Goal: Information Seeking & Learning: Find contact information

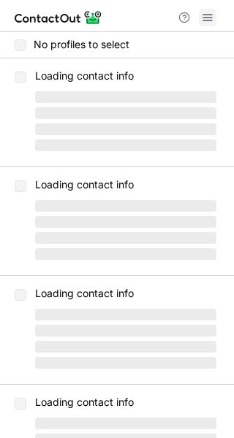
click at [216, 18] on button at bounding box center [208, 18] width 18 height 18
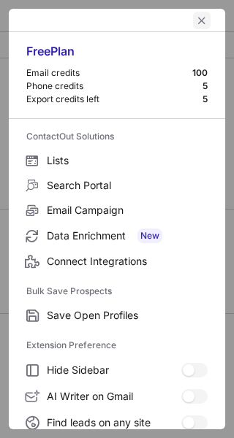
click at [196, 20] on span "left-button" at bounding box center [202, 21] width 12 height 12
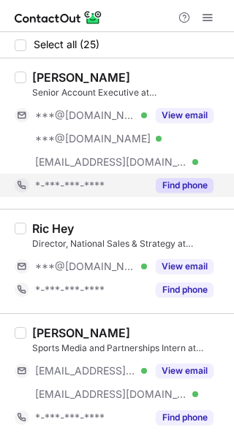
click at [199, 193] on div "Find phone" at bounding box center [180, 185] width 66 height 23
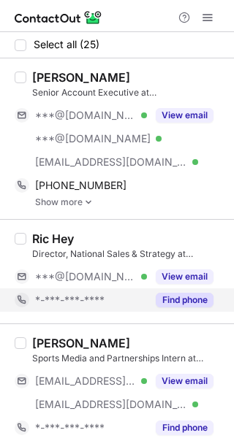
click at [187, 294] on button "Find phone" at bounding box center [185, 300] width 58 height 15
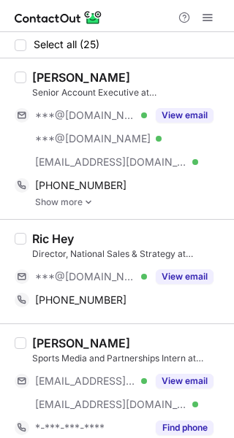
click at [141, 78] on div "[PERSON_NAME]" at bounding box center [128, 77] width 193 height 15
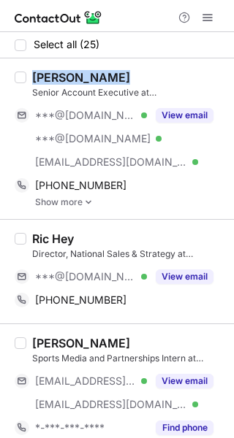
click at [141, 78] on div "[PERSON_NAME]" at bounding box center [128, 77] width 193 height 15
copy div "[PERSON_NAME]"
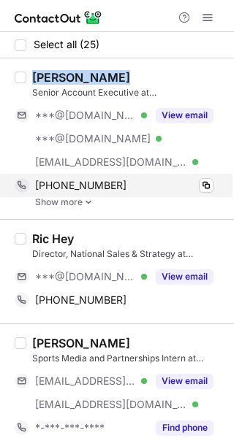
click at [146, 182] on div "+19545887069" at bounding box center [124, 185] width 178 height 13
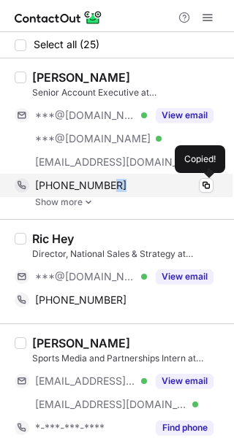
click at [146, 182] on div "+19545887069" at bounding box center [124, 185] width 178 height 13
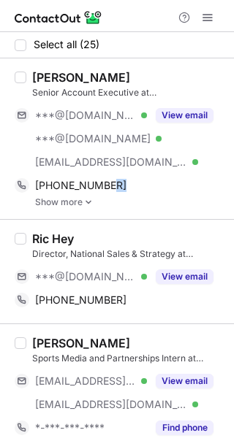
click at [88, 204] on img at bounding box center [88, 202] width 9 height 10
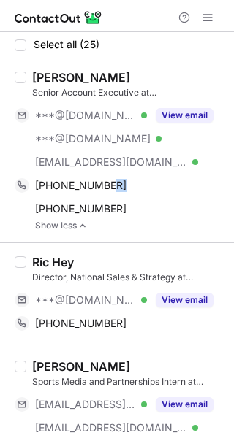
click at [88, 204] on span "+19135472755" at bounding box center [80, 208] width 91 height 13
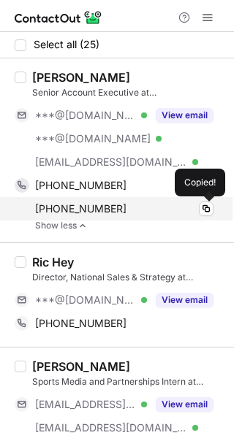
click at [164, 202] on div "+19135472755" at bounding box center [124, 208] width 178 height 13
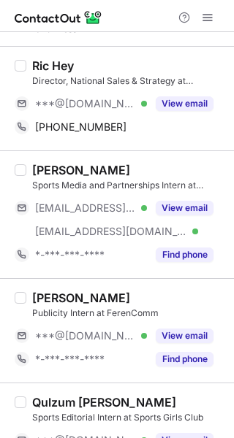
scroll to position [202, 0]
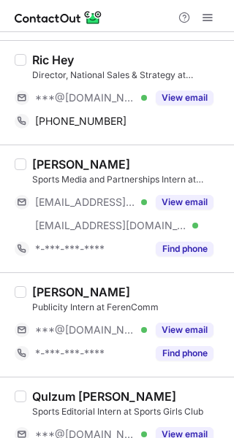
click at [123, 58] on div "Ric Hey" at bounding box center [128, 60] width 193 height 15
copy div "Ric Hey"
click at [145, 132] on div "Ric Hey Director, National Sales & Strategy at OneKonnect ***@gmail.com Verifie…" at bounding box center [117, 92] width 234 height 104
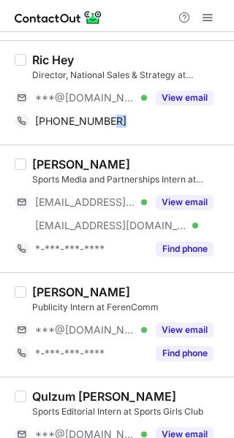
click at [145, 132] on div "Ric Hey Director, National Sales & Strategy at OneKonnect ***@gmail.com Verifie…" at bounding box center [117, 92] width 234 height 104
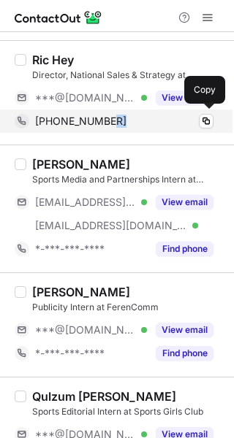
click at [180, 120] on div "+14129260855" at bounding box center [124, 121] width 178 height 13
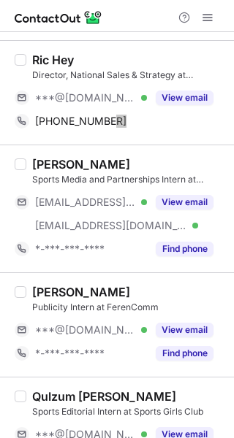
scroll to position [255, 0]
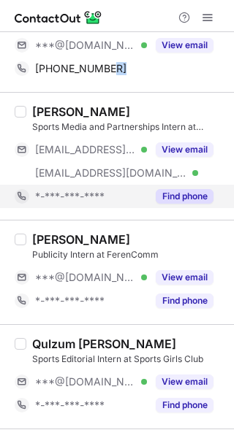
click at [168, 202] on button "Find phone" at bounding box center [185, 196] width 58 height 15
click at [147, 202] on div "*-***-***-****" at bounding box center [91, 196] width 112 height 13
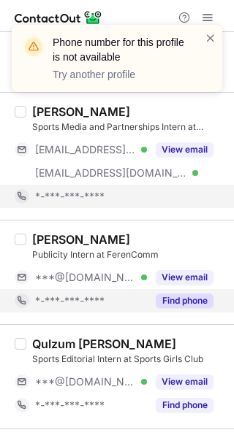
click at [194, 301] on button "Find phone" at bounding box center [185, 301] width 58 height 15
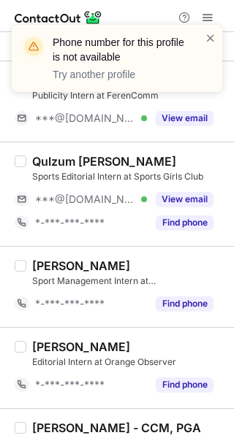
scroll to position [393, 0]
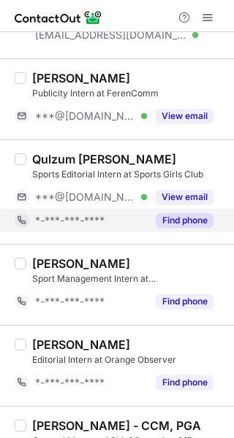
click at [179, 221] on button "Find phone" at bounding box center [185, 220] width 58 height 15
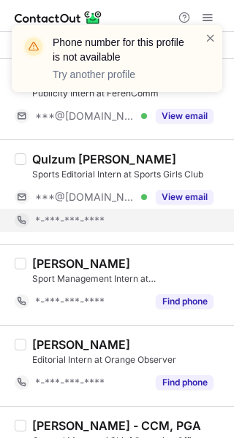
click at [144, 150] on div "Qulzum Nafees Sports Editorial Intern at Sports Girls Club ***@gmail.com Verifi…" at bounding box center [117, 192] width 234 height 104
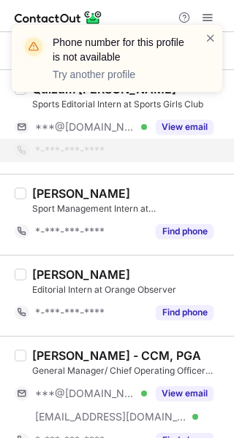
scroll to position [487, 0]
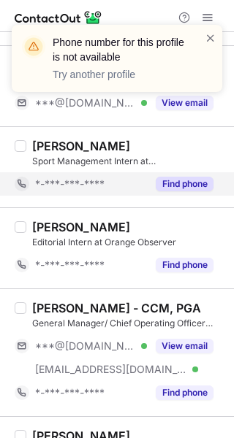
click at [187, 191] on div "Find phone" at bounding box center [180, 183] width 66 height 23
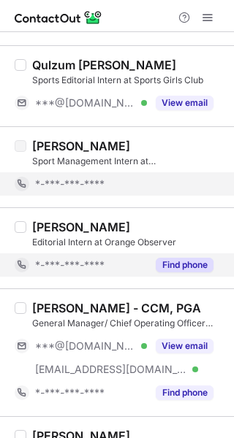
click at [188, 267] on button "Find phone" at bounding box center [185, 265] width 58 height 15
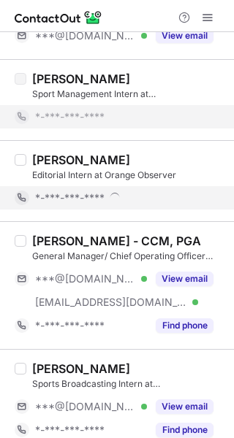
scroll to position [557, 0]
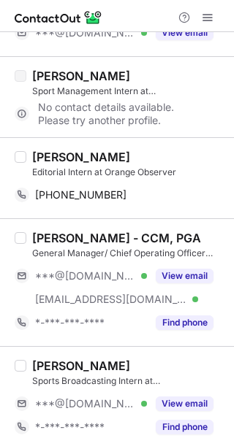
click at [149, 144] on div "Megan Bruinsma Editorial Intern at Orange Observer +14072072043 Copy" at bounding box center [117, 177] width 234 height 81
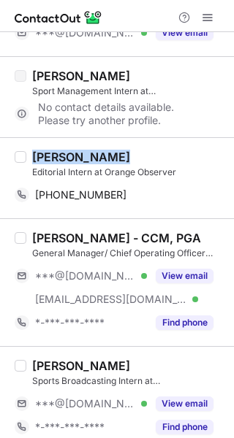
click at [149, 144] on div "Megan Bruinsma Editorial Intern at Orange Observer +14072072043 Copy" at bounding box center [117, 177] width 234 height 81
copy div "Megan Bruinsma"
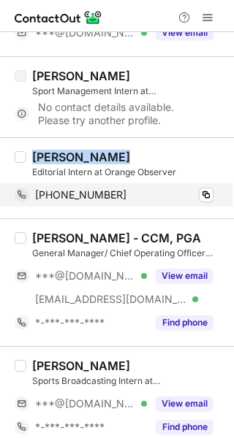
click at [150, 197] on div "+14072072043" at bounding box center [124, 194] width 178 height 13
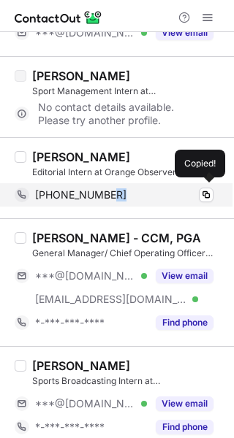
click at [150, 197] on div "+14072072043" at bounding box center [124, 194] width 178 height 13
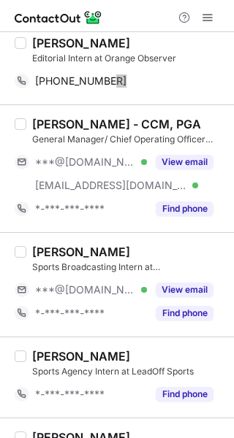
scroll to position [673, 0]
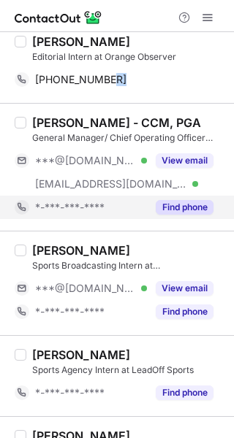
click at [182, 205] on button "Find phone" at bounding box center [185, 207] width 58 height 15
click at [182, 205] on div "*-***-***-****" at bounding box center [124, 207] width 178 height 13
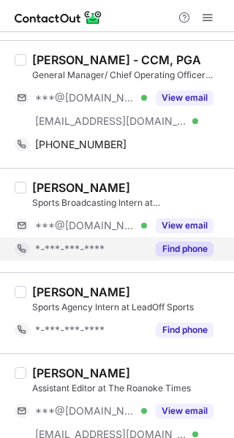
click at [184, 247] on button "Find phone" at bounding box center [185, 249] width 58 height 15
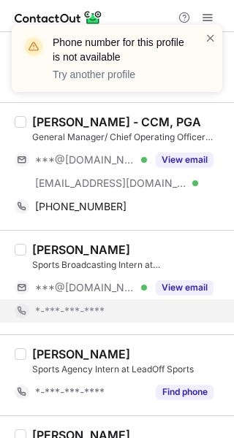
click at [191, 117] on div "Phone number for this profile is not available Try another profile" at bounding box center [117, 64] width 234 height 108
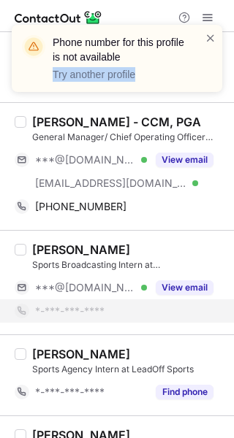
click at [191, 117] on div "Phone number for this profile is not available Try another profile" at bounding box center [117, 64] width 234 height 108
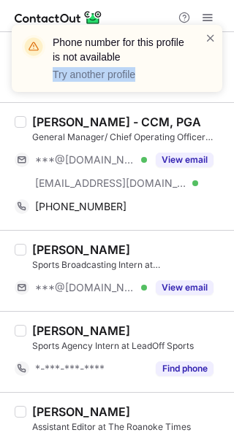
click at [194, 111] on div "Phone number for this profile is not available Try another profile" at bounding box center [117, 64] width 234 height 108
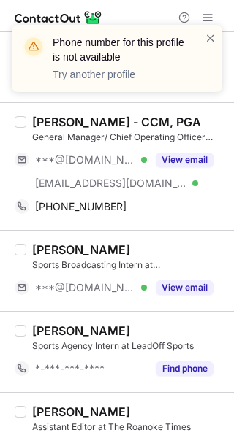
click at [194, 111] on div "Phone number for this profile is not available Try another profile" at bounding box center [117, 64] width 234 height 108
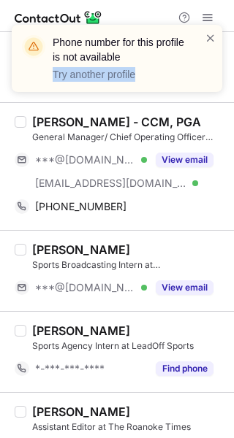
click at [194, 111] on div "Phone number for this profile is not available Try another profile" at bounding box center [117, 64] width 234 height 108
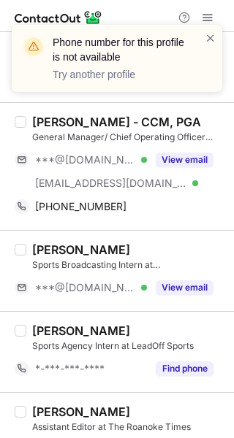
click at [194, 111] on div "Phone number for this profile is not available Try another profile" at bounding box center [117, 64] width 234 height 108
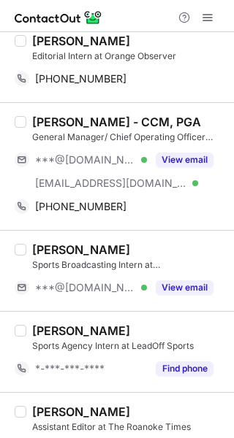
click at [194, 111] on div "Phone number for this profile is not available Try another profile" at bounding box center [117, 64] width 234 height 108
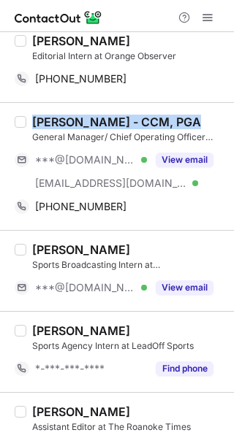
click at [194, 111] on div "Robert Ames - CCM, PGA General Manager/ Chief Operating Officer (COO) at The Cl…" at bounding box center [117, 166] width 234 height 128
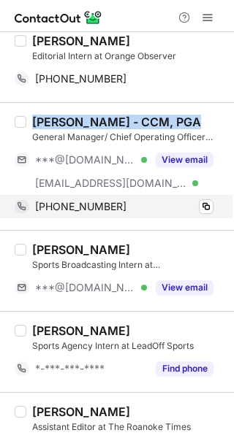
click at [141, 212] on div "+14804363365" at bounding box center [124, 206] width 178 height 13
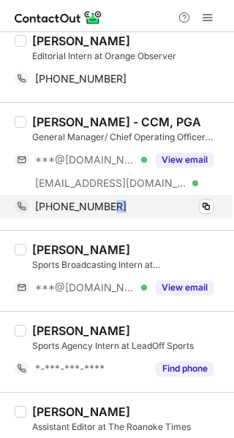
click at [141, 212] on div "+14804363365" at bounding box center [124, 206] width 178 height 13
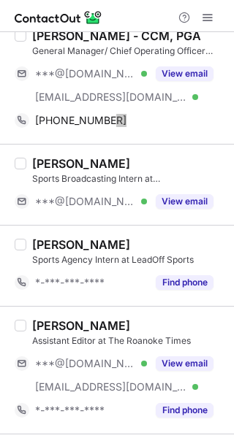
scroll to position [788, 0]
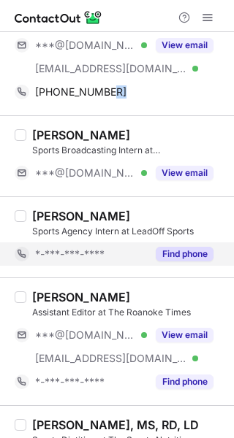
click at [174, 253] on button "Find phone" at bounding box center [185, 254] width 58 height 15
click at [174, 253] on div "*-***-***-****" at bounding box center [124, 254] width 178 height 13
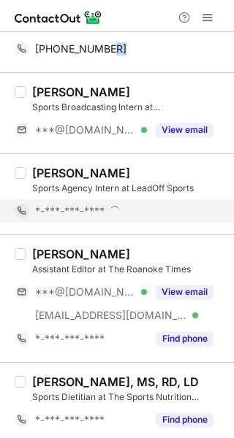
scroll to position [836, 0]
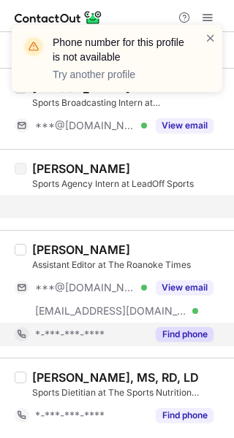
click at [189, 332] on button "Find phone" at bounding box center [185, 334] width 58 height 15
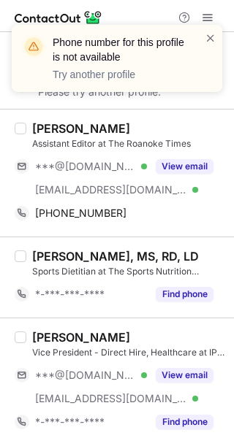
scroll to position [960, 0]
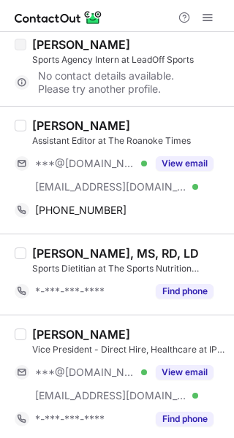
click at [124, 117] on div "Phone number for this profile is not available Try another profile" at bounding box center [117, 64] width 234 height 108
click at [107, 121] on div "Ben Orner" at bounding box center [128, 125] width 193 height 15
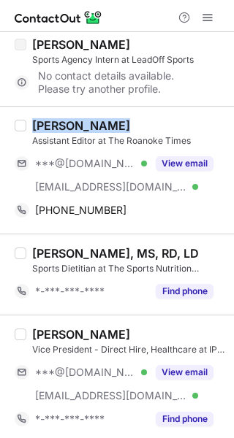
click at [107, 121] on div "Ben Orner" at bounding box center [128, 125] width 193 height 15
copy div "Ben Orner"
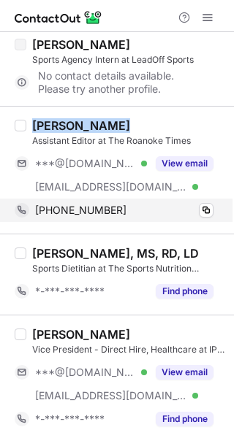
click at [145, 212] on div "+17173575463" at bounding box center [124, 210] width 178 height 13
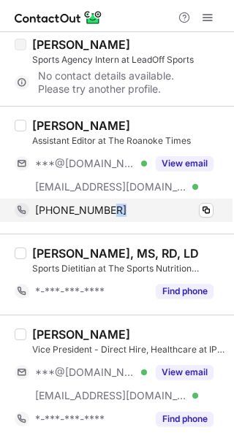
click at [145, 212] on div "+17173575463" at bounding box center [124, 210] width 178 height 13
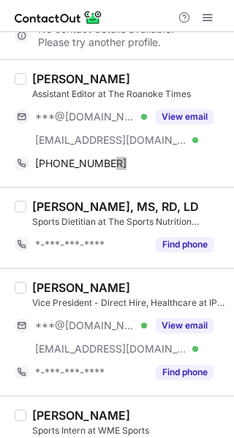
scroll to position [1059, 0]
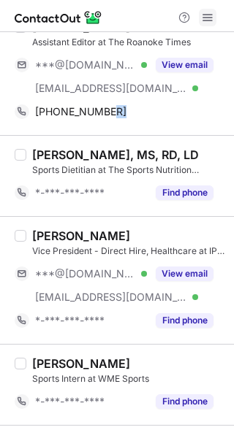
click at [205, 23] on span at bounding box center [208, 18] width 12 height 12
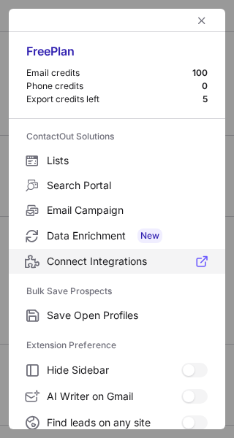
scroll to position [170, 0]
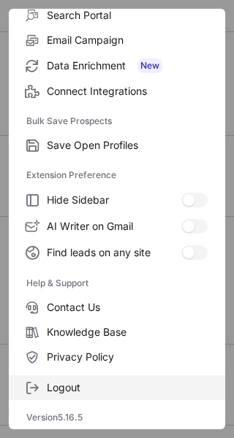
click at [57, 388] on span "Logout" at bounding box center [127, 387] width 161 height 13
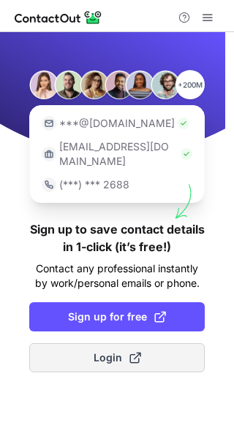
click at [137, 352] on span at bounding box center [135, 358] width 12 height 12
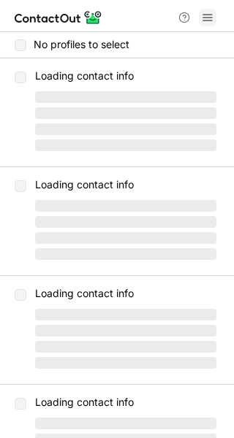
click at [207, 20] on span at bounding box center [208, 18] width 12 height 12
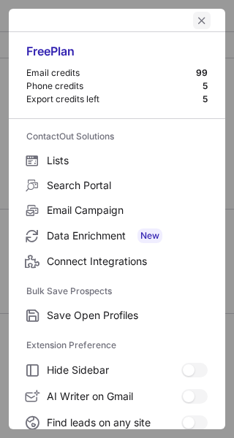
click at [196, 22] on span "left-button" at bounding box center [202, 21] width 12 height 12
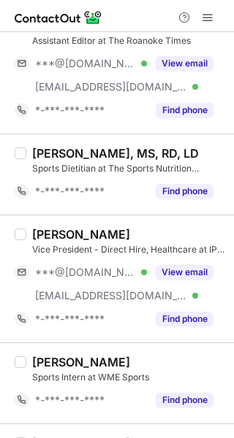
scroll to position [1121, 0]
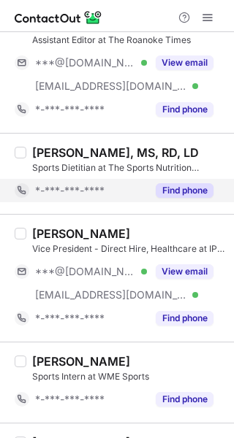
click at [186, 199] on div "Find phone" at bounding box center [180, 190] width 66 height 23
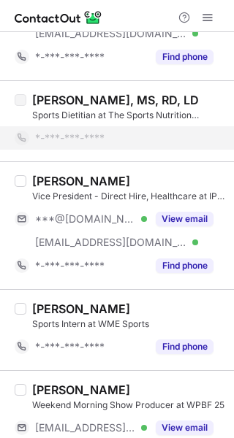
scroll to position [1176, 0]
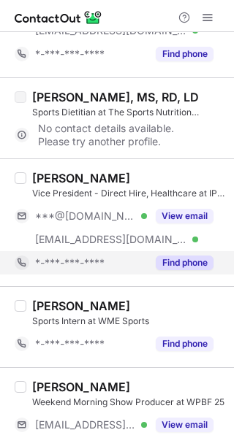
click at [188, 265] on button "Find phone" at bounding box center [185, 263] width 58 height 15
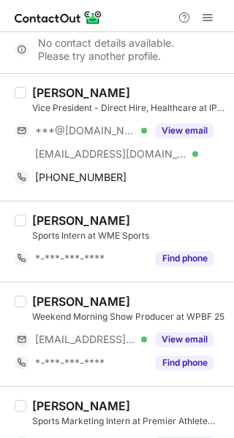
scroll to position [1263, 0]
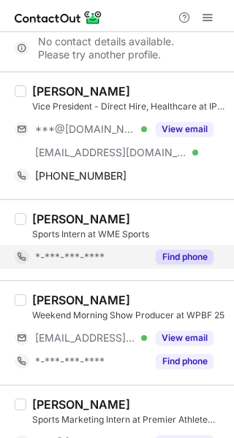
click at [188, 264] on button "Find phone" at bounding box center [185, 257] width 58 height 15
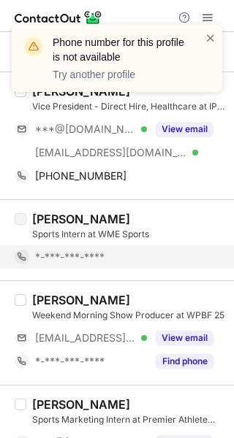
click at [145, 78] on div "Phone number for this profile is not available Try another profile" at bounding box center [117, 64] width 234 height 108
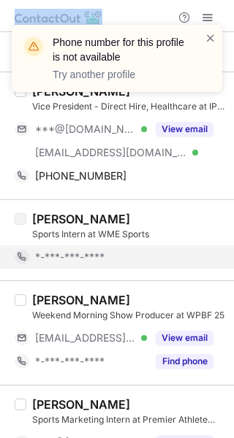
click at [145, 78] on div "Phone number for this profile is not available Try another profile" at bounding box center [117, 58] width 210 height 67
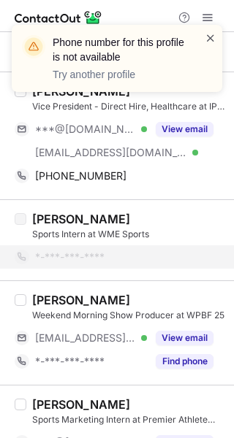
click at [210, 37] on span at bounding box center [211, 38] width 12 height 15
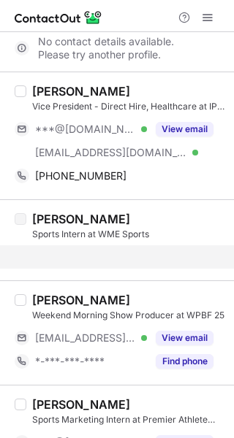
click at [146, 85] on div "Phone number for this profile is not available Try another profile" at bounding box center [117, 64] width 234 height 108
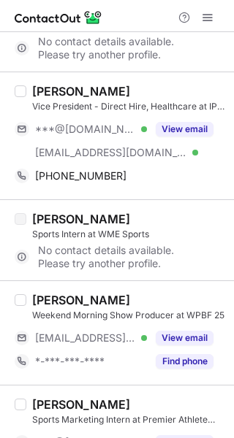
click at [146, 85] on div "Brent Barnacle" at bounding box center [128, 91] width 193 height 15
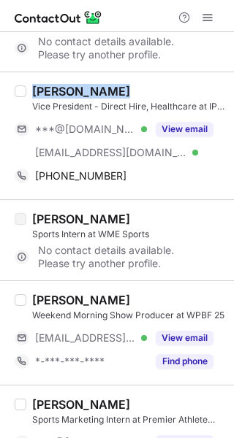
click at [146, 85] on div "Brent Barnacle" at bounding box center [128, 91] width 193 height 15
copy div "Brent Barnacle"
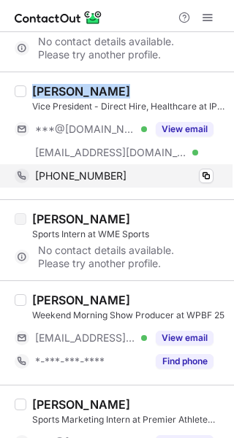
click at [157, 176] on div "+17706435548" at bounding box center [124, 175] width 178 height 13
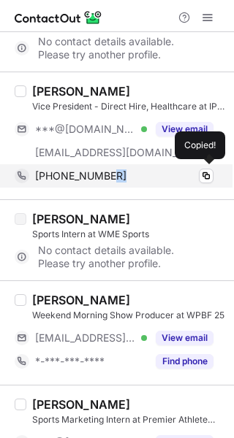
click at [157, 176] on div "+17706435548" at bounding box center [124, 175] width 178 height 13
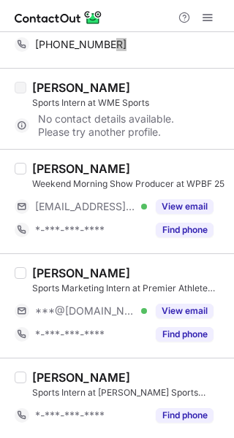
scroll to position [1406, 0]
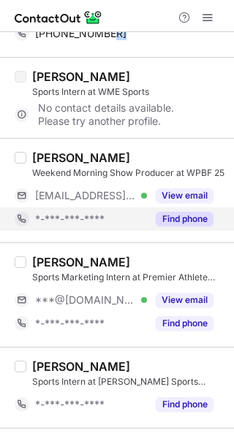
click at [183, 218] on button "Find phone" at bounding box center [185, 219] width 58 height 15
click at [147, 218] on div "*-***-***-****" at bounding box center [91, 219] width 112 height 13
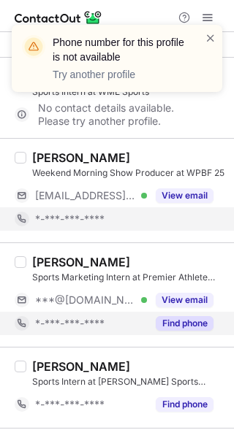
click at [189, 333] on div "Find phone" at bounding box center [180, 323] width 66 height 23
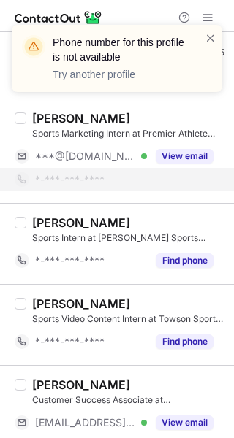
scroll to position [1534, 0]
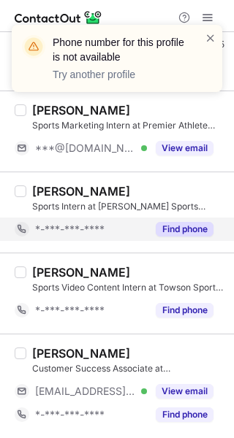
click at [177, 227] on button "Find phone" at bounding box center [185, 229] width 58 height 15
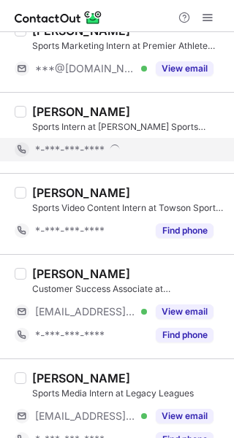
scroll to position [1627, 0]
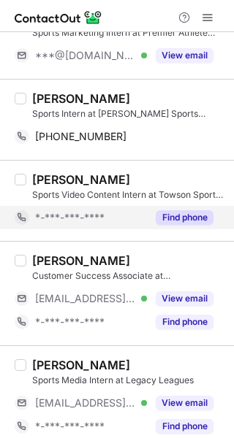
click at [185, 218] on button "Find phone" at bounding box center [185, 217] width 58 height 15
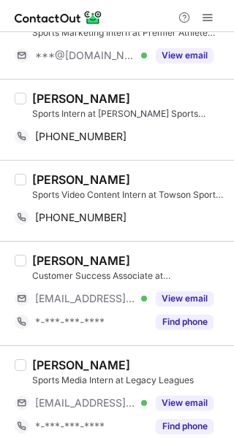
click at [122, 91] on div "Hailey Scott" at bounding box center [128, 98] width 193 height 15
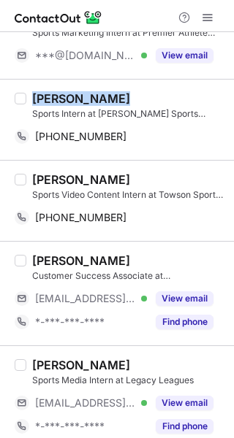
click at [122, 91] on div "Hailey Scott" at bounding box center [128, 98] width 193 height 15
copy div "Hailey Scott"
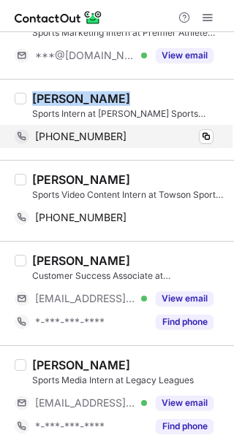
click at [142, 143] on div "+13212068938 Copy" at bounding box center [114, 136] width 199 height 23
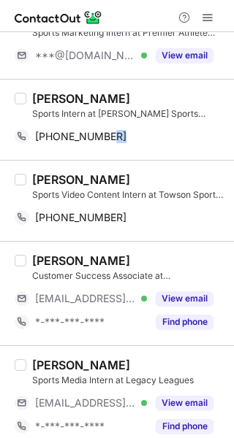
click at [153, 169] on div "Aaron Hampton Sports Video Content Intern at Towson Sports Network +13018398173…" at bounding box center [117, 200] width 234 height 81
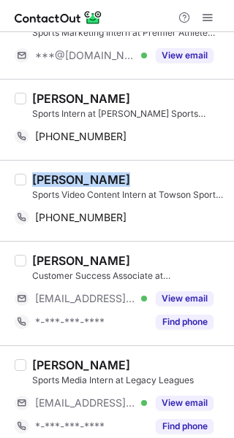
click at [153, 169] on div "Aaron Hampton Sports Video Content Intern at Towson Sports Network +13018398173…" at bounding box center [117, 200] width 234 height 81
copy div "Aaron Hampton"
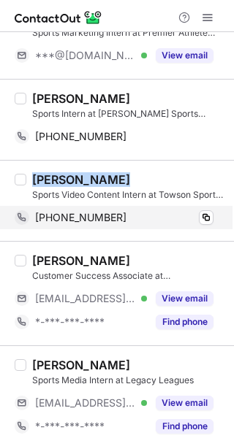
click at [148, 217] on div "+13018398173" at bounding box center [124, 217] width 178 height 13
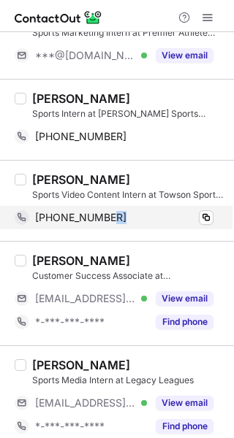
click at [148, 217] on div "+13018398173" at bounding box center [124, 217] width 178 height 13
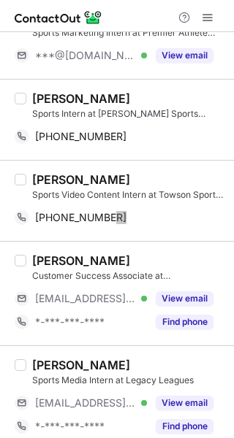
scroll to position [1754, 0]
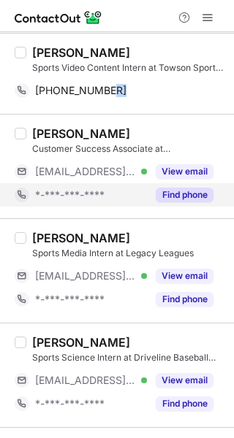
click at [175, 197] on button "Find phone" at bounding box center [185, 195] width 58 height 15
click at [175, 197] on div "*-***-***-****" at bounding box center [124, 194] width 178 height 13
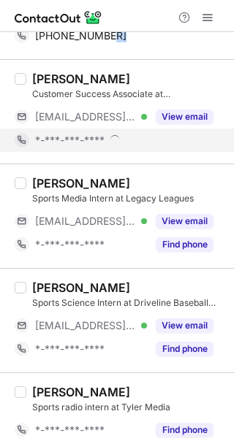
scroll to position [1825, 0]
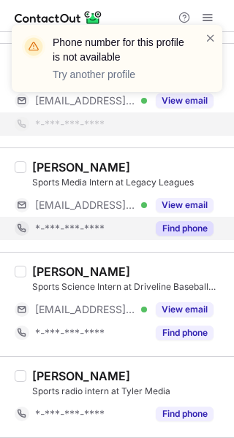
click at [181, 229] on button "Find phone" at bounding box center [185, 228] width 58 height 15
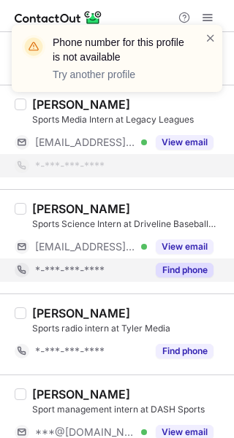
click at [193, 273] on button "Find phone" at bounding box center [185, 270] width 58 height 15
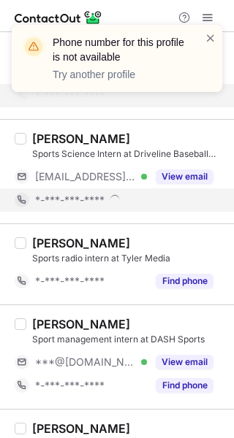
scroll to position [1946, 0]
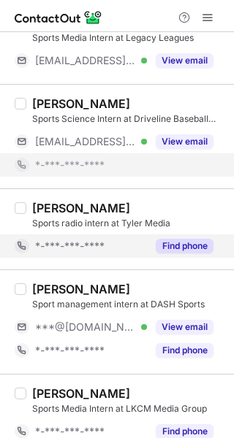
click at [181, 250] on button "Find phone" at bounding box center [185, 246] width 58 height 15
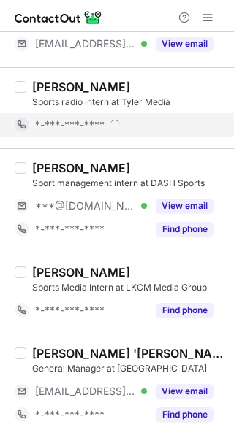
scroll to position [2044, 0]
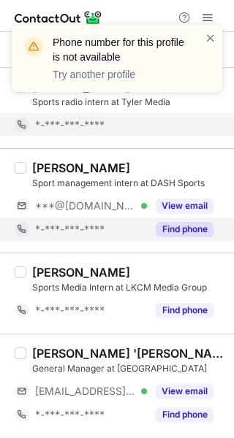
click at [188, 228] on button "Find phone" at bounding box center [185, 229] width 58 height 15
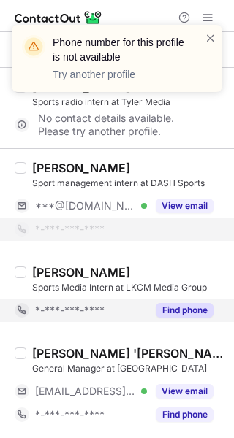
click at [187, 306] on button "Find phone" at bounding box center [185, 310] width 58 height 15
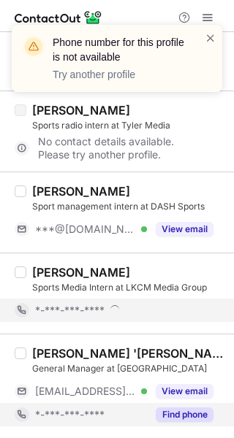
scroll to position [2021, 0]
click at [194, 419] on button "Find phone" at bounding box center [185, 415] width 58 height 15
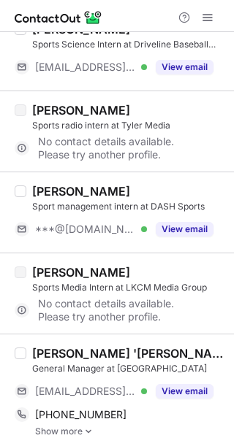
scroll to position [2031, 0]
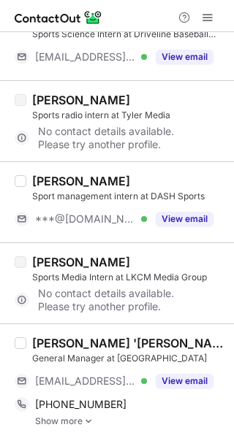
click at [183, 336] on div "Jon 'JC' Wright, PGA, BS" at bounding box center [128, 343] width 193 height 15
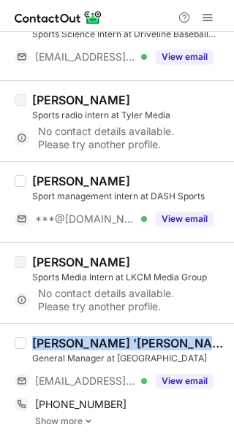
click at [183, 336] on div "Jon 'JC' Wright, PGA, BS" at bounding box center [128, 343] width 193 height 15
copy div "Jon 'JC' Wright, PGA, BS"
click at [91, 422] on img at bounding box center [88, 421] width 9 height 10
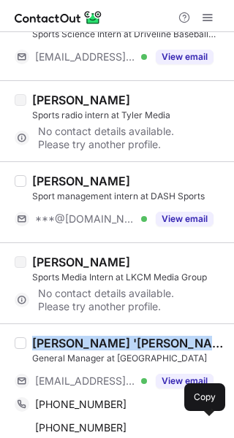
click at [91, 422] on span "+14803678949" at bounding box center [80, 428] width 91 height 13
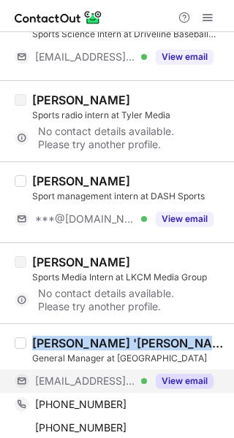
scroll to position [2078, 0]
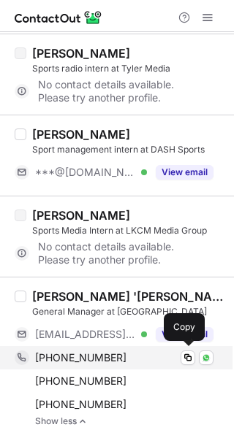
click at [133, 355] on div "+14802292662" at bounding box center [124, 357] width 178 height 13
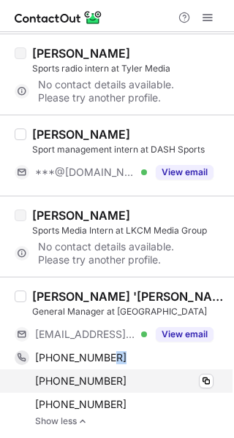
click at [122, 381] on div "+14803678949" at bounding box center [124, 381] width 178 height 13
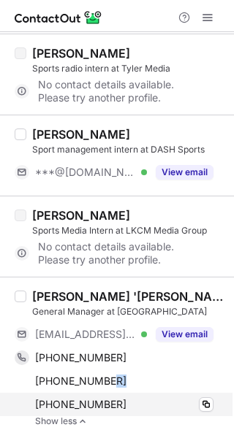
click at [122, 403] on div "+15205682386" at bounding box center [124, 404] width 178 height 13
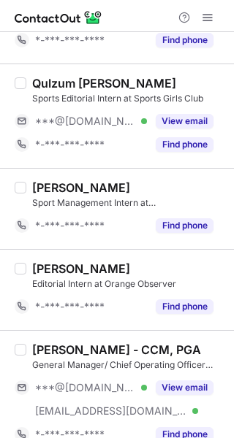
scroll to position [0, 0]
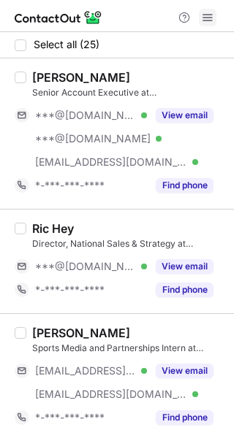
click at [205, 18] on span at bounding box center [208, 18] width 12 height 12
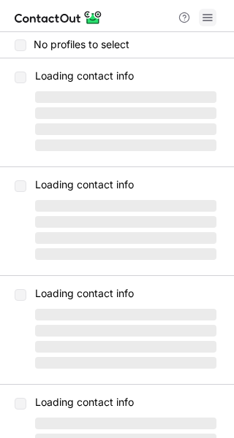
click at [205, 15] on span at bounding box center [208, 18] width 12 height 12
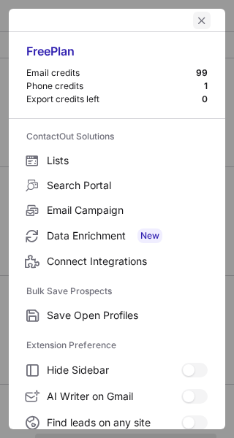
click at [196, 18] on span "left-button" at bounding box center [202, 21] width 12 height 12
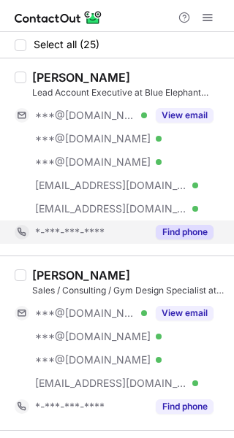
click at [189, 229] on button "Find phone" at bounding box center [185, 232] width 58 height 15
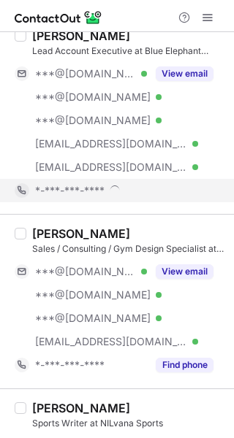
scroll to position [46, 0]
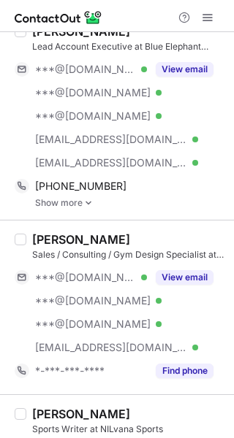
click at [88, 201] on img at bounding box center [88, 203] width 9 height 10
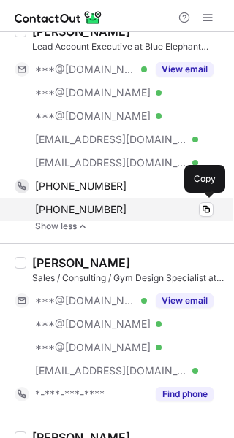
scroll to position [0, 0]
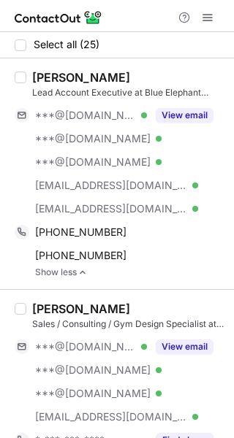
click at [113, 73] on div "Justin Bliss" at bounding box center [128, 77] width 193 height 15
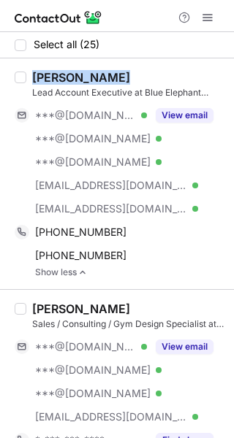
click at [113, 73] on div "Justin Bliss" at bounding box center [128, 77] width 193 height 15
copy div "Justin Bliss"
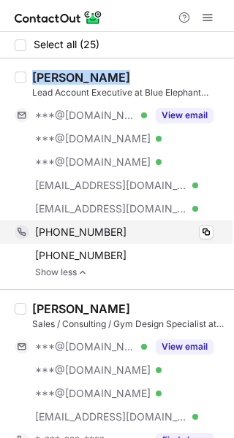
click at [145, 227] on div "+18653634779" at bounding box center [124, 232] width 178 height 13
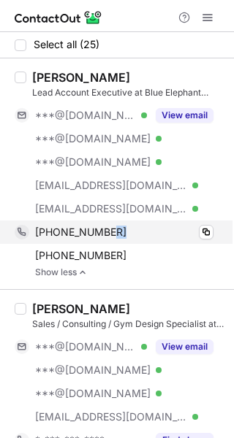
click at [145, 227] on div "+18653634779" at bounding box center [124, 232] width 178 height 13
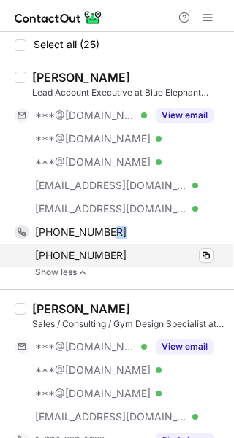
click at [118, 254] on div "+18282436580" at bounding box center [124, 255] width 178 height 13
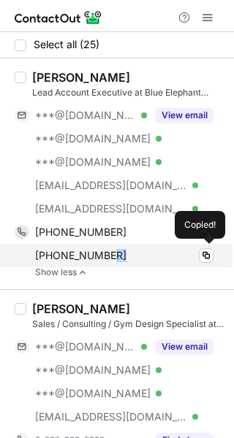
click at [118, 254] on div "+18282436580" at bounding box center [124, 255] width 178 height 13
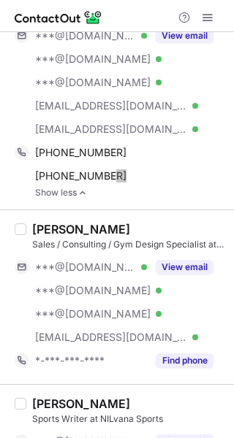
scroll to position [83, 0]
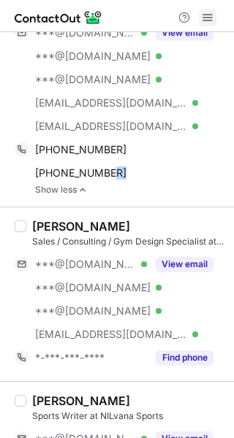
click at [205, 15] on span at bounding box center [208, 18] width 12 height 12
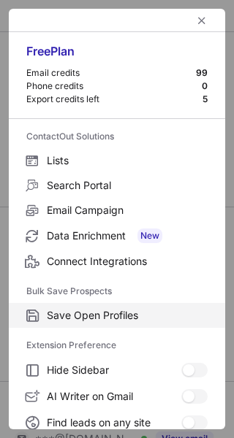
scroll to position [170, 0]
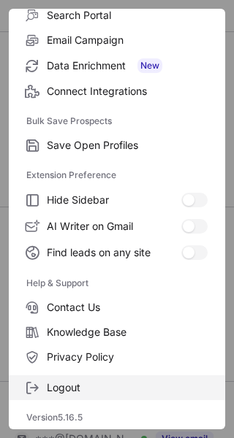
click at [58, 389] on span "Logout" at bounding box center [127, 387] width 161 height 13
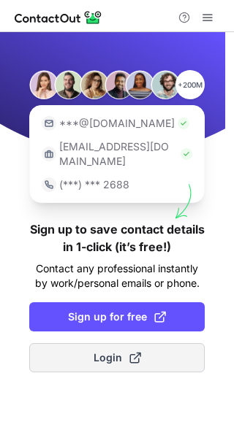
click at [107, 351] on span "Login" at bounding box center [117, 358] width 47 height 15
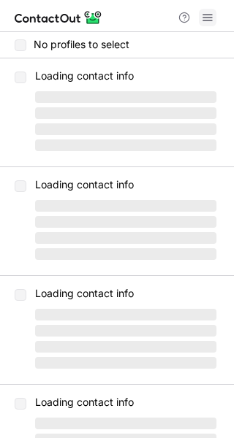
click at [213, 14] on button at bounding box center [208, 18] width 18 height 18
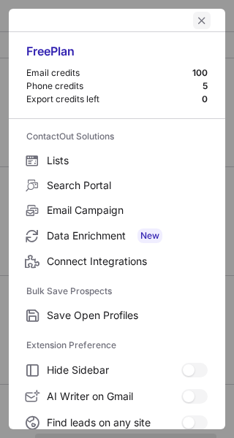
click at [196, 20] on span "left-button" at bounding box center [202, 21] width 12 height 12
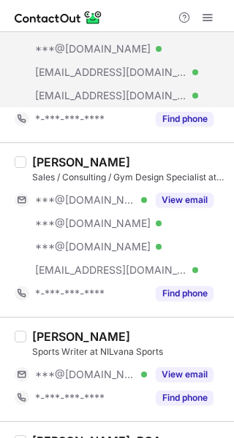
scroll to position [116, 0]
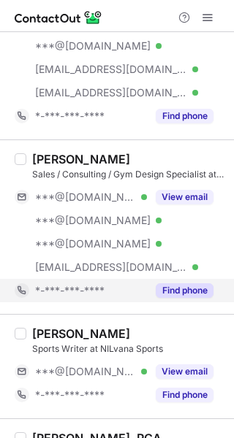
click at [191, 286] on button "Find phone" at bounding box center [185, 290] width 58 height 15
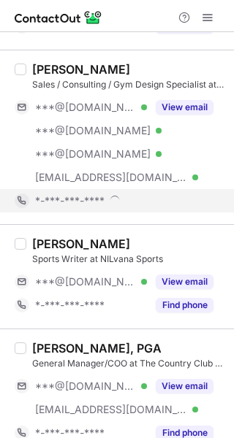
scroll to position [207, 0]
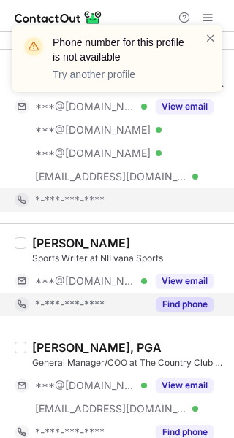
click at [191, 308] on button "Find phone" at bounding box center [185, 304] width 58 height 15
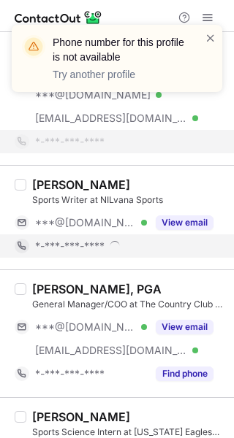
scroll to position [269, 0]
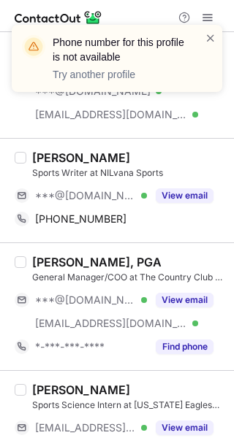
click at [107, 153] on div "Ethan Hu" at bounding box center [128, 157] width 193 height 15
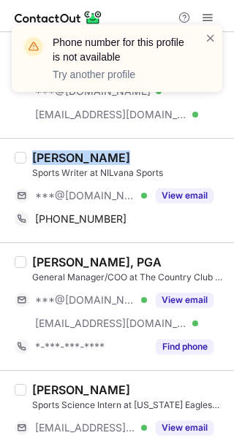
click at [107, 153] on div "Ethan Hu" at bounding box center [128, 157] width 193 height 15
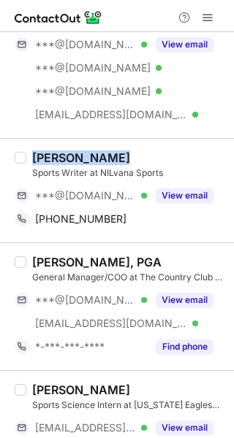
copy div "Ethan Hu"
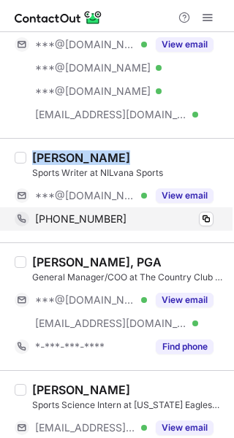
click at [130, 219] on div "+19734623299" at bounding box center [124, 219] width 178 height 13
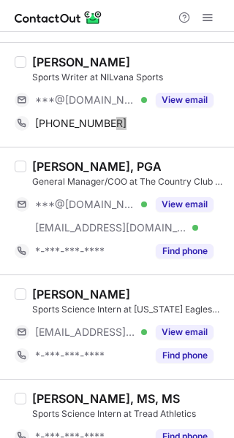
scroll to position [365, 0]
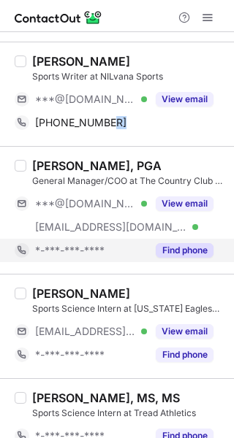
click at [185, 251] on button "Find phone" at bounding box center [185, 250] width 58 height 15
click at [147, 251] on div "*-***-***-****" at bounding box center [91, 250] width 112 height 13
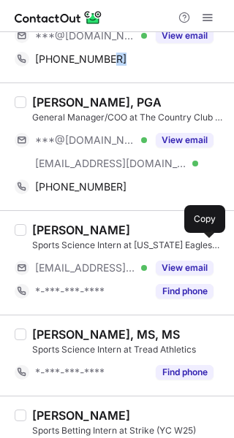
scroll to position [433, 0]
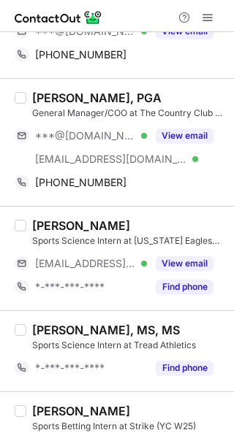
click at [179, 91] on div "[PERSON_NAME], PGA" at bounding box center [128, 98] width 193 height 15
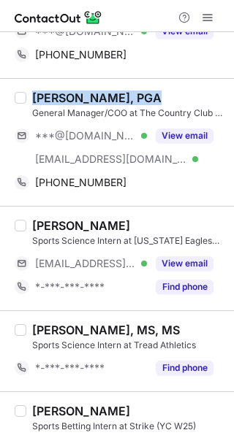
click at [179, 91] on div "[PERSON_NAME], PGA" at bounding box center [128, 98] width 193 height 15
copy div "[PERSON_NAME], PGA"
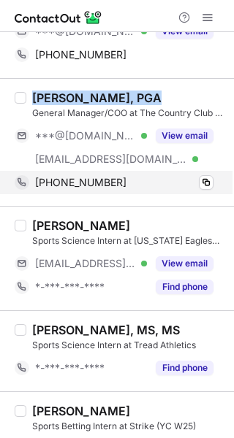
click at [132, 185] on div "+14073199983" at bounding box center [124, 182] width 178 height 13
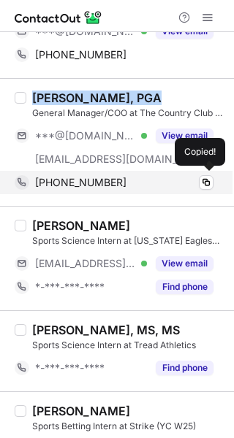
click at [132, 185] on div "+14073199983" at bounding box center [124, 182] width 178 height 13
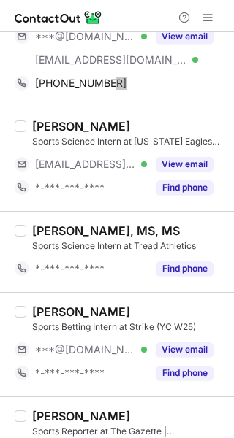
scroll to position [568, 0]
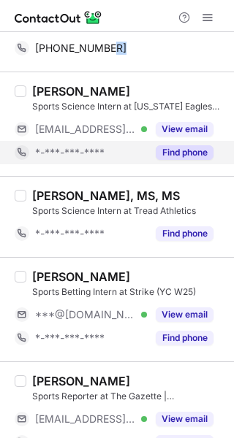
click at [169, 153] on button "Find phone" at bounding box center [185, 152] width 58 height 15
click at [147, 153] on div "*-***-***-****" at bounding box center [91, 152] width 112 height 13
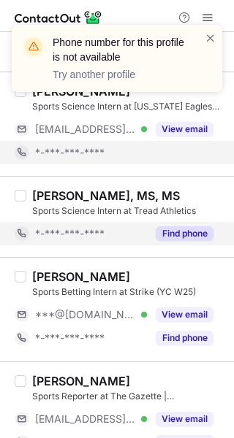
click at [195, 241] on div "Find phone" at bounding box center [180, 233] width 66 height 23
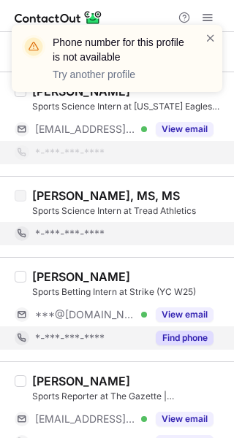
click at [190, 335] on button "Find phone" at bounding box center [185, 338] width 58 height 15
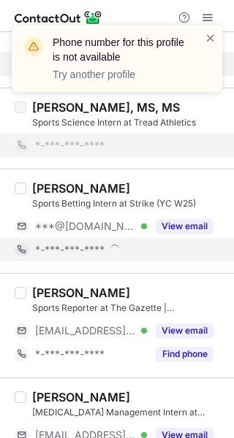
scroll to position [658, 0]
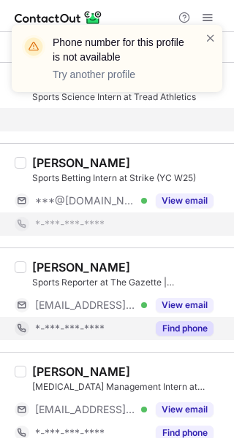
click at [183, 325] on button "Find phone" at bounding box center [185, 328] width 58 height 15
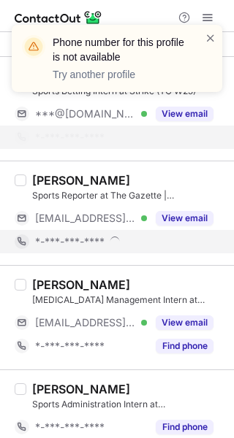
scroll to position [746, 0]
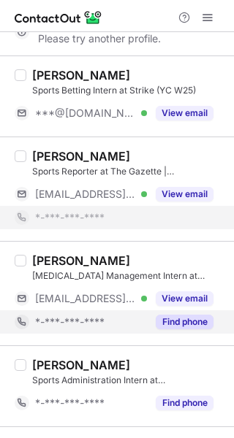
click at [191, 322] on button "Find phone" at bounding box center [185, 322] width 58 height 15
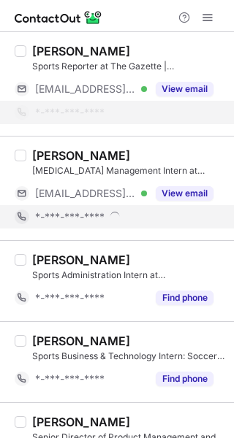
scroll to position [854, 0]
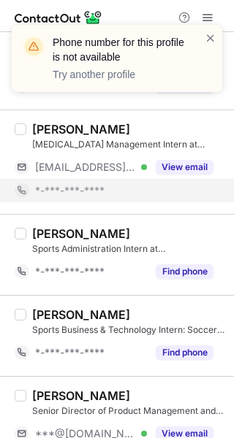
click at [181, 293] on div "Sophie Arnett Sports Administration Intern at Huntsville Havoc *-***-***-**** F…" at bounding box center [117, 254] width 234 height 81
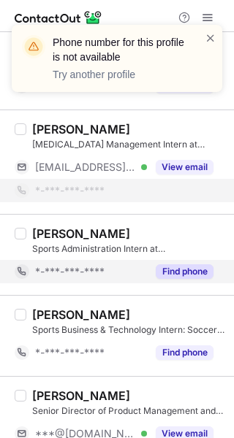
click at [180, 277] on button "Find phone" at bounding box center [185, 271] width 58 height 15
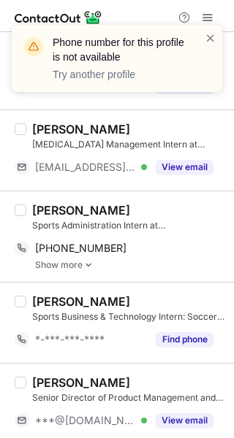
click at [184, 351] on div "Evan Patel Sports Business & Technology Intern: Soccer at Doculingo *-***-***-*…" at bounding box center [117, 322] width 234 height 81
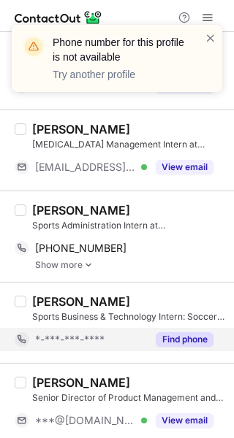
click at [185, 340] on button "Find phone" at bounding box center [185, 339] width 58 height 15
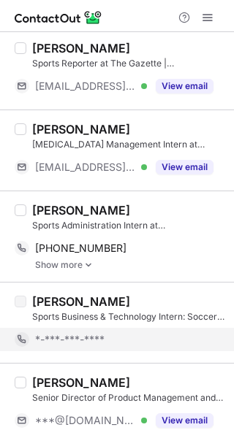
click at [141, 199] on div "Sophie Arnett Sports Administration Intern at Huntsville Havoc +12565475511 Cop…" at bounding box center [117, 236] width 234 height 91
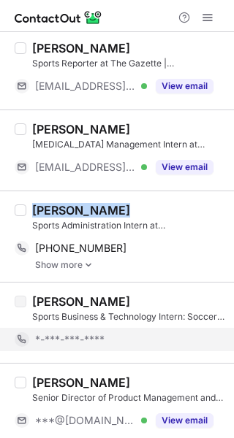
click at [141, 199] on div "Sophie Arnett Sports Administration Intern at Huntsville Havoc +12565475511 Cop…" at bounding box center [117, 236] width 234 height 91
copy div "[PERSON_NAME]"
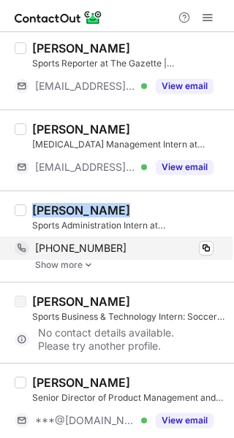
click at [130, 243] on div "+12565475511" at bounding box center [124, 248] width 178 height 13
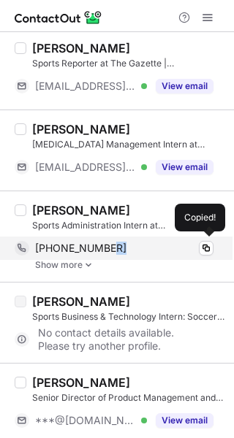
click at [130, 243] on div "+12565475511" at bounding box center [124, 248] width 178 height 13
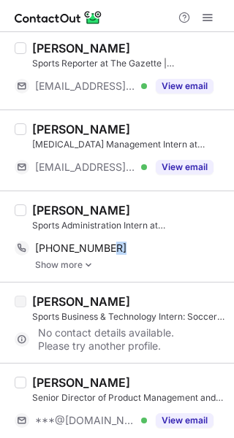
click at [89, 267] on img at bounding box center [88, 265] width 9 height 10
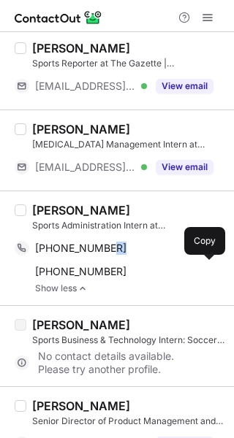
click at [89, 267] on span "+14804761697" at bounding box center [80, 271] width 91 height 13
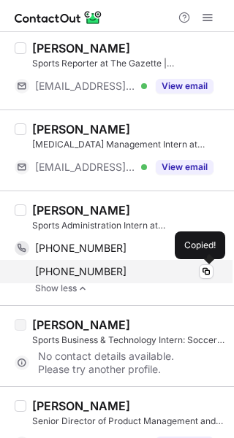
click at [190, 267] on div "+14804761697" at bounding box center [124, 271] width 178 height 13
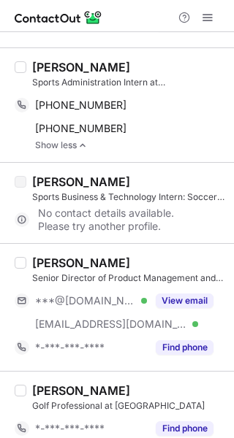
scroll to position [1006, 0]
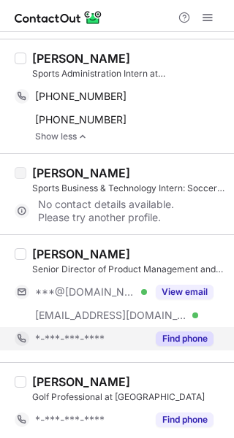
click at [179, 336] on button "Find phone" at bounding box center [185, 339] width 58 height 15
click at [179, 336] on div "*-***-***-****" at bounding box center [124, 338] width 178 height 13
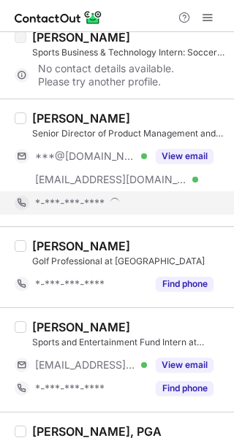
scroll to position [1159, 0]
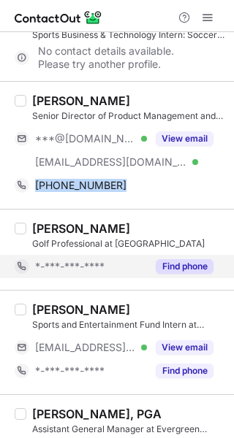
click at [188, 262] on button "Find phone" at bounding box center [185, 266] width 58 height 15
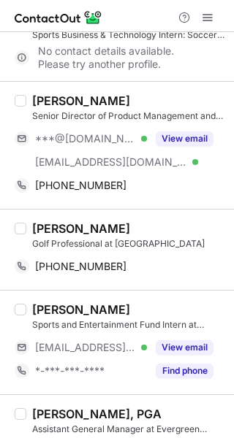
click at [131, 100] on div "William Barrick" at bounding box center [128, 101] width 193 height 15
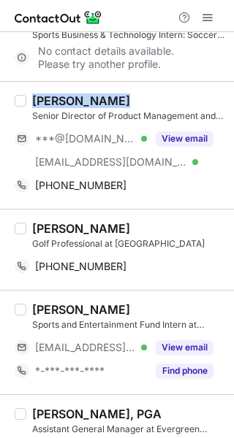
click at [131, 100] on div "William Barrick" at bounding box center [128, 101] width 193 height 15
copy div "William Barrick"
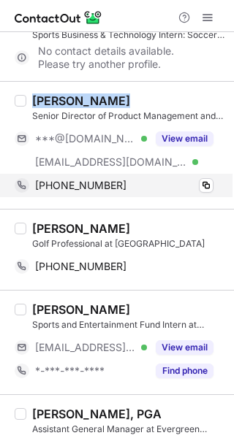
click at [142, 179] on div "+16105628791" at bounding box center [124, 185] width 178 height 13
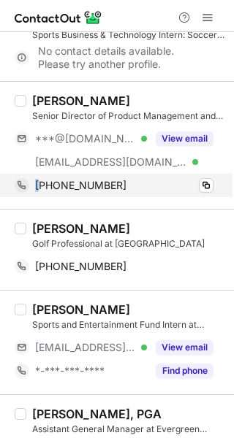
click at [142, 179] on div "+16105628791" at bounding box center [124, 185] width 178 height 13
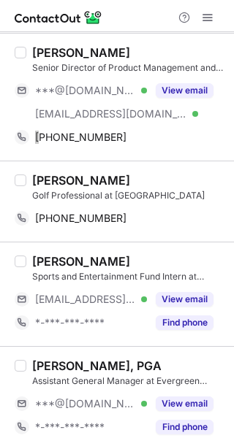
scroll to position [1207, 0]
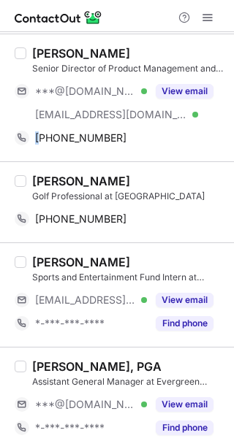
click at [105, 178] on div "Matt Long" at bounding box center [128, 181] width 193 height 15
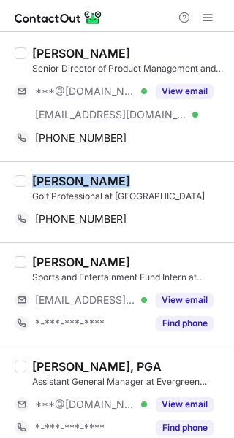
click at [105, 178] on div "Matt Long" at bounding box center [128, 181] width 193 height 15
copy div "Matt Long"
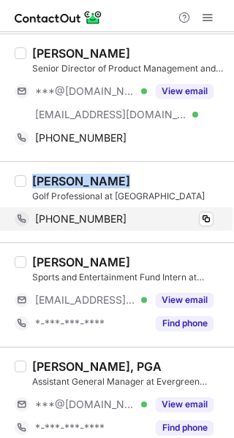
click at [131, 219] on div "+12158084443" at bounding box center [124, 219] width 178 height 13
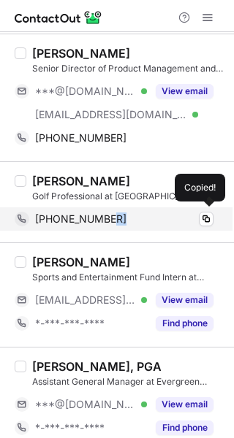
click at [131, 219] on div "+12158084443" at bounding box center [124, 219] width 178 height 13
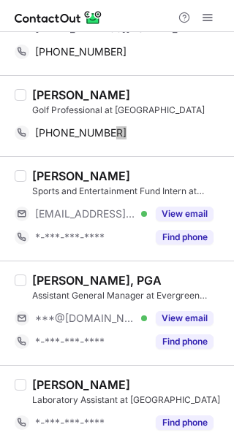
scroll to position [1304, 0]
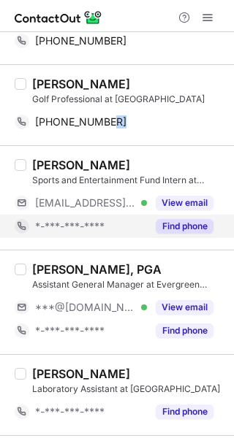
click at [172, 223] on button "Find phone" at bounding box center [185, 226] width 58 height 15
click at [147, 223] on div "*-***-***-****" at bounding box center [91, 226] width 112 height 13
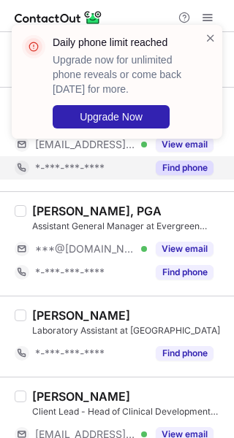
scroll to position [1365, 0]
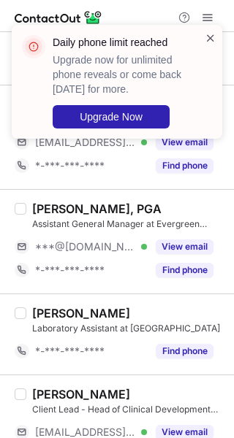
click at [212, 39] on span at bounding box center [211, 38] width 12 height 15
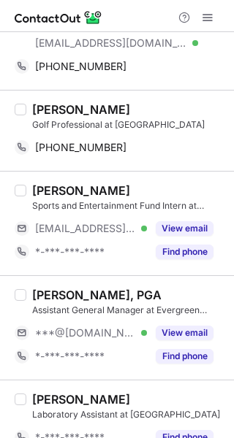
scroll to position [1273, 0]
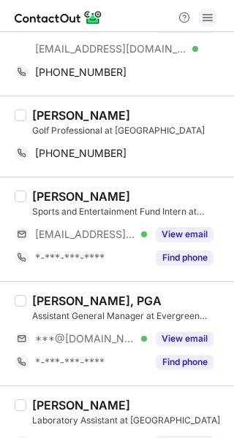
click at [202, 19] on span at bounding box center [208, 18] width 12 height 12
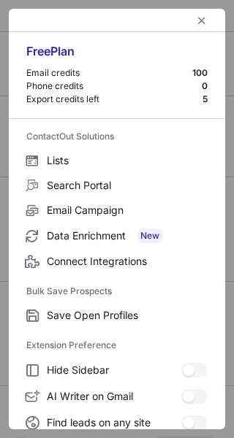
scroll to position [170, 0]
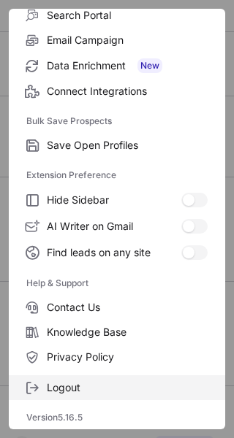
click at [75, 384] on span "Logout" at bounding box center [127, 387] width 161 height 13
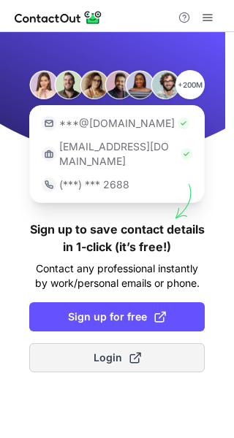
click at [134, 352] on span at bounding box center [135, 358] width 12 height 12
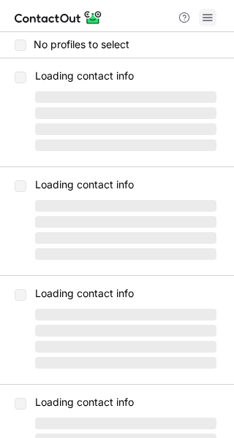
click at [215, 18] on button at bounding box center [208, 18] width 18 height 18
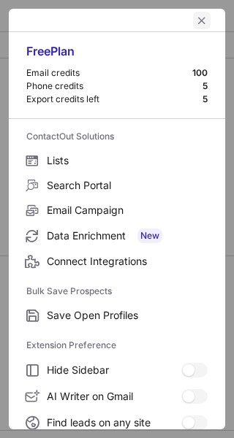
click at [196, 18] on span "left-button" at bounding box center [202, 21] width 12 height 12
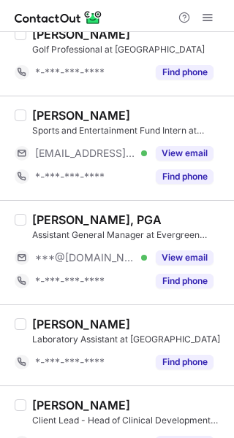
scroll to position [1434, 0]
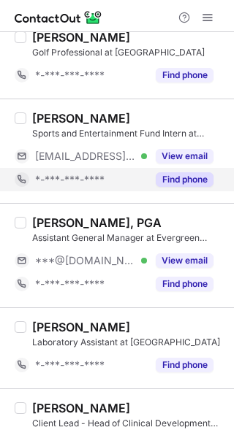
click at [176, 177] on button "Find phone" at bounding box center [185, 179] width 58 height 15
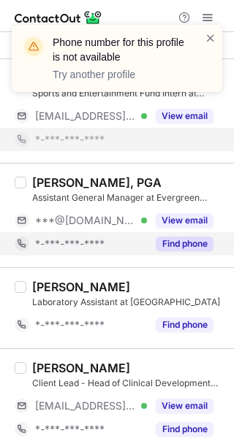
click at [179, 240] on button "Find phone" at bounding box center [185, 244] width 58 height 15
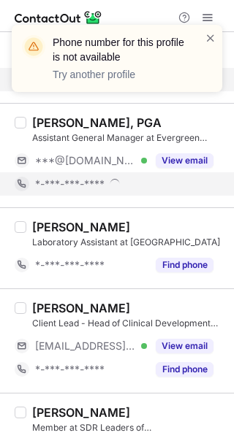
scroll to position [1541, 0]
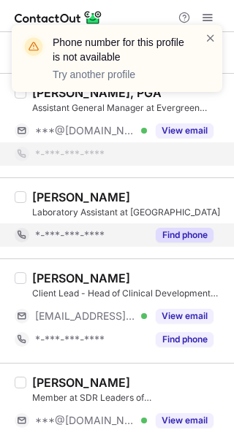
click at [186, 229] on button "Find phone" at bounding box center [185, 235] width 58 height 15
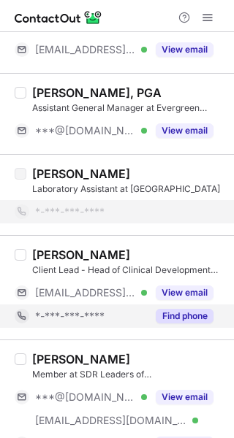
click at [189, 321] on button "Find phone" at bounding box center [185, 316] width 58 height 15
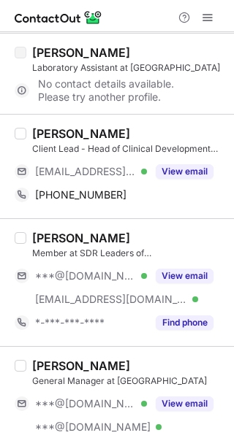
scroll to position [1672, 0]
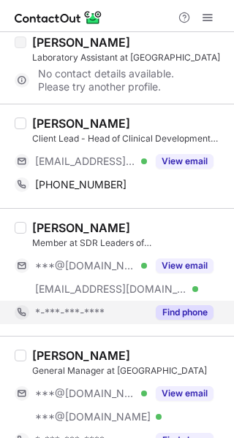
click at [188, 309] on button "Find phone" at bounding box center [185, 312] width 58 height 15
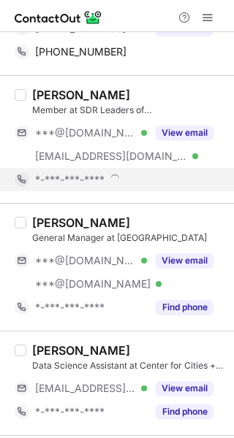
scroll to position [1806, 0]
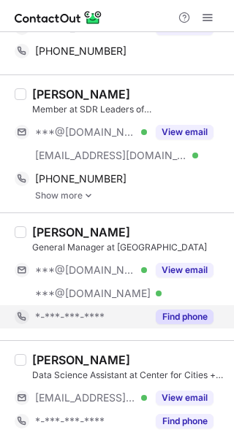
click at [171, 314] on button "Find phone" at bounding box center [185, 317] width 58 height 15
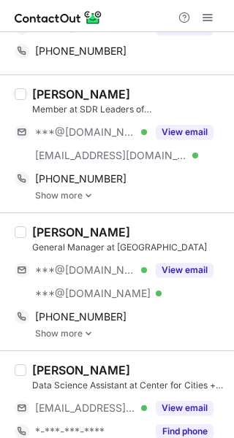
click at [90, 197] on img at bounding box center [88, 196] width 9 height 10
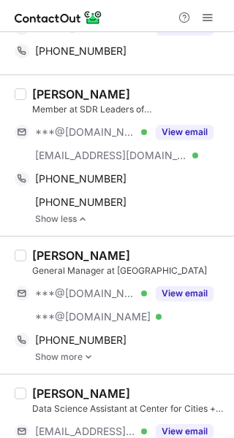
click at [113, 91] on div "Kevin Quirk" at bounding box center [128, 94] width 193 height 15
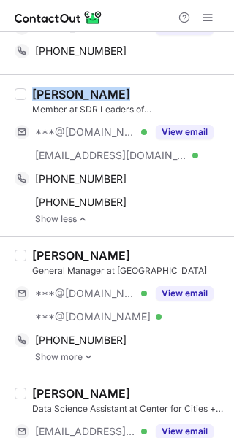
click at [113, 91] on div "Kevin Quirk" at bounding box center [128, 94] width 193 height 15
copy div "Kevin Quirk"
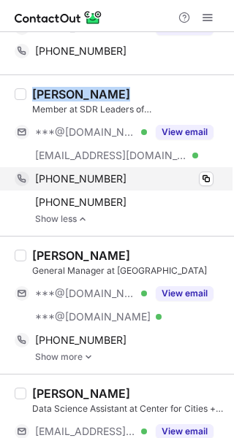
click at [130, 180] on div "+17022189262" at bounding box center [124, 178] width 178 height 13
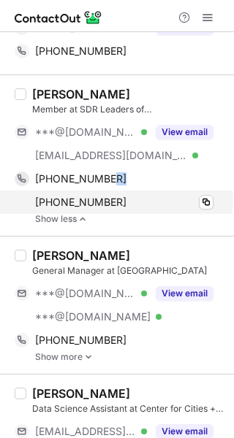
click at [129, 206] on div "+13362839772" at bounding box center [124, 202] width 178 height 13
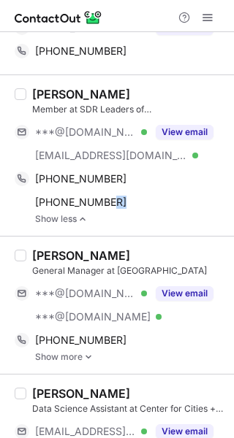
click at [140, 245] on div "Rodney Silvagni General Manager at White Beeches Golf & Country Club ***@gmail.…" at bounding box center [117, 305] width 234 height 138
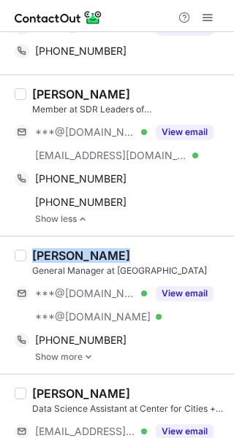
click at [140, 245] on div "Rodney Silvagni General Manager at White Beeches Golf & Country Club ***@gmail.…" at bounding box center [117, 305] width 234 height 138
copy div "Rodney Silvagni"
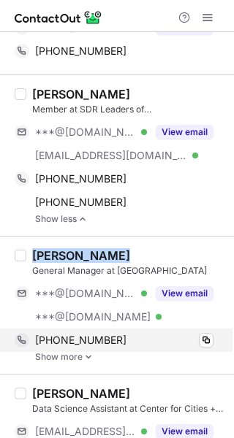
click at [136, 340] on div "+16368517701" at bounding box center [124, 340] width 178 height 13
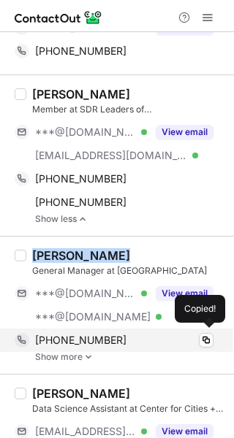
click at [136, 340] on div "+16368517701" at bounding box center [124, 340] width 178 height 13
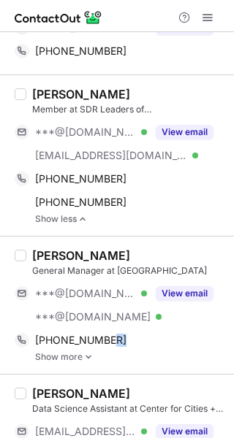
click at [89, 355] on img at bounding box center [88, 357] width 9 height 10
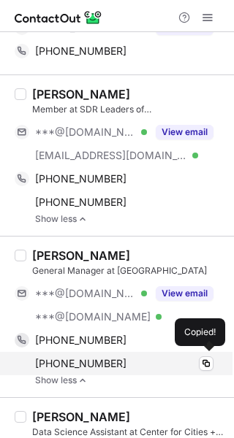
click at [190, 370] on div "+17603424603 Copied!" at bounding box center [114, 363] width 199 height 23
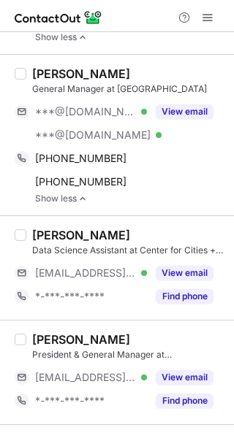
scroll to position [1989, 0]
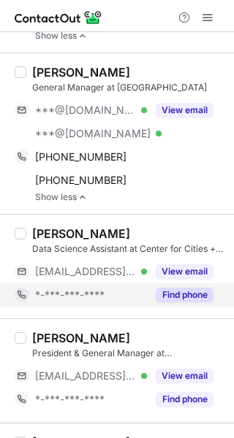
click at [191, 292] on button "Find phone" at bounding box center [185, 295] width 58 height 15
click at [147, 292] on div "*-***-***-****" at bounding box center [91, 295] width 112 height 13
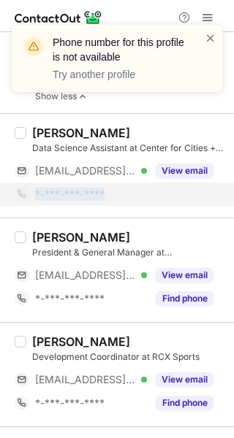
scroll to position [2091, 0]
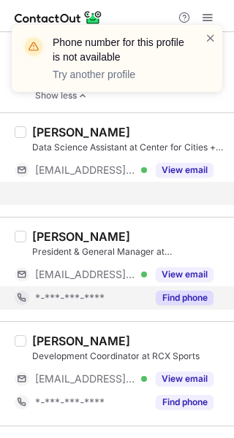
click at [177, 297] on div "Jonathan Ireland President & General Manager at Bluejack Ranch ***@dallasnation…" at bounding box center [117, 269] width 234 height 104
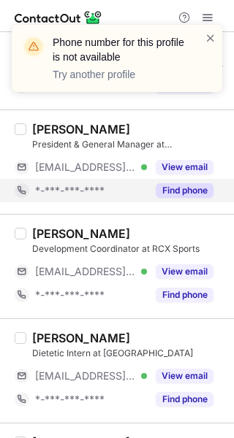
scroll to position [2176, 0]
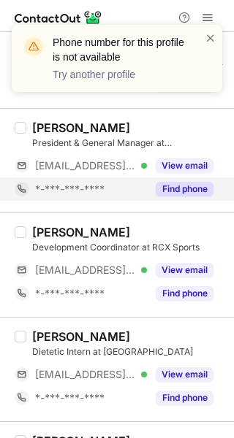
click at [188, 188] on button "Find phone" at bounding box center [185, 189] width 58 height 15
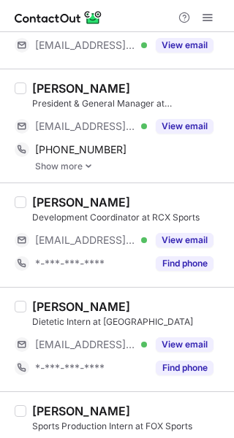
scroll to position [2216, 0]
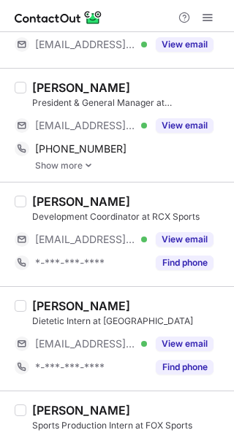
click at [88, 165] on img at bounding box center [88, 166] width 9 height 10
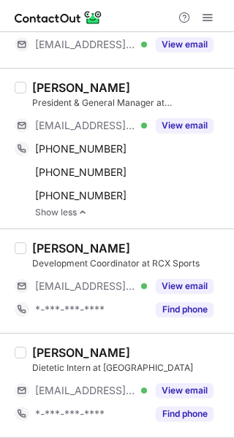
click at [150, 75] on div "Jonathan Ireland President & General Manager at Bluejack Ranch ***@dallasnation…" at bounding box center [117, 148] width 234 height 161
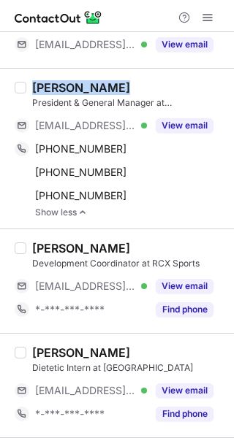
click at [150, 75] on div "Jonathan Ireland President & General Manager at Bluejack Ranch ***@dallasnation…" at bounding box center [117, 148] width 234 height 161
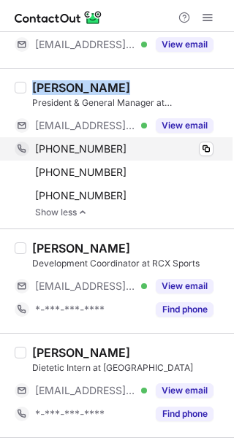
click at [133, 148] on div "+12143314195" at bounding box center [124, 148] width 178 height 13
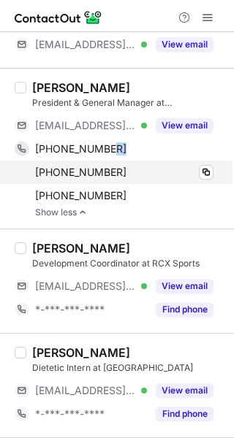
click at [145, 170] on div "+15405252077" at bounding box center [124, 172] width 178 height 13
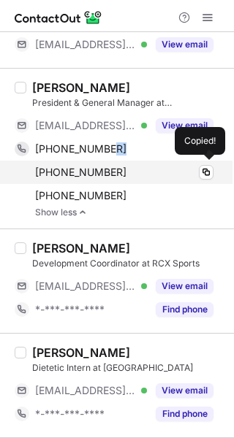
click at [145, 170] on div "+15405252077" at bounding box center [124, 172] width 178 height 13
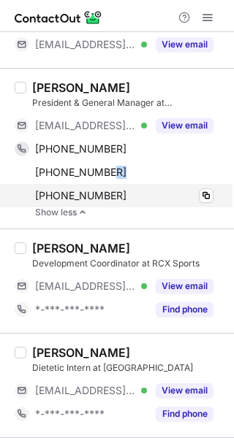
click at [142, 197] on div "+17138767774" at bounding box center [124, 195] width 178 height 13
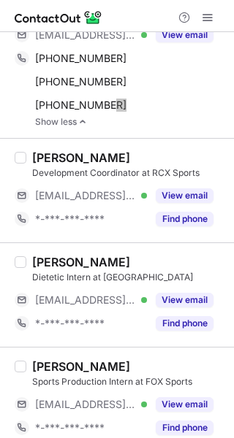
scroll to position [2308, 0]
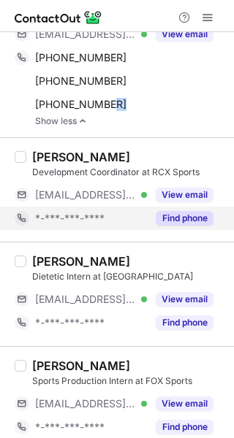
click at [180, 211] on button "Find phone" at bounding box center [185, 218] width 58 height 15
click at [147, 212] on div "*-***-***-****" at bounding box center [91, 218] width 112 height 13
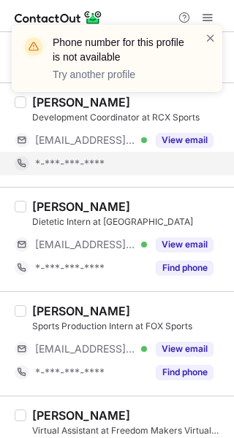
scroll to position [2366, 0]
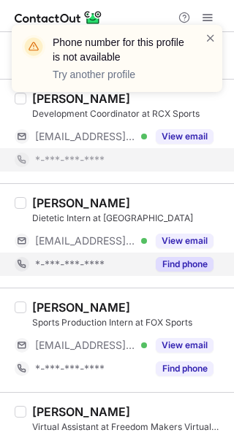
click at [188, 259] on button "Find phone" at bounding box center [185, 264] width 58 height 15
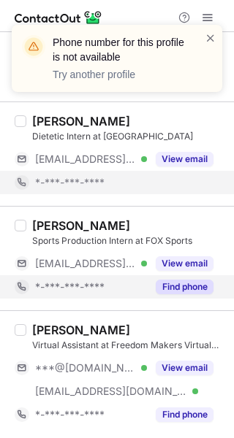
scroll to position [2425, 0]
click at [194, 289] on button "Find phone" at bounding box center [185, 287] width 58 height 15
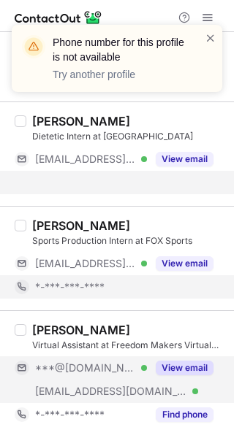
scroll to position [2401, 0]
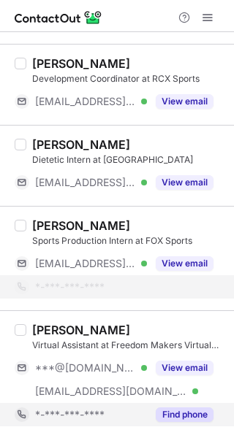
click at [191, 410] on button "Find phone" at bounding box center [185, 415] width 58 height 15
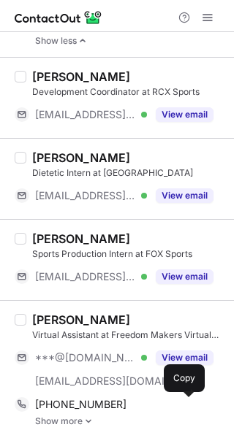
scroll to position [2388, 0]
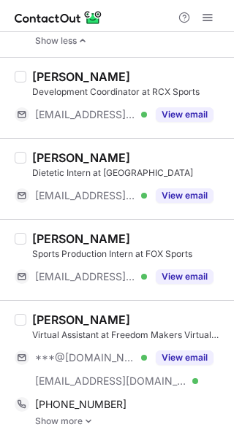
click at [89, 419] on img at bounding box center [88, 421] width 9 height 10
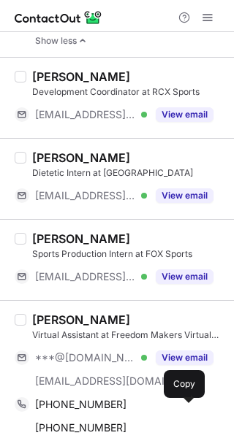
scroll to position [2401, 0]
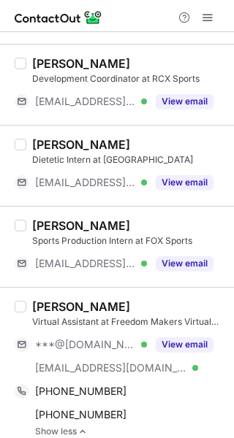
click at [115, 306] on div "Elise Shank" at bounding box center [128, 307] width 193 height 15
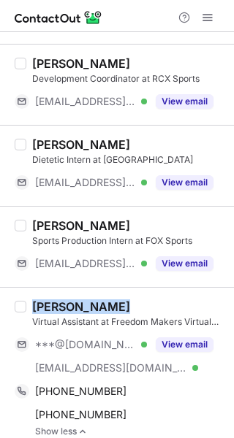
click at [115, 306] on div "Elise Shank" at bounding box center [128, 307] width 193 height 15
copy div "Elise Shank"
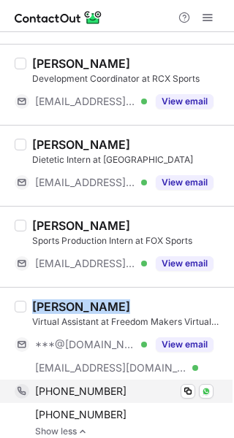
click at [138, 389] on div "+19105996660" at bounding box center [124, 391] width 178 height 13
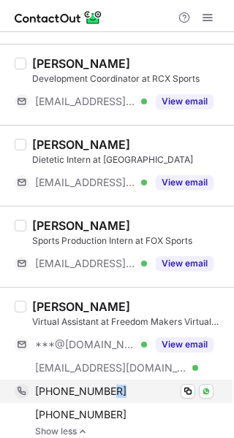
click at [138, 389] on div "+19105996660" at bounding box center [124, 391] width 178 height 13
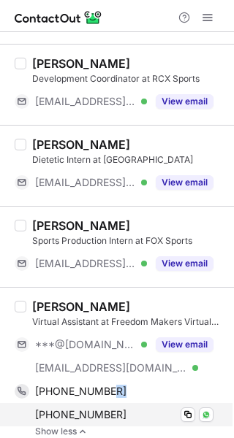
click at [123, 416] on div "+17039869265" at bounding box center [124, 414] width 178 height 13
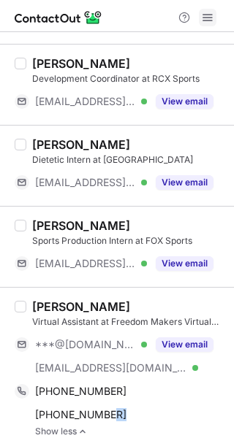
click at [207, 18] on span at bounding box center [208, 18] width 12 height 12
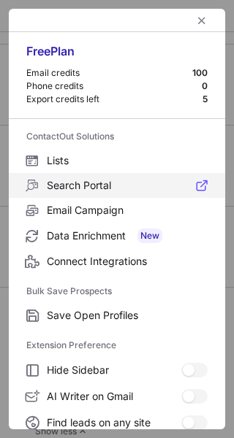
scroll to position [170, 0]
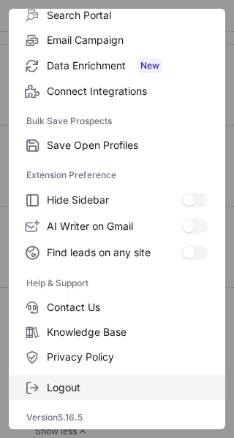
click at [76, 387] on span "Logout" at bounding box center [127, 387] width 161 height 13
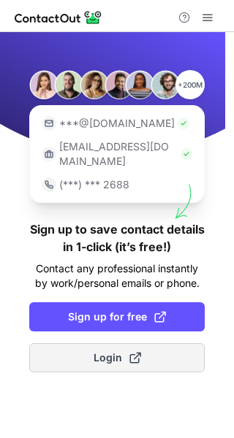
click at [116, 351] on span "Login" at bounding box center [117, 358] width 47 height 15
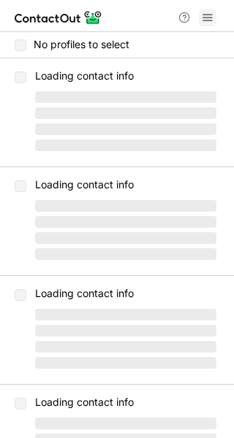
click at [210, 16] on span at bounding box center [208, 18] width 12 height 12
click at [210, 22] on span at bounding box center [208, 18] width 12 height 12
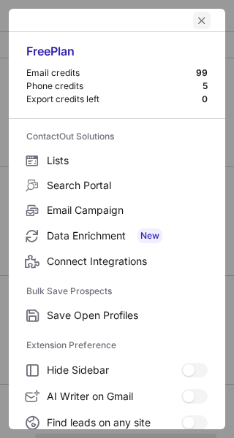
click at [196, 22] on span "left-button" at bounding box center [202, 21] width 12 height 12
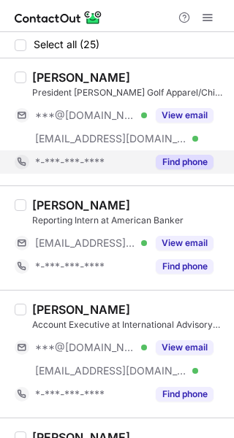
click at [183, 159] on button "Find phone" at bounding box center [185, 162] width 58 height 15
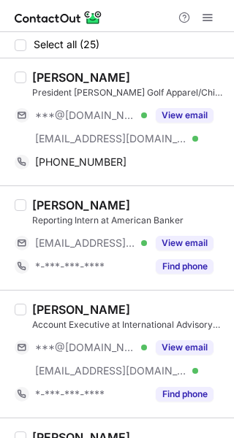
click at [133, 71] on div "[PERSON_NAME]" at bounding box center [128, 77] width 193 height 15
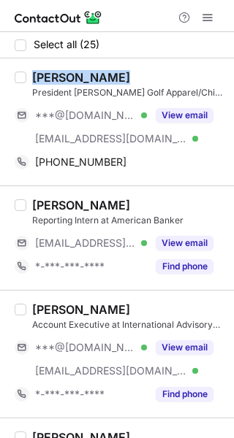
click at [133, 71] on div "[PERSON_NAME]" at bounding box center [128, 77] width 193 height 15
copy div "[PERSON_NAME]"
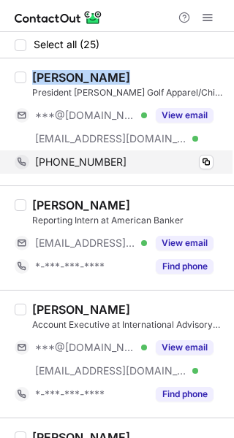
click at [150, 167] on div "[PHONE_NUMBER]" at bounding box center [124, 162] width 178 height 13
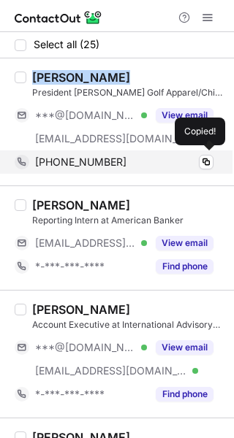
click at [150, 167] on div "[PHONE_NUMBER]" at bounding box center [124, 162] width 178 height 13
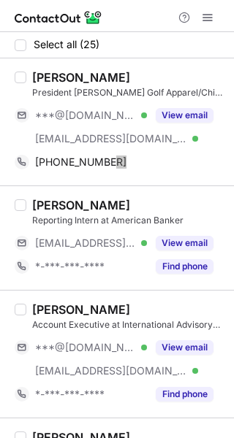
scroll to position [75, 0]
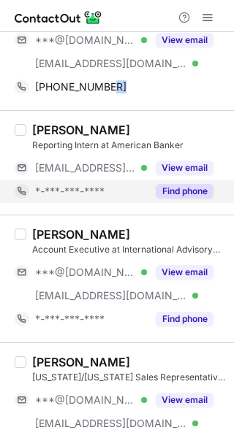
click at [183, 189] on button "Find phone" at bounding box center [185, 191] width 58 height 15
click at [147, 189] on div "*-***-***-****" at bounding box center [91, 191] width 112 height 13
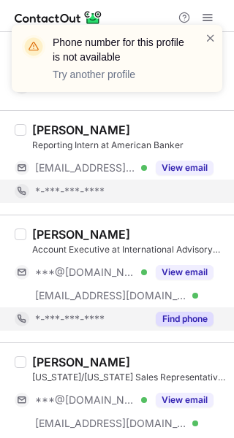
click at [186, 329] on div "Find phone" at bounding box center [180, 319] width 66 height 23
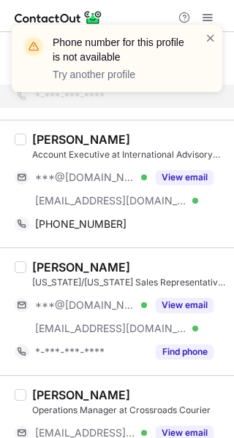
scroll to position [172, 0]
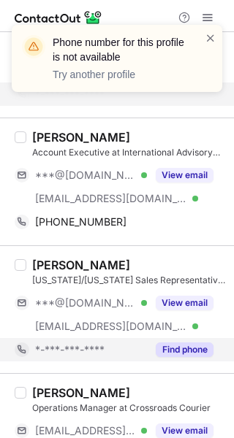
click at [198, 346] on div "[PERSON_NAME] [US_STATE]/[US_STATE] Sales Representative at TRUE linkswear ***@…" at bounding box center [117, 309] width 234 height 128
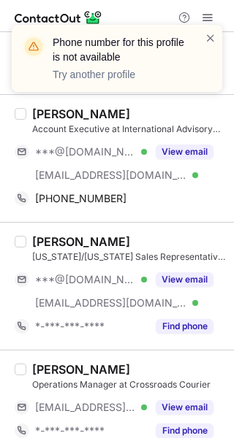
click at [145, 113] on div "Phone number for this profile is not available Try another profile" at bounding box center [117, 64] width 234 height 108
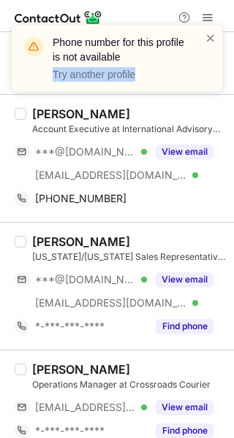
click at [145, 113] on div "Phone number for this profile is not available Try another profile" at bounding box center [117, 64] width 234 height 108
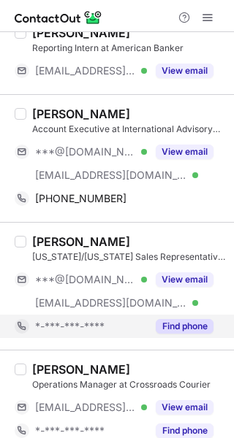
click at [193, 330] on button "Find phone" at bounding box center [185, 326] width 58 height 15
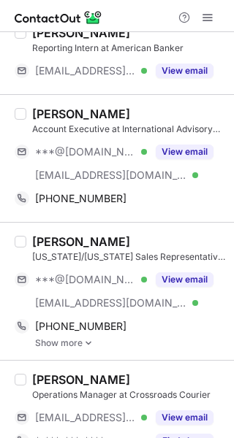
click at [129, 103] on div "[PERSON_NAME] Account Executive at International Advisory Service, Ltd. ***@[DO…" at bounding box center [117, 158] width 234 height 128
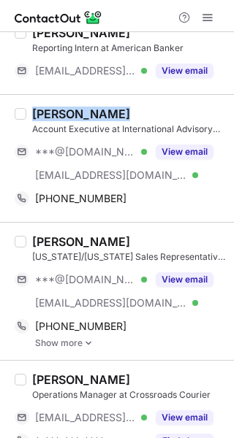
click at [129, 103] on div "[PERSON_NAME] Account Executive at International Advisory Service, Ltd. ***@[DO…" at bounding box center [117, 158] width 234 height 128
copy div "[PERSON_NAME]"
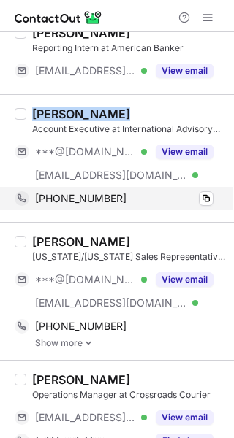
click at [137, 202] on div "[PHONE_NUMBER]" at bounding box center [124, 198] width 178 height 13
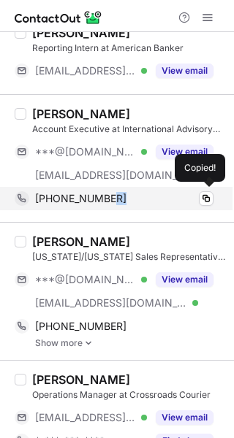
click at [137, 202] on div "[PHONE_NUMBER]" at bounding box center [124, 198] width 178 height 13
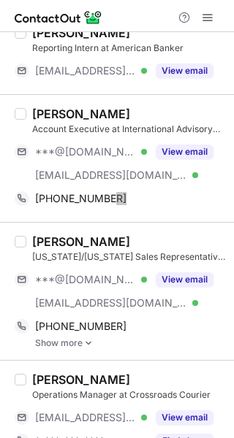
scroll to position [259, 0]
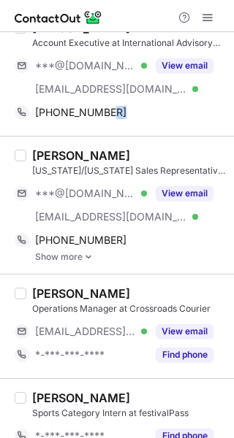
click at [150, 141] on div "Cameron White Florida/Alabama Sales Representative at TRUE linkswear ***@gmail.…" at bounding box center [117, 205] width 234 height 138
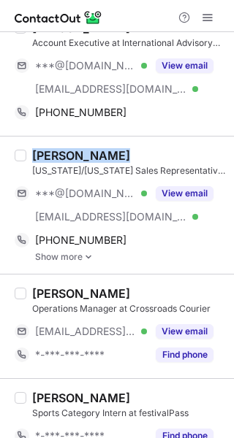
click at [150, 141] on div "Cameron White Florida/Alabama Sales Representative at TRUE linkswear ***@gmail.…" at bounding box center [117, 205] width 234 height 138
copy div "[PERSON_NAME]"
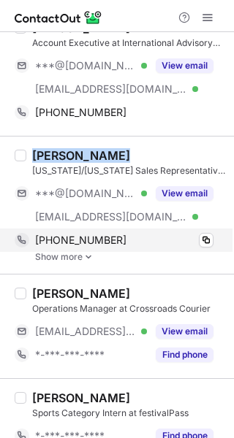
click at [121, 234] on div "+18504450928" at bounding box center [124, 240] width 178 height 13
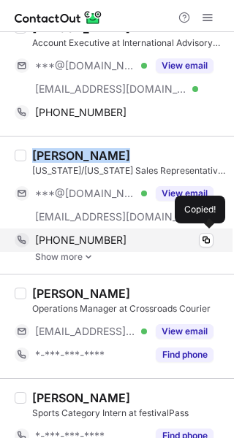
click at [121, 234] on div "+18504450928" at bounding box center [124, 240] width 178 height 13
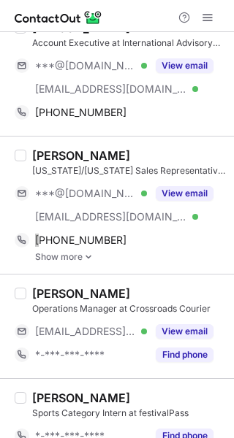
scroll to position [319, 0]
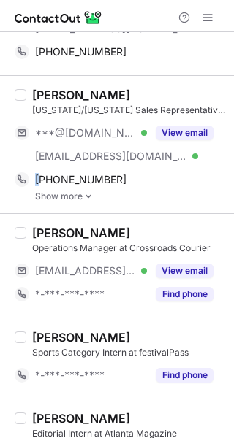
click at [91, 198] on img at bounding box center [88, 196] width 9 height 10
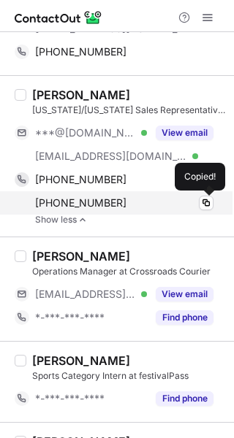
click at [154, 201] on div "+15622620748" at bounding box center [124, 203] width 178 height 13
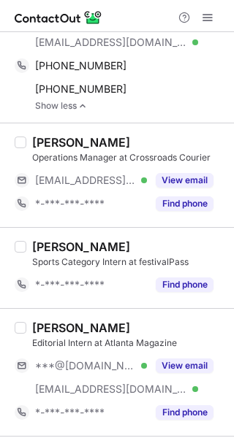
scroll to position [434, 0]
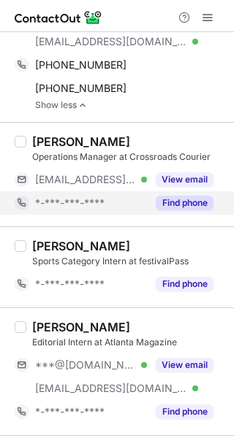
click at [184, 204] on button "Find phone" at bounding box center [185, 203] width 58 height 15
click at [147, 204] on div "*-***-***-****" at bounding box center [91, 203] width 112 height 13
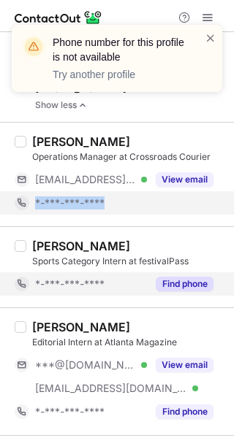
click at [199, 288] on button "Find phone" at bounding box center [185, 284] width 58 height 15
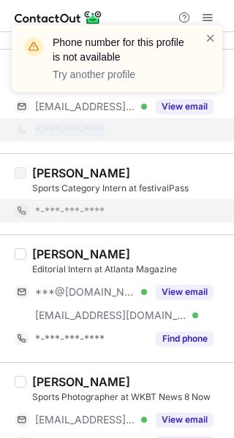
scroll to position [515, 0]
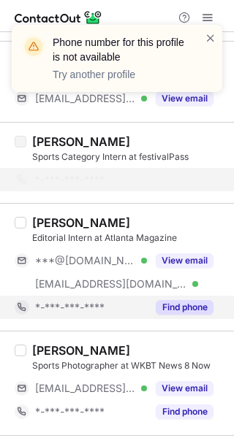
click at [175, 308] on button "Find phone" at bounding box center [185, 307] width 58 height 15
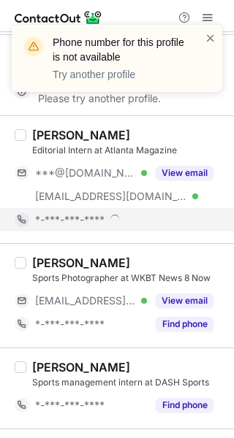
scroll to position [603, 0]
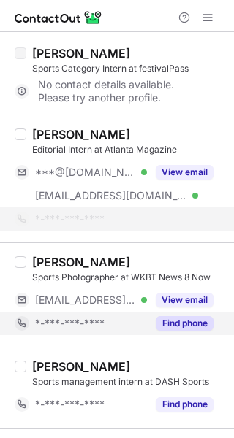
click at [191, 320] on button "Find phone" at bounding box center [185, 323] width 58 height 15
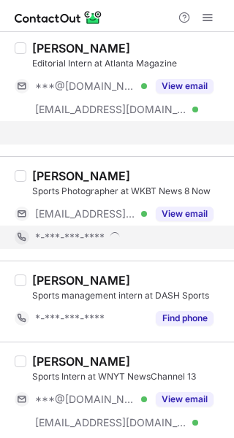
scroll to position [704, 0]
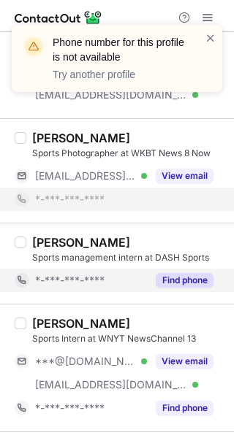
click at [182, 281] on button "Find phone" at bounding box center [185, 280] width 58 height 15
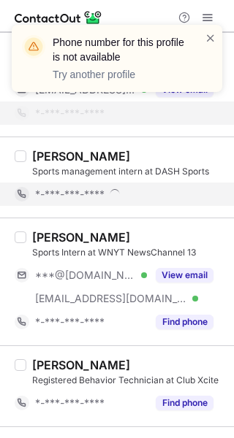
scroll to position [794, 0]
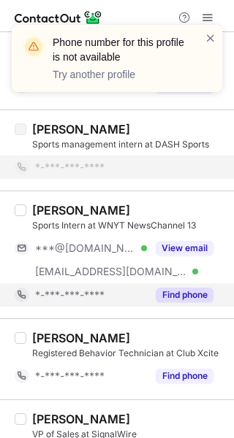
click at [185, 296] on button "Find phone" at bounding box center [185, 295] width 58 height 15
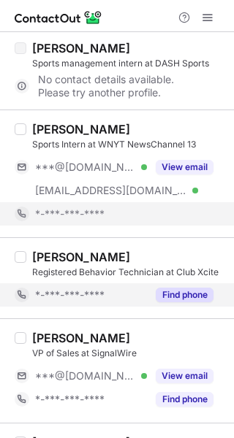
click at [186, 294] on button "Find phone" at bounding box center [185, 295] width 58 height 15
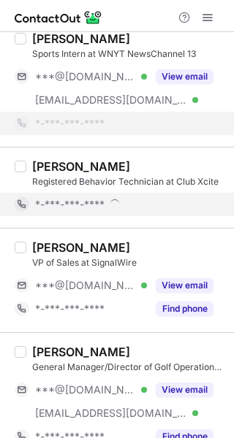
scroll to position [971, 0]
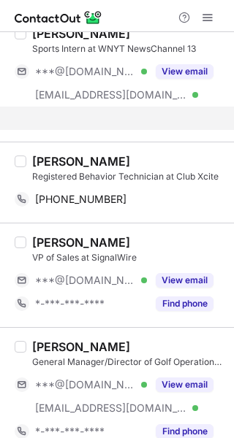
click at [185, 300] on div "Justin Ellis VP of Sales at SignalWire ***@outlook.com Verified View email *-**…" at bounding box center [117, 275] width 234 height 104
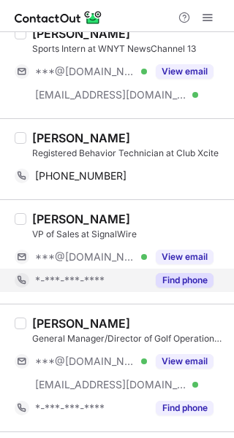
click at [183, 278] on button "Find phone" at bounding box center [185, 280] width 58 height 15
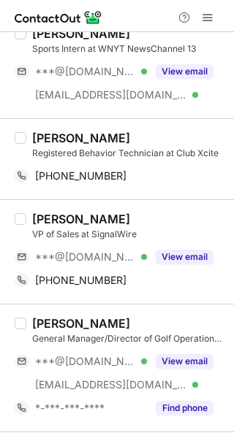
click at [130, 129] on div "Nick Howell Registered Behavior Technician at Club Xcite +16193022064 Copy" at bounding box center [117, 158] width 234 height 81
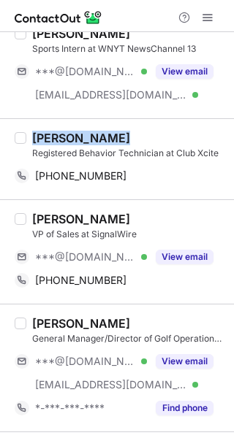
click at [130, 129] on div "Nick Howell Registered Behavior Technician at Club Xcite +16193022064 Copy" at bounding box center [117, 158] width 234 height 81
copy div "[PERSON_NAME]"
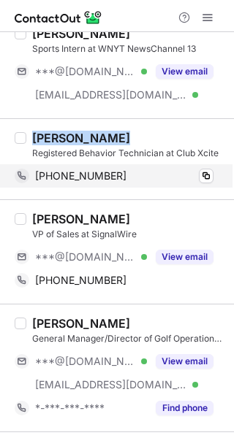
click at [129, 175] on div "+16193022064" at bounding box center [124, 175] width 178 height 13
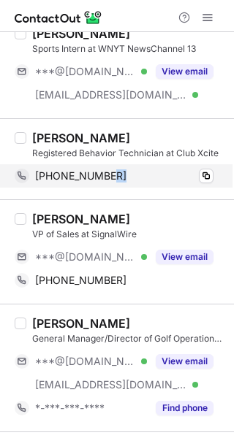
click at [129, 175] on div "+16193022064" at bounding box center [124, 175] width 178 height 13
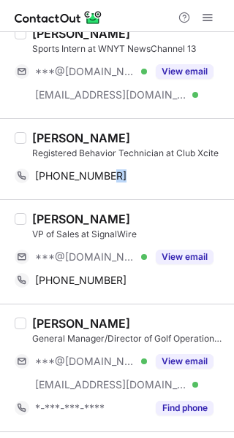
click at [121, 212] on div "[PERSON_NAME]" at bounding box center [128, 219] width 193 height 15
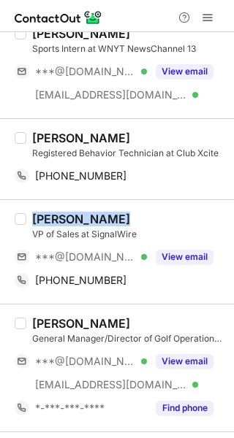
click at [121, 212] on div "[PERSON_NAME]" at bounding box center [128, 219] width 193 height 15
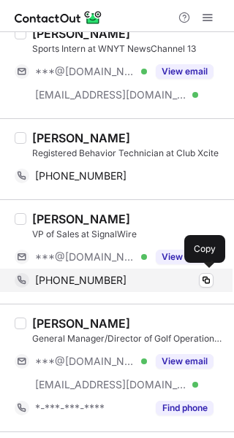
click at [131, 282] on div "+12082935374" at bounding box center [124, 280] width 178 height 13
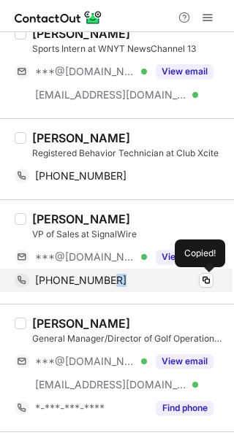
click at [131, 282] on div "+12082935374" at bounding box center [124, 280] width 178 height 13
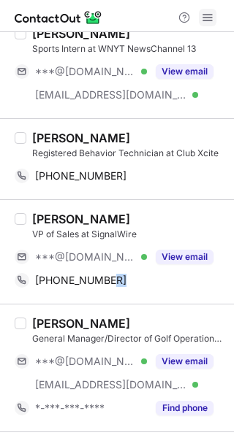
click at [207, 17] on span at bounding box center [208, 18] width 12 height 12
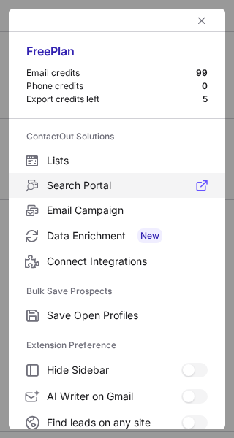
scroll to position [170, 0]
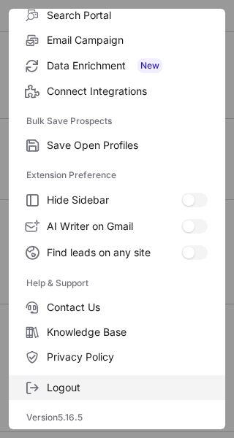
click at [65, 389] on span "Logout" at bounding box center [127, 387] width 161 height 13
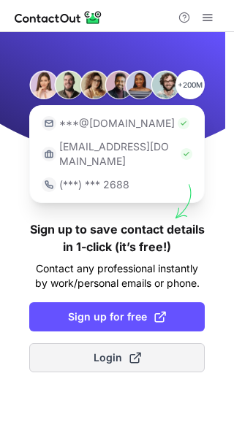
click at [134, 352] on span at bounding box center [135, 358] width 12 height 12
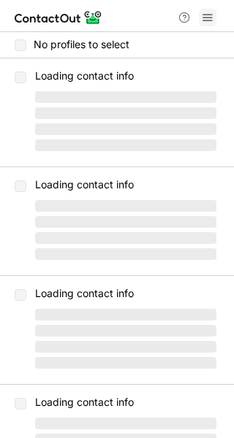
click at [202, 14] on span at bounding box center [208, 18] width 12 height 12
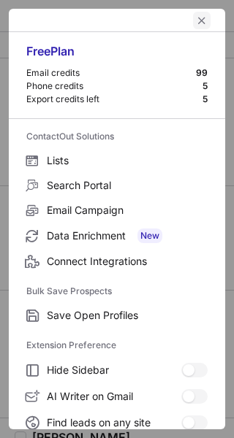
click at [196, 19] on span "left-button" at bounding box center [202, 21] width 12 height 12
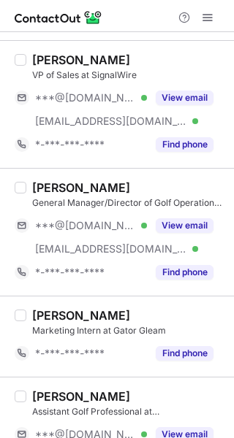
scroll to position [1233, 0]
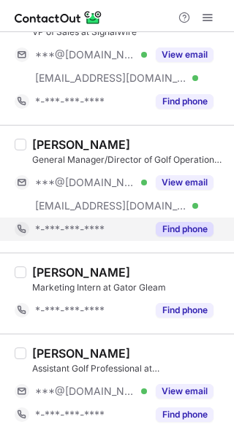
click at [183, 227] on button "Find phone" at bounding box center [185, 229] width 58 height 15
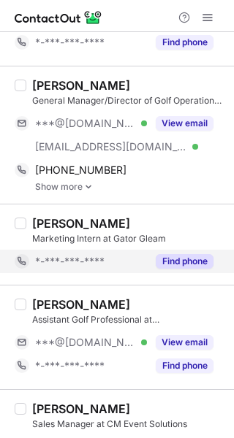
click at [193, 259] on button "Find phone" at bounding box center [185, 261] width 58 height 15
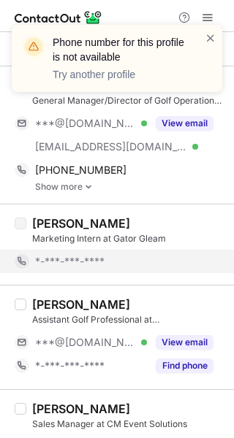
click at [93, 184] on link "Show more" at bounding box center [130, 187] width 190 height 10
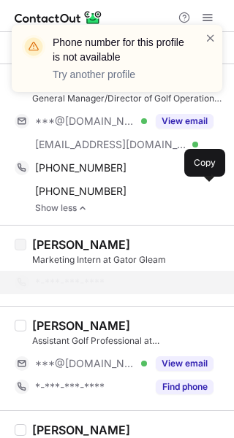
scroll to position [1301, 0]
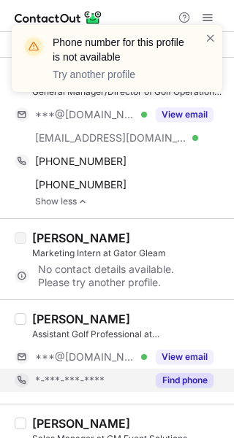
click at [178, 379] on button "Find phone" at bounding box center [185, 380] width 58 height 15
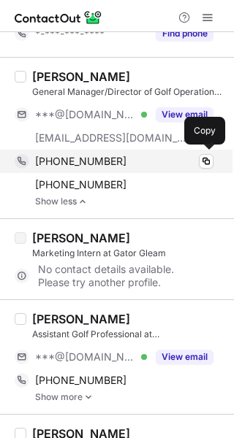
scroll to position [1258, 0]
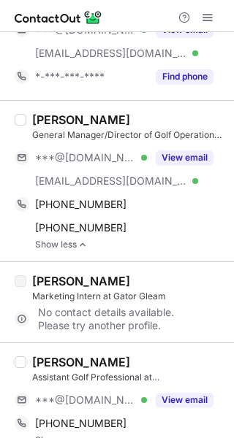
click at [110, 114] on div "Lex Conner" at bounding box center [128, 120] width 193 height 15
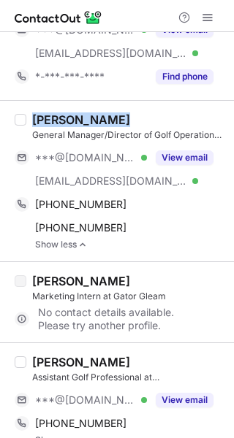
click at [110, 114] on div "Lex Conner" at bounding box center [128, 120] width 193 height 15
copy div "Lex Conner"
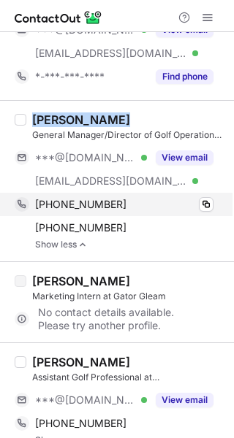
click at [122, 199] on div "+13377944377" at bounding box center [124, 204] width 178 height 13
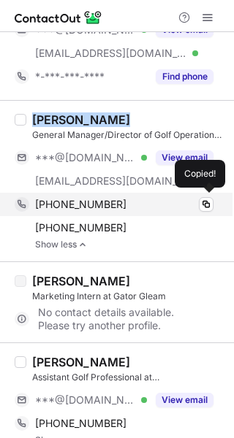
click at [122, 199] on div "+13377944377" at bounding box center [124, 204] width 178 height 13
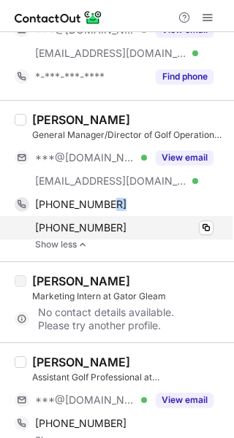
click at [129, 224] on div "+13372492962" at bounding box center [124, 227] width 178 height 13
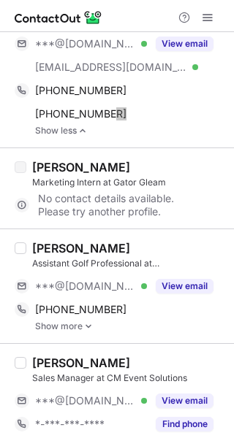
scroll to position [1379, 0]
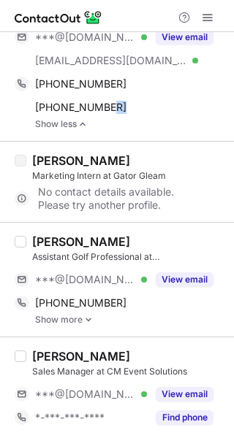
click at [130, 237] on div "Kade Rohlfs" at bounding box center [128, 242] width 193 height 15
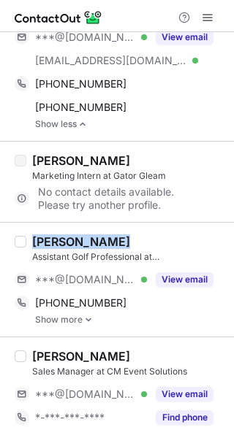
click at [130, 237] on div "Kade Rohlfs" at bounding box center [128, 242] width 193 height 15
copy div "Kade Rohlfs"
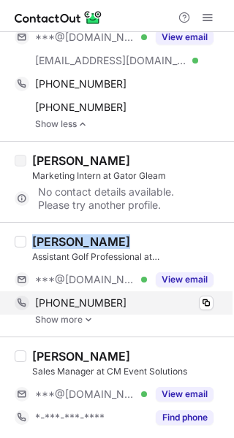
click at [126, 302] on div "+17012022703" at bounding box center [124, 303] width 178 height 13
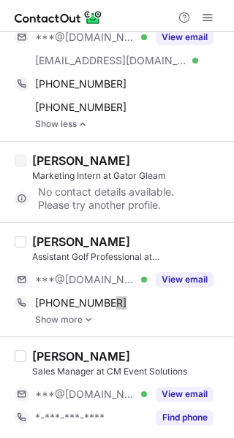
scroll to position [1476, 0]
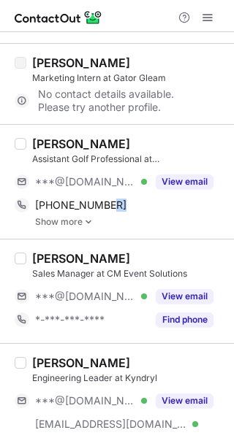
click at [89, 222] on img at bounding box center [88, 222] width 9 height 10
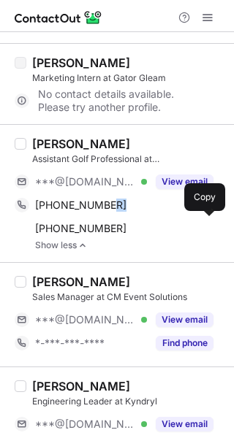
click at [89, 222] on span "+17015309114" at bounding box center [80, 228] width 91 height 13
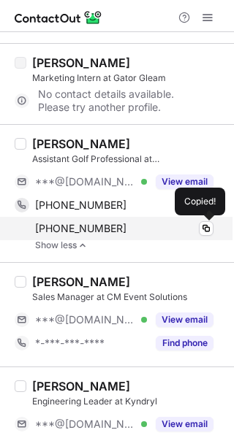
click at [162, 224] on div "+17015309114" at bounding box center [124, 228] width 178 height 13
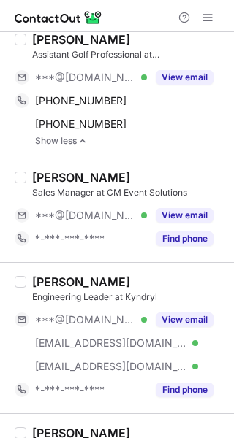
scroll to position [1599, 0]
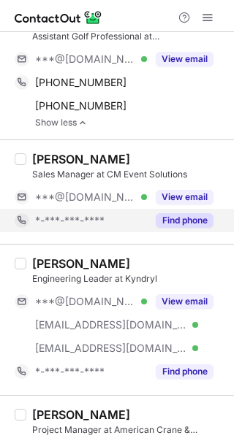
click at [185, 221] on button "Find phone" at bounding box center [185, 220] width 58 height 15
click at [147, 221] on div "*-***-***-****" at bounding box center [91, 220] width 112 height 13
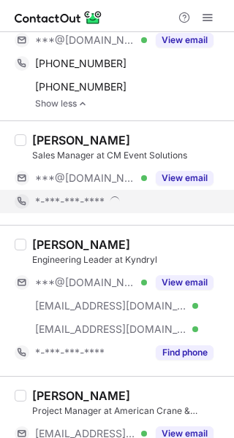
scroll to position [1620, 0]
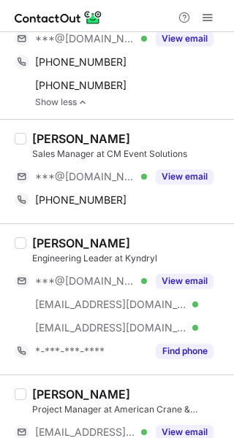
click at [136, 134] on div "Ron Procopio" at bounding box center [128, 138] width 193 height 15
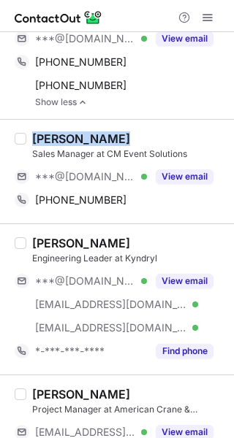
click at [136, 134] on div "Ron Procopio" at bounding box center [128, 138] width 193 height 15
copy div "Ron Procopio"
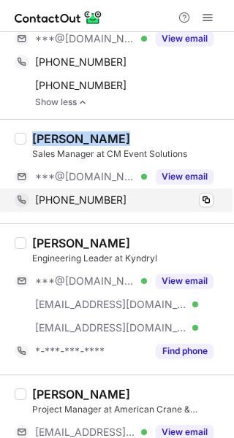
click at [131, 202] on div "+14014398748" at bounding box center [124, 200] width 178 height 13
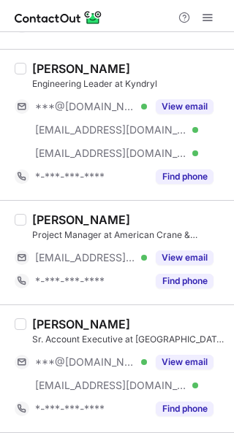
scroll to position [1797, 0]
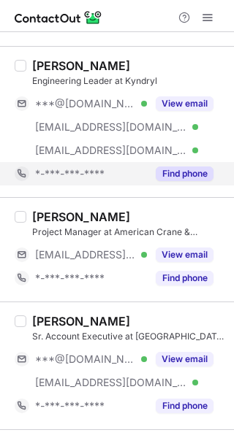
click at [193, 169] on button "Find phone" at bounding box center [185, 174] width 58 height 15
click at [193, 169] on div "*-***-***-****" at bounding box center [124, 173] width 178 height 13
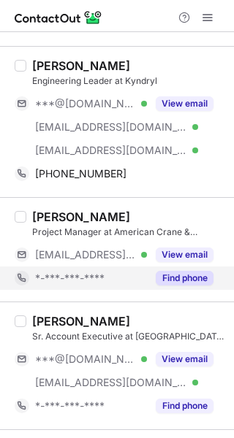
click at [172, 278] on button "Find phone" at bounding box center [185, 278] width 58 height 15
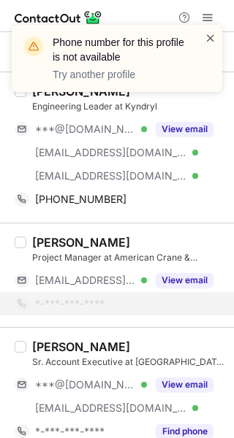
click at [208, 36] on span at bounding box center [211, 38] width 12 height 15
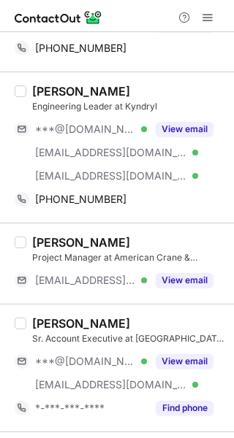
click at [132, 77] on div "Phone number for this profile is not available Try another profile" at bounding box center [117, 64] width 234 height 108
click at [132, 77] on div "Jon Schrader Engineering Leader at Kyndryl ***@comcast.net Verified ***@premier…" at bounding box center [117, 147] width 234 height 151
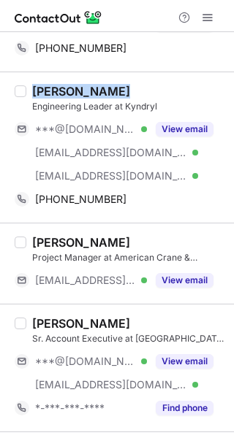
click at [132, 77] on div "Jon Schrader Engineering Leader at Kyndryl ***@comcast.net Verified ***@premier…" at bounding box center [117, 147] width 234 height 151
copy div "Jon Schrader"
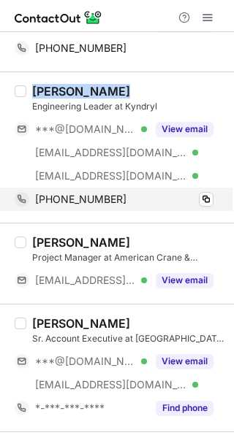
click at [147, 206] on div "+13603030493 Copy" at bounding box center [114, 199] width 199 height 23
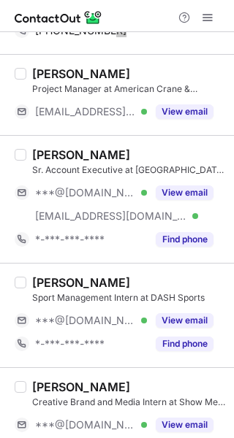
scroll to position [1954, 0]
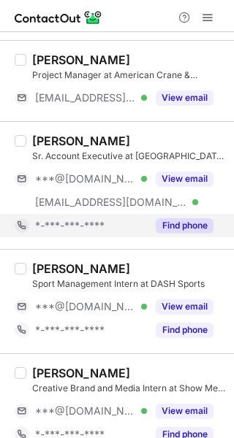
click at [194, 221] on button "Find phone" at bounding box center [185, 225] width 58 height 15
click at [194, 221] on div "*-***-***-****" at bounding box center [124, 225] width 178 height 13
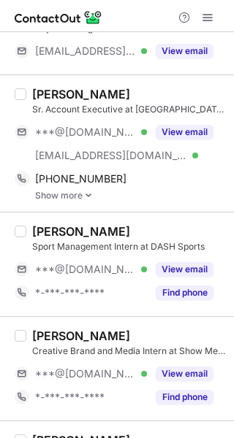
scroll to position [2000, 0]
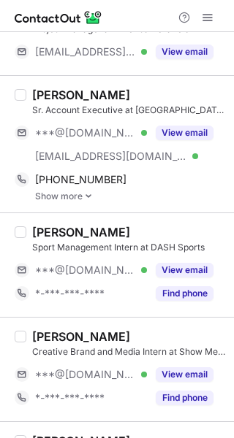
click at [119, 92] on div "RJ Parker" at bounding box center [128, 95] width 193 height 15
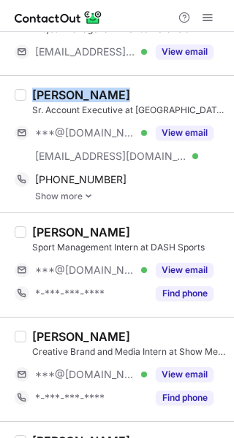
click at [119, 92] on div "RJ Parker" at bounding box center [128, 95] width 193 height 15
copy div "RJ Parker"
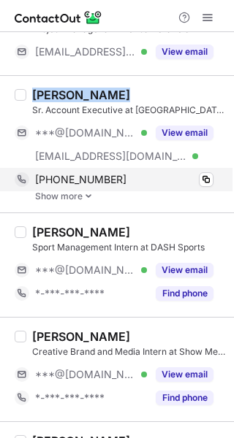
click at [126, 170] on div "+18012946069 Copy" at bounding box center [114, 179] width 199 height 23
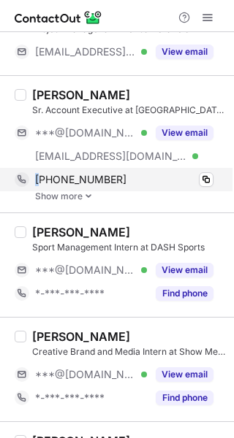
click at [126, 170] on div "+18012946069 Copy" at bounding box center [114, 179] width 199 height 23
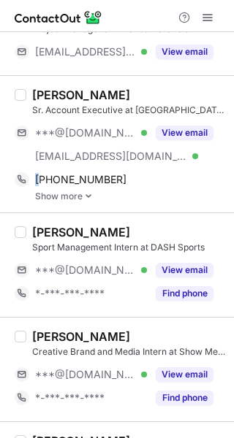
click at [85, 195] on img at bounding box center [88, 196] width 9 height 10
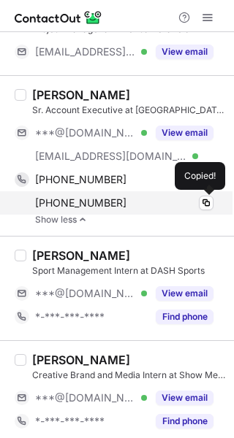
click at [138, 205] on div "+18018319743" at bounding box center [124, 203] width 178 height 13
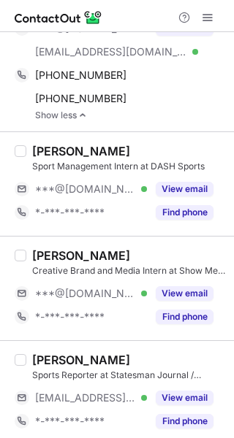
scroll to position [2116, 0]
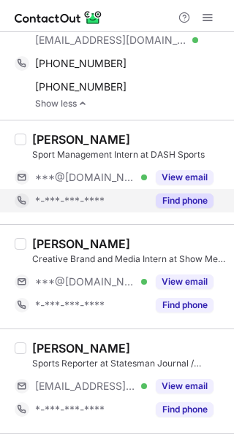
click at [189, 198] on button "Find phone" at bounding box center [185, 201] width 58 height 15
click at [147, 198] on div "*-***-***-****" at bounding box center [91, 200] width 112 height 13
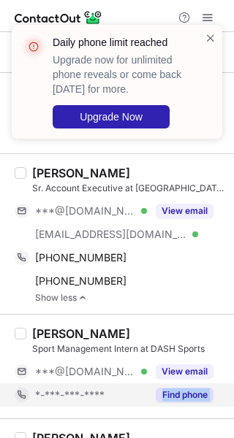
scroll to position [1907, 0]
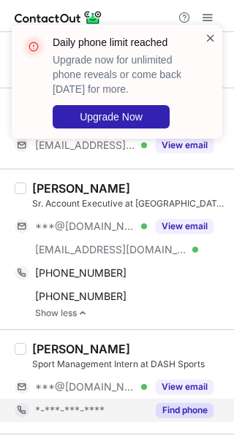
click at [212, 38] on span at bounding box center [211, 38] width 12 height 15
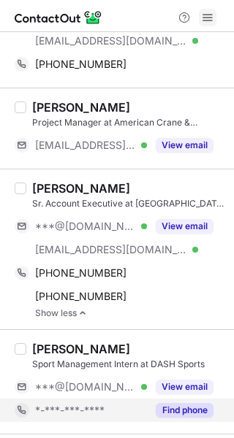
click at [203, 14] on span at bounding box center [208, 18] width 12 height 12
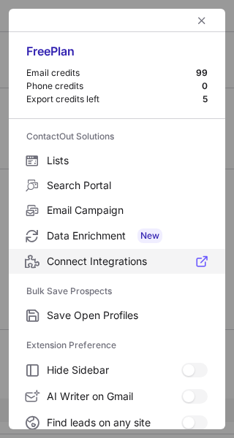
scroll to position [170, 0]
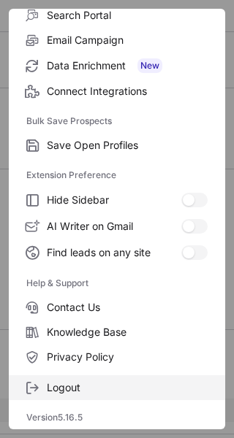
click at [84, 395] on label "Logout" at bounding box center [117, 387] width 216 height 25
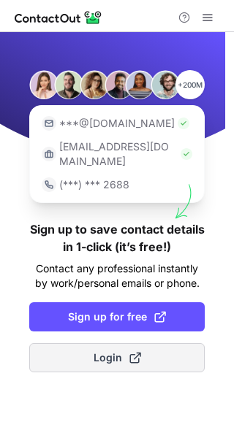
click at [115, 351] on span "Login" at bounding box center [117, 358] width 47 height 15
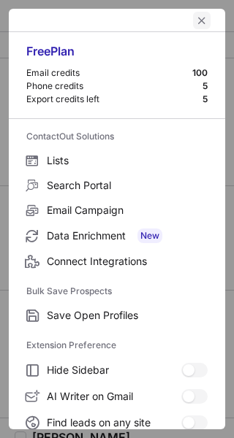
click at [196, 20] on span "left-button" at bounding box center [202, 21] width 12 height 12
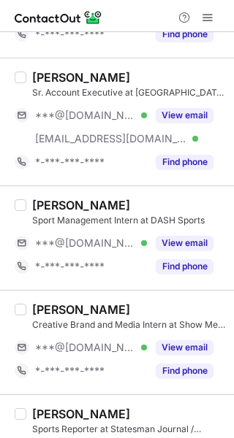
scroll to position [2092, 0]
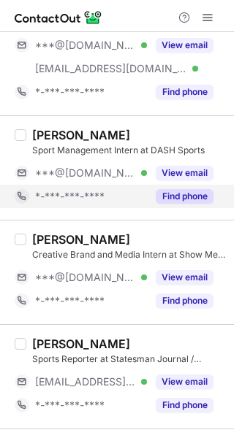
click at [182, 200] on button "Find phone" at bounding box center [185, 196] width 58 height 15
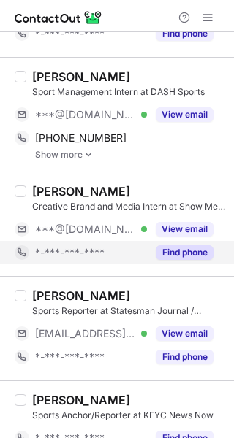
click at [197, 259] on button "Find phone" at bounding box center [185, 252] width 58 height 15
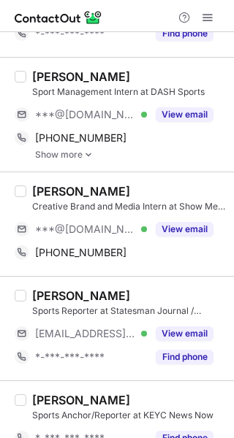
click at [171, 70] on div "Andrew Redepenning" at bounding box center [128, 76] width 193 height 15
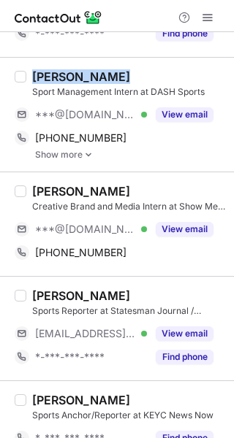
click at [171, 70] on div "Andrew Redepenning" at bounding box center [128, 76] width 193 height 15
copy div "Andrew Redepenning"
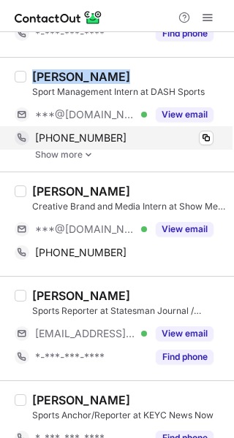
click at [143, 130] on div "+17632051387 Copy" at bounding box center [114, 137] width 199 height 23
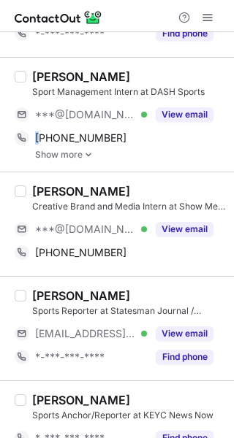
click at [87, 155] on img at bounding box center [88, 155] width 9 height 10
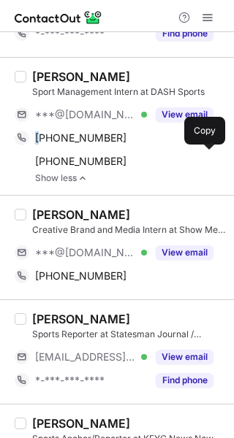
click at [87, 155] on span "+16122753490" at bounding box center [80, 161] width 91 height 13
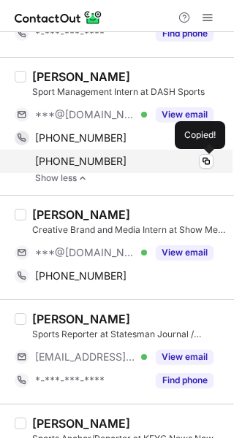
click at [126, 161] on div "+16122753490" at bounding box center [124, 161] width 178 height 13
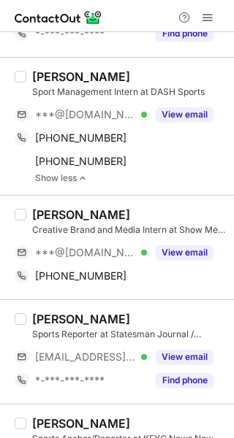
scroll to position [2166, 0]
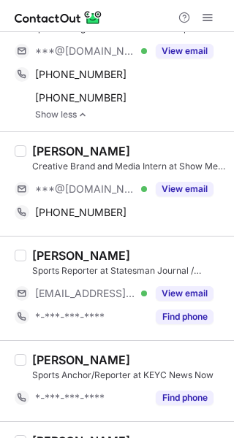
click at [122, 135] on div "Jada Harvey Creative Brand and Media Intern at Show Me Sportz ***@icloud.com Ve…" at bounding box center [117, 183] width 234 height 104
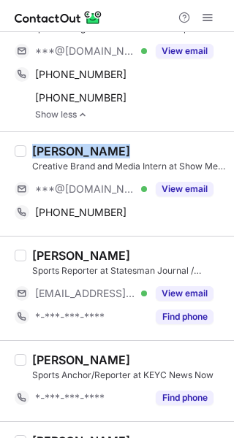
click at [122, 135] on div "Jada Harvey Creative Brand and Media Intern at Show Me Sportz ***@icloud.com Ve…" at bounding box center [117, 183] width 234 height 104
copy div "Jada Harvey"
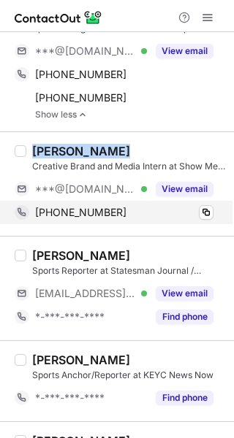
click at [134, 213] on div "+19035205977" at bounding box center [124, 212] width 178 height 13
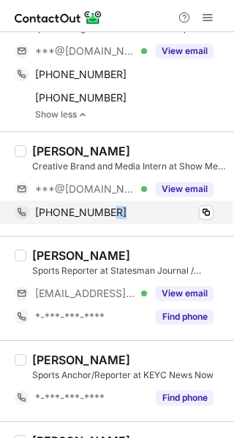
click at [134, 213] on div "+19035205977" at bounding box center [124, 212] width 178 height 13
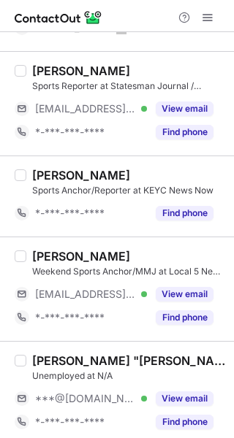
scroll to position [2358, 0]
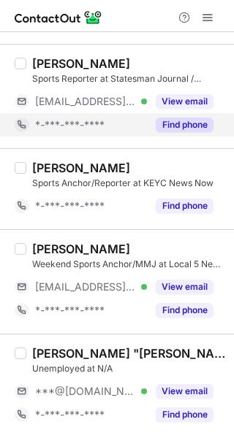
click at [178, 123] on button "Find phone" at bounding box center [185, 125] width 58 height 15
click at [147, 123] on div "*-***-***-****" at bounding box center [91, 124] width 112 height 13
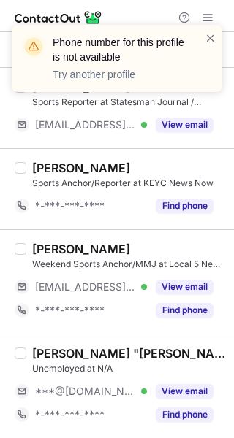
scroll to position [2327, 0]
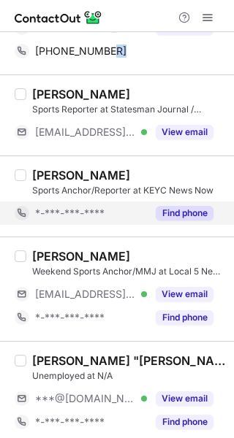
click at [186, 213] on button "Find phone" at bounding box center [185, 213] width 58 height 15
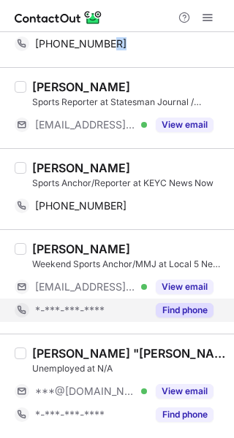
click at [177, 310] on button "Find phone" at bounding box center [185, 310] width 58 height 15
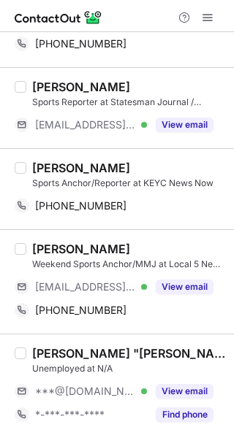
click at [126, 158] on div "Grace Piatko Sports Anchor/Reporter at KEYC News Now +17166492793 Copy" at bounding box center [117, 188] width 234 height 81
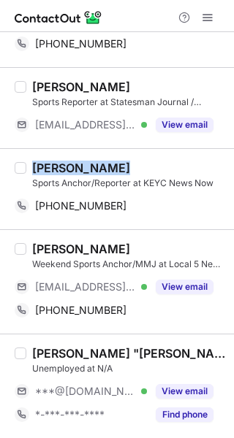
click at [126, 158] on div "Grace Piatko Sports Anchor/Reporter at KEYC News Now +17166492793 Copy" at bounding box center [117, 188] width 234 height 81
copy div "Grace Piatko"
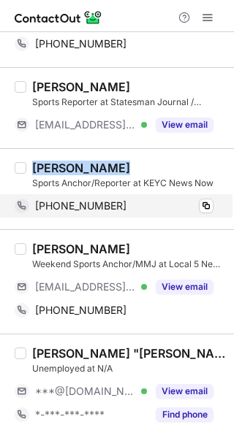
click at [143, 208] on div "+17166492793" at bounding box center [124, 205] width 178 height 13
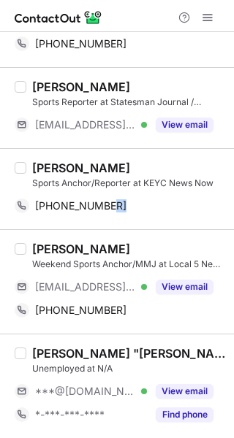
click at [120, 235] on div "Trey Redfield Weekend Sports Anchor/MMJ at Local 5 News We Are Iowa (WOI-DT) **…" at bounding box center [117, 281] width 234 height 104
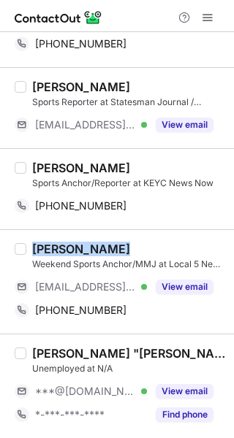
click at [120, 235] on div "Trey Redfield Weekend Sports Anchor/MMJ at Local 5 News We Are Iowa (WOI-DT) **…" at bounding box center [117, 281] width 234 height 104
copy div "Trey Redfield"
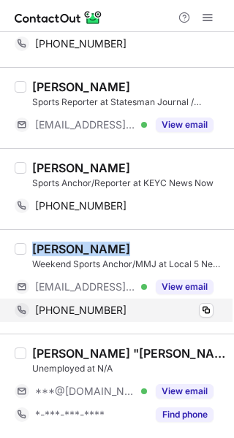
click at [127, 314] on div "+19196164524" at bounding box center [124, 310] width 178 height 13
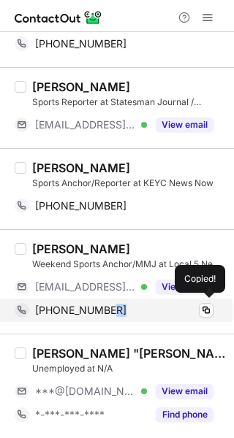
click at [127, 314] on div "+19196164524" at bounding box center [124, 310] width 178 height 13
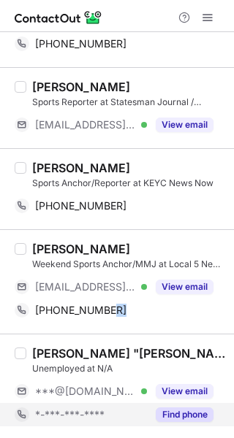
click at [182, 414] on button "Find phone" at bounding box center [185, 415] width 58 height 15
click at [182, 414] on div "*-***-***-****" at bounding box center [124, 414] width 178 height 13
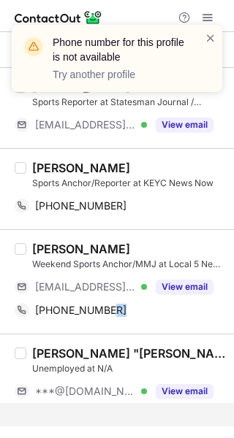
scroll to position [2311, 0]
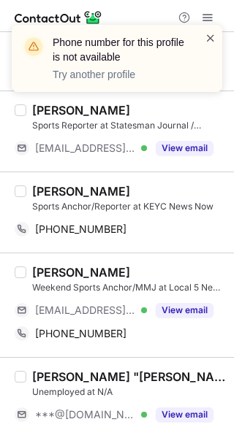
click at [210, 37] on span at bounding box center [211, 38] width 12 height 15
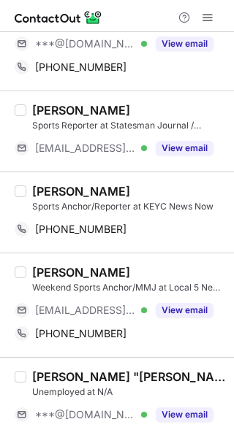
click at [210, 15] on div "Phone number for this profile is not available Try another profile" at bounding box center [117, 24] width 234 height 29
click at [210, 15] on span at bounding box center [208, 18] width 12 height 12
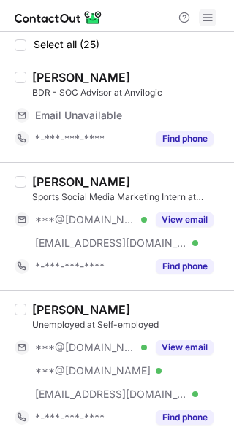
click at [214, 18] on button at bounding box center [208, 18] width 18 height 18
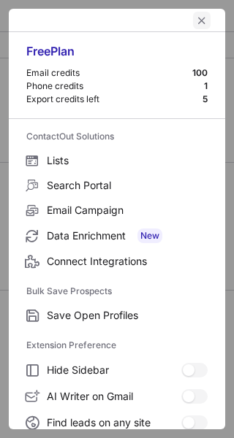
click at [196, 20] on span "left-button" at bounding box center [202, 21] width 12 height 12
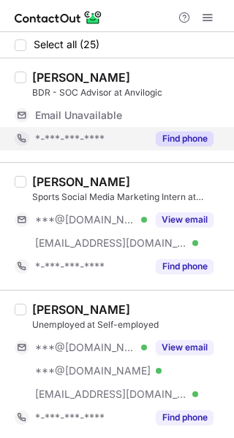
click at [197, 139] on button "Find phone" at bounding box center [185, 138] width 58 height 15
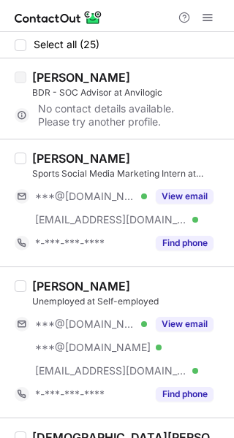
click at [178, 258] on div "[PERSON_NAME] Sports Social Media Marketing Intern at EnforceTheSport ***@[DOMA…" at bounding box center [117, 203] width 234 height 128
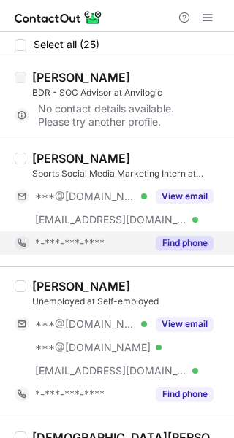
click at [180, 244] on button "Find phone" at bounding box center [185, 243] width 58 height 15
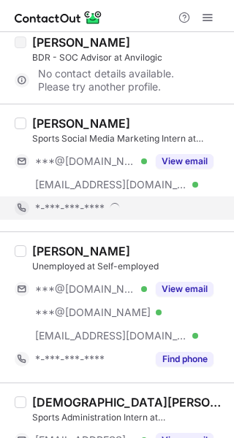
scroll to position [36, 0]
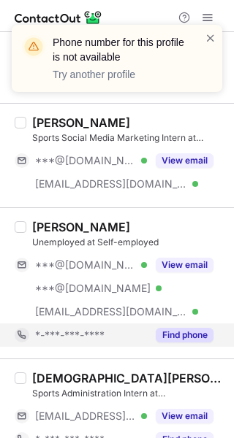
click at [191, 340] on button "Find phone" at bounding box center [185, 335] width 58 height 15
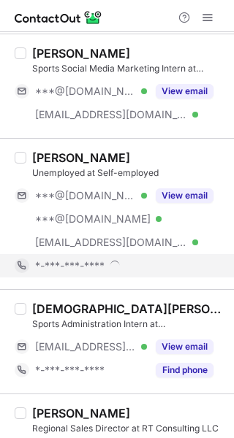
scroll to position [109, 0]
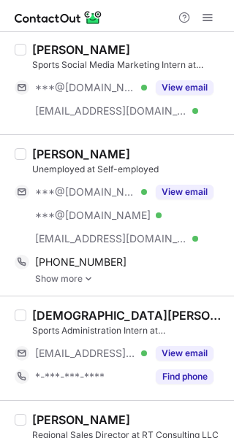
click at [91, 276] on img at bounding box center [88, 279] width 9 height 10
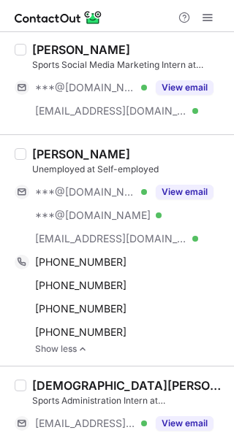
click at [107, 145] on div "[PERSON_NAME] Unemployed at Self-employed ***@[DOMAIN_NAME] Verified ***@[DOMAI…" at bounding box center [117, 250] width 234 height 232
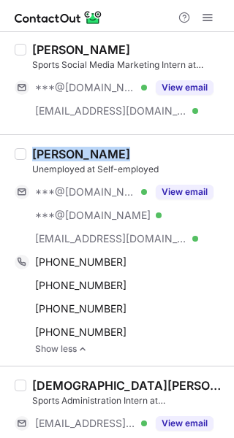
click at [107, 145] on div "[PERSON_NAME] Unemployed at Self-employed ***@[DOMAIN_NAME] Verified ***@[DOMAI…" at bounding box center [117, 250] width 234 height 232
copy div "[PERSON_NAME]"
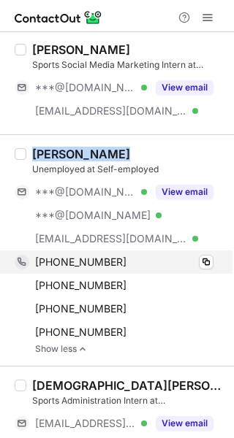
click at [127, 262] on div "[PHONE_NUMBER]" at bounding box center [124, 262] width 178 height 13
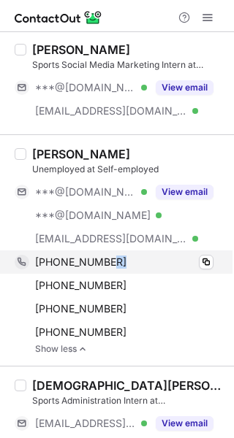
click at [127, 262] on div "[PHONE_NUMBER]" at bounding box center [124, 262] width 178 height 13
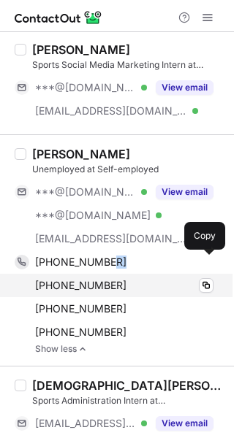
click at [130, 286] on div "[PHONE_NUMBER]" at bounding box center [124, 285] width 178 height 13
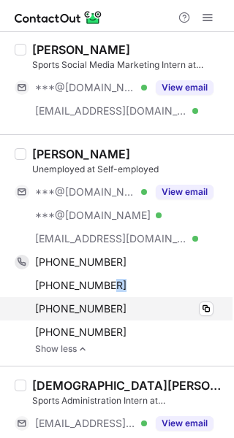
click at [128, 308] on div "[PHONE_NUMBER]" at bounding box center [124, 308] width 178 height 13
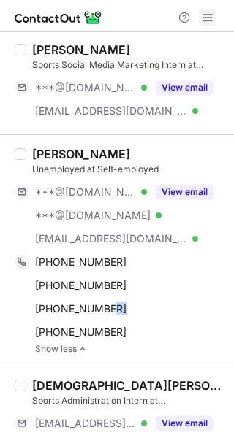
click at [209, 19] on span at bounding box center [208, 18] width 12 height 12
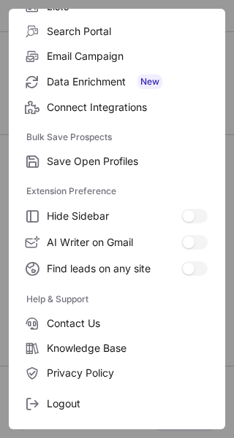
scroll to position [170, 0]
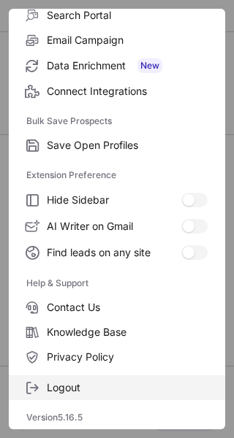
click at [65, 381] on span "Logout" at bounding box center [127, 387] width 161 height 13
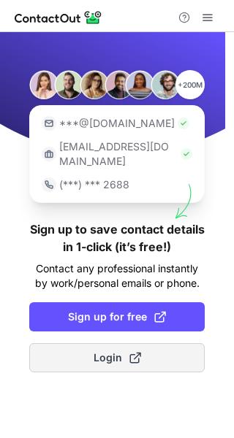
click at [115, 351] on span "Login" at bounding box center [117, 358] width 47 height 15
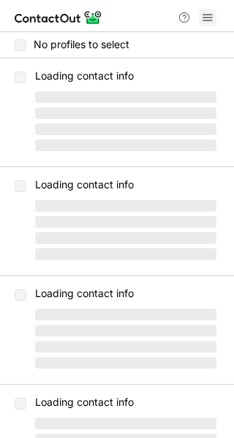
click at [207, 18] on span at bounding box center [208, 18] width 12 height 12
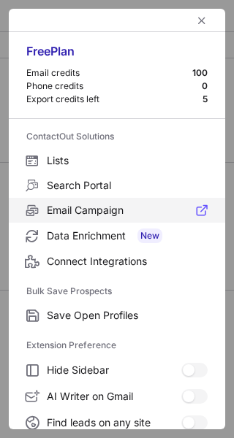
scroll to position [170, 0]
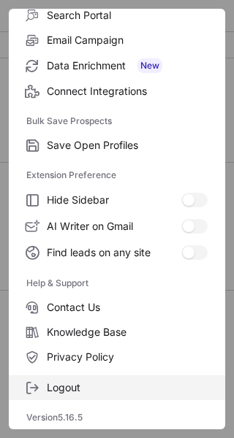
click at [58, 399] on label "Logout" at bounding box center [117, 387] width 216 height 25
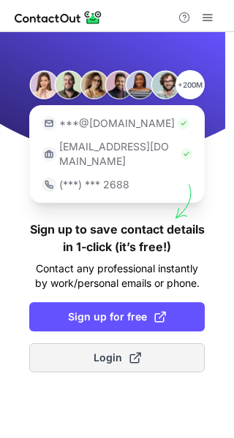
click at [116, 351] on span "Login" at bounding box center [117, 358] width 47 height 15
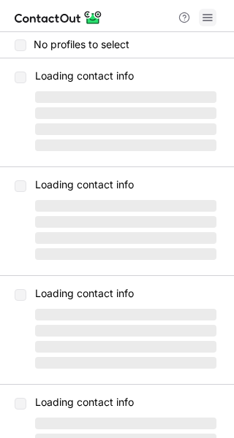
click at [212, 18] on span at bounding box center [208, 18] width 12 height 12
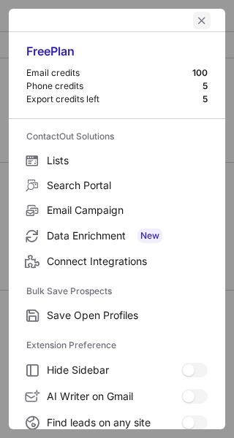
click at [196, 22] on span "left-button" at bounding box center [202, 21] width 12 height 12
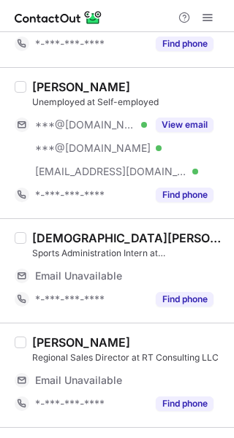
scroll to position [224, 0]
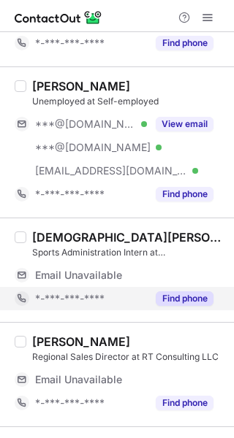
click at [181, 294] on button "Find phone" at bounding box center [185, 298] width 58 height 15
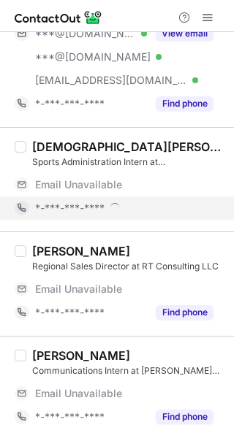
scroll to position [317, 0]
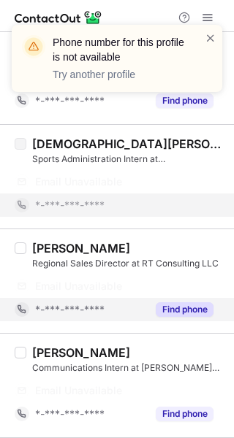
click at [186, 308] on button "Find phone" at bounding box center [185, 309] width 58 height 15
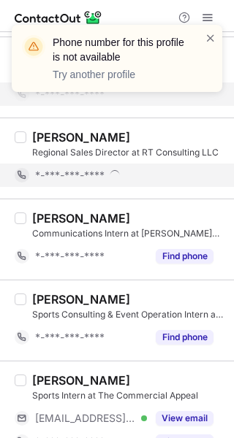
scroll to position [383, 0]
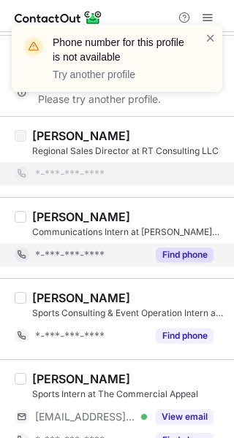
click at [185, 256] on button "Find phone" at bounding box center [185, 255] width 58 height 15
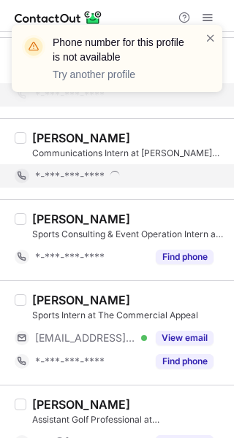
scroll to position [466, 0]
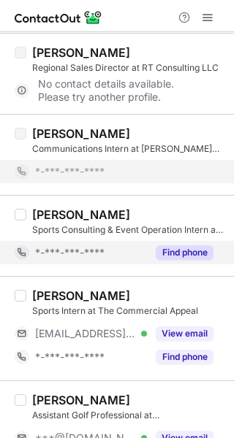
click at [184, 252] on button "Find phone" at bounding box center [185, 252] width 58 height 15
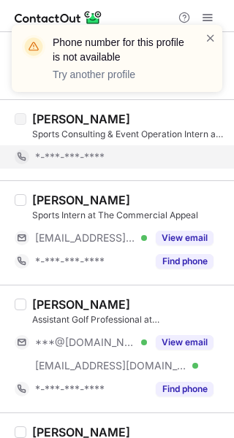
scroll to position [563, 0]
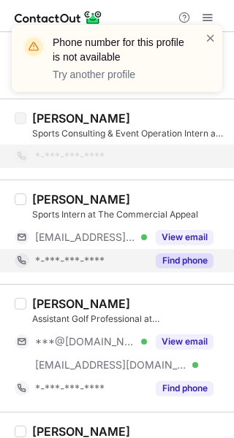
click at [187, 260] on button "Find phone" at bounding box center [185, 260] width 58 height 15
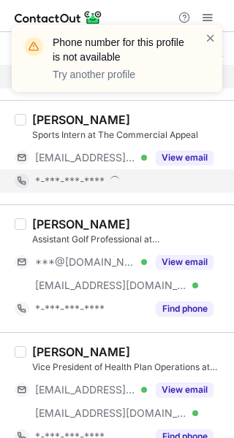
scroll to position [652, 0]
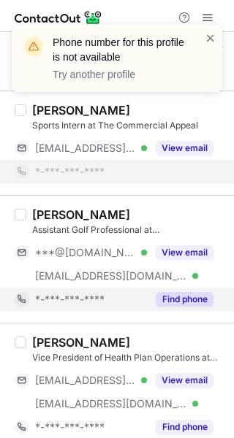
click at [180, 298] on button "Find phone" at bounding box center [185, 299] width 58 height 15
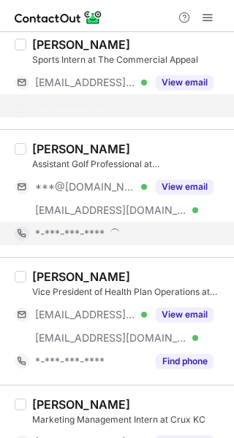
scroll to position [720, 0]
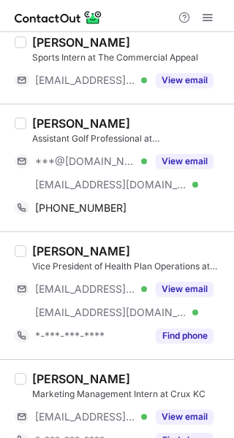
click at [134, 123] on div "Peter Kennedy" at bounding box center [128, 123] width 193 height 15
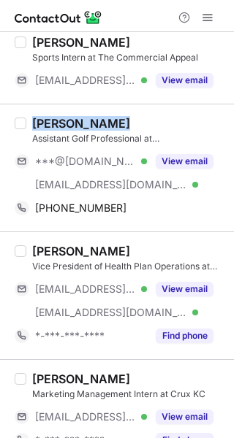
click at [134, 123] on div "Peter Kennedy" at bounding box center [128, 123] width 193 height 15
copy div "Peter Kennedy"
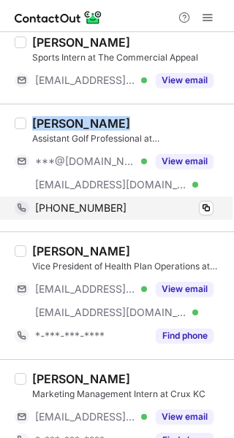
click at [145, 212] on div "+17132048211" at bounding box center [124, 208] width 178 height 13
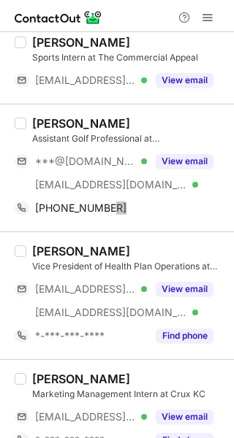
scroll to position [801, 0]
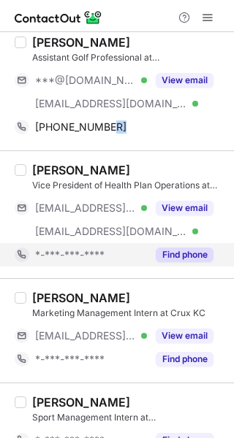
click at [187, 252] on button "Find phone" at bounding box center [185, 255] width 58 height 15
click at [147, 252] on div "*-***-***-****" at bounding box center [91, 254] width 112 height 13
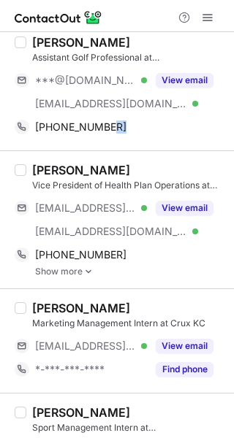
scroll to position [840, 0]
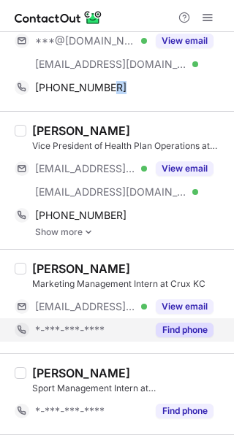
click at [200, 334] on button "Find phone" at bounding box center [185, 330] width 58 height 15
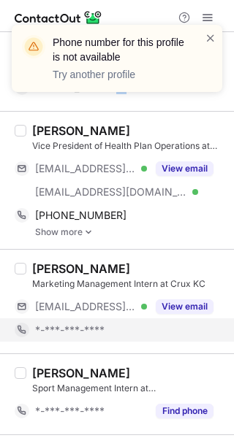
click at [88, 232] on img at bounding box center [88, 232] width 9 height 10
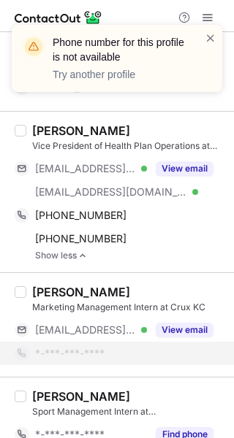
click at [136, 126] on div "Derek DeVries" at bounding box center [128, 130] width 193 height 15
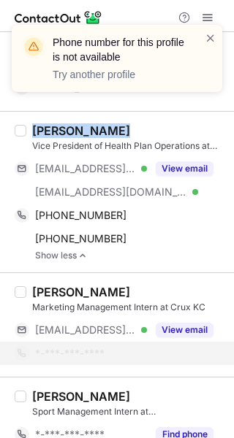
click at [136, 126] on div "Derek DeVries" at bounding box center [128, 130] width 193 height 15
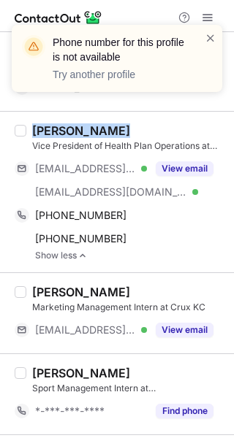
copy div "Derek DeVries"
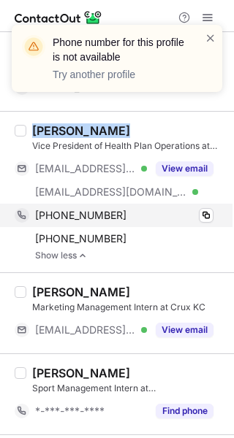
click at [124, 215] on div "+19405369547" at bounding box center [124, 215] width 178 height 13
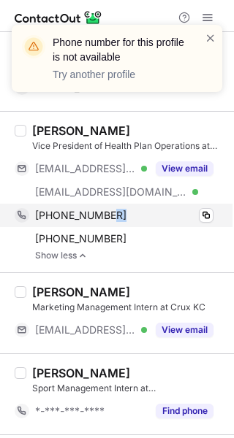
click at [124, 215] on div "+19405369547" at bounding box center [124, 215] width 178 height 13
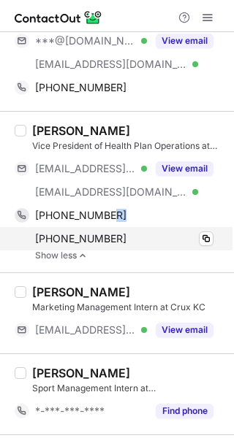
click at [131, 237] on div "+13306994727" at bounding box center [124, 238] width 178 height 13
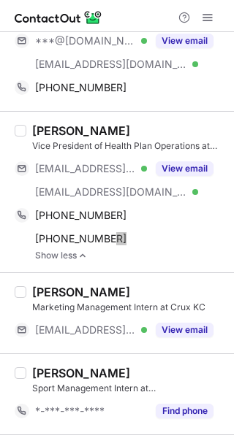
scroll to position [940, 0]
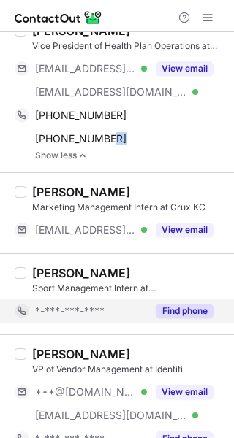
click at [185, 307] on button "Find phone" at bounding box center [185, 311] width 58 height 15
click at [147, 307] on div "*-***-***-****" at bounding box center [91, 311] width 112 height 13
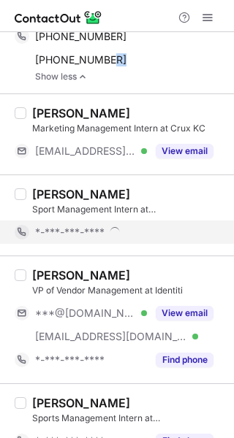
scroll to position [1042, 0]
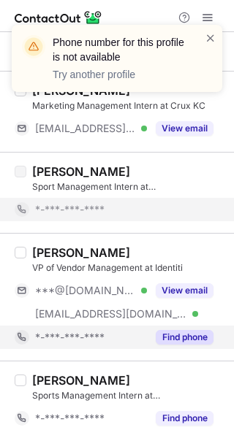
click at [191, 340] on button "Find phone" at bounding box center [185, 337] width 58 height 15
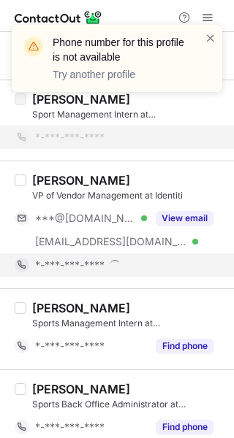
scroll to position [1129, 0]
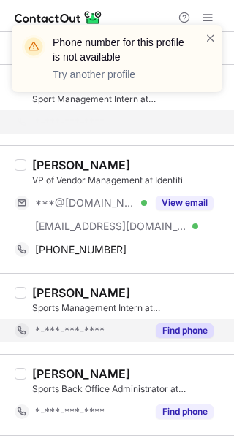
click at [193, 335] on button "Find phone" at bounding box center [185, 331] width 58 height 15
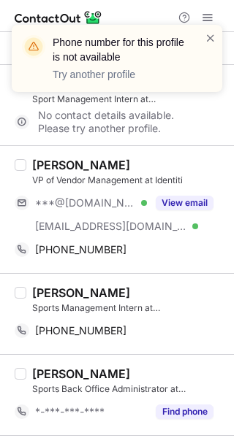
click at [117, 156] on div "Tyler Bury VP of Vendor Management at Identiti ***@yahoo.com Verified ***@ident…" at bounding box center [117, 209] width 234 height 128
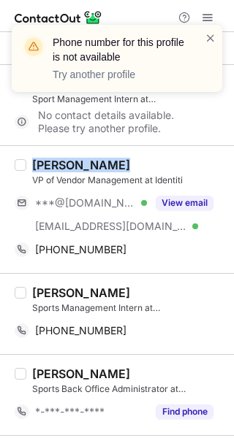
click at [117, 156] on div "Tyler Bury VP of Vendor Management at Identiti ***@yahoo.com Verified ***@ident…" at bounding box center [117, 209] width 234 height 128
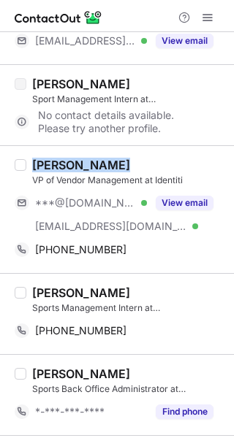
copy div "Tyler Bury"
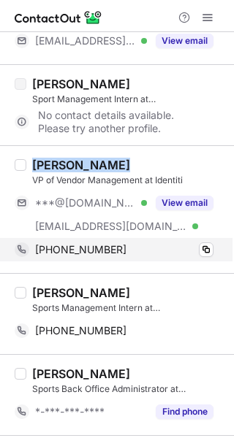
click at [136, 253] on div "+18478750097" at bounding box center [124, 249] width 178 height 13
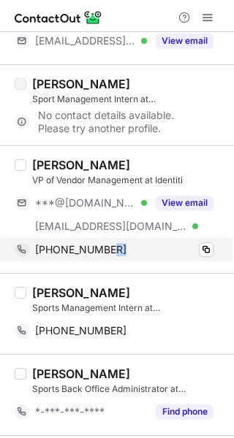
click at [136, 253] on div "+18478750097" at bounding box center [124, 249] width 178 height 13
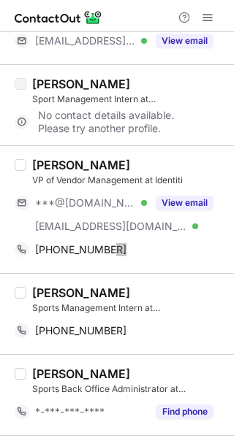
scroll to position [1205, 0]
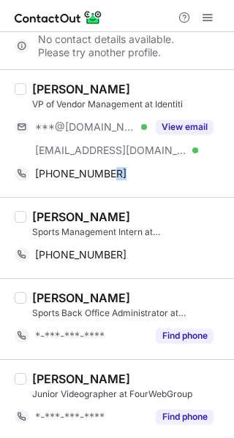
click at [137, 207] on div "Juhani Williams Sports Management Intern at Orlando Squeeze +17703311223 Copy" at bounding box center [117, 237] width 234 height 81
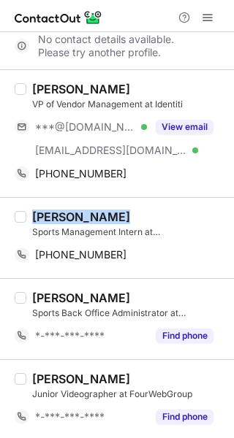
click at [137, 207] on div "Juhani Williams Sports Management Intern at Orlando Squeeze +17703311223 Copy" at bounding box center [117, 237] width 234 height 81
copy div "Juhani Williams"
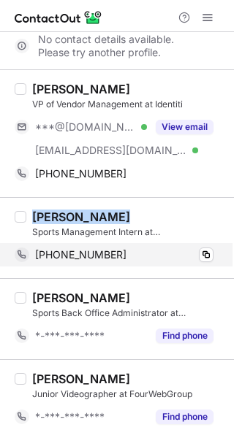
click at [135, 256] on div "+17703311223" at bounding box center [124, 254] width 178 height 13
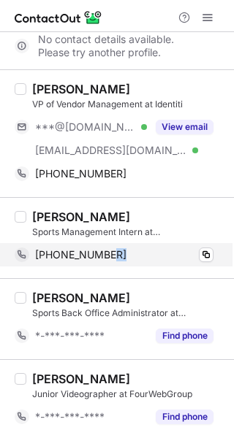
click at [135, 256] on div "+17703311223" at bounding box center [124, 254] width 178 height 13
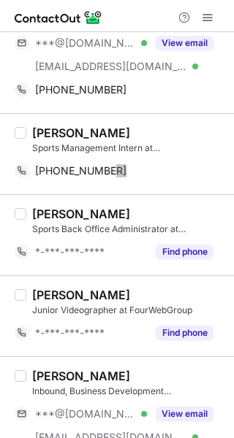
scroll to position [1290, 0]
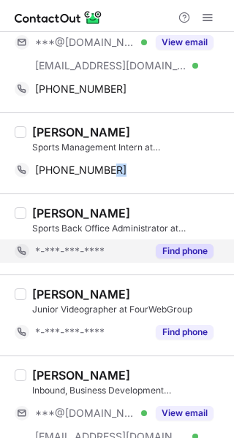
click at [188, 250] on button "Find phone" at bounding box center [185, 251] width 58 height 15
click at [147, 250] on div "*-***-***-****" at bounding box center [91, 251] width 112 height 13
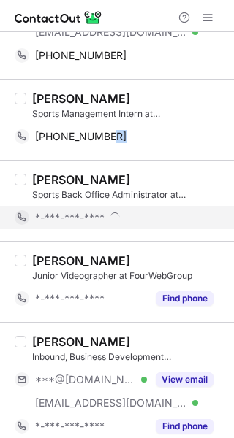
scroll to position [1330, 0]
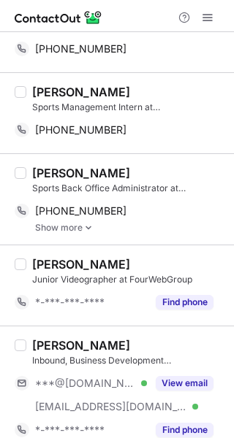
click at [130, 163] on div "Noah Boyett Sports Back Office Administrator at LoneStar Sports & Social Club +…" at bounding box center [117, 198] width 234 height 91
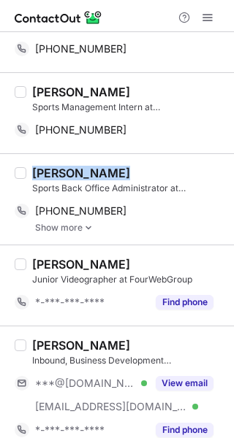
click at [130, 163] on div "Noah Boyett Sports Back Office Administrator at LoneStar Sports & Social Club +…" at bounding box center [117, 198] width 234 height 91
copy div "Noah Boyett"
click at [88, 227] on img at bounding box center [88, 228] width 9 height 10
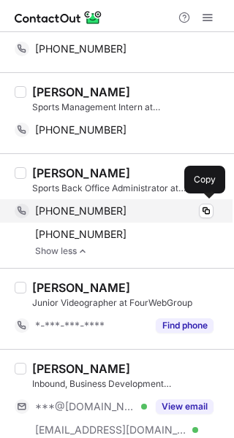
click at [159, 213] on div "+19034270850" at bounding box center [124, 211] width 178 height 13
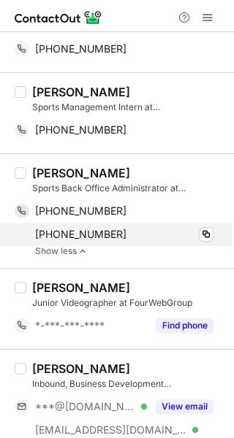
click at [125, 232] on div "+12108442920" at bounding box center [124, 234] width 178 height 13
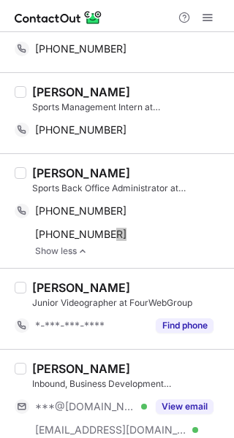
scroll to position [1392, 0]
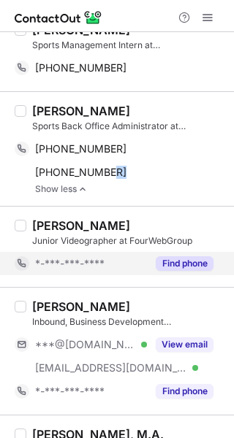
click at [191, 265] on button "Find phone" at bounding box center [185, 263] width 58 height 15
click at [147, 265] on div "*-***-***-****" at bounding box center [91, 263] width 112 height 13
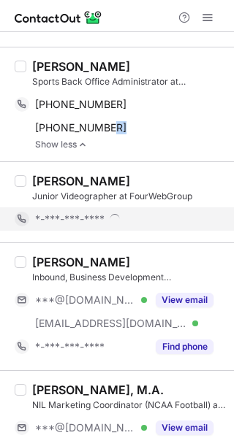
scroll to position [1442, 0]
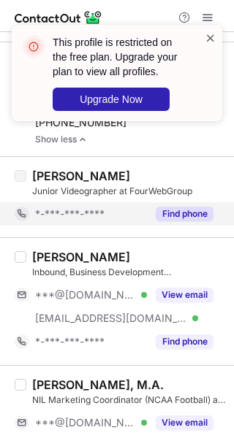
click at [209, 38] on span at bounding box center [211, 38] width 12 height 15
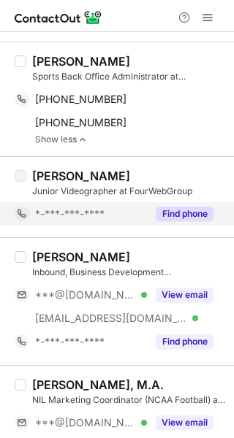
click at [209, 38] on span at bounding box center [211, 38] width 12 height 15
click at [208, 22] on div "This profile is restricted on the free plan. Upgrade your plan to view all prof…" at bounding box center [117, 24] width 234 height 29
click at [208, 22] on span at bounding box center [208, 18] width 12 height 12
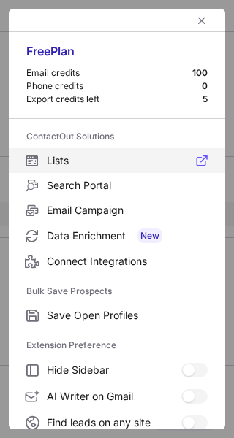
scroll to position [170, 0]
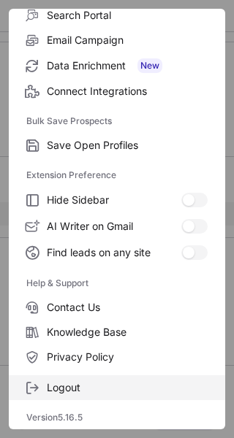
click at [80, 396] on label "Logout" at bounding box center [117, 387] width 216 height 25
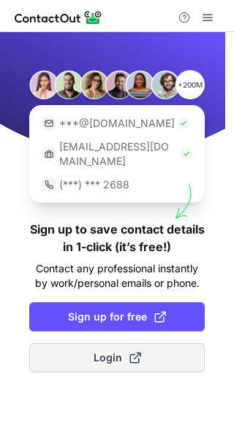
click at [94, 351] on span "Login" at bounding box center [117, 358] width 47 height 15
click at [119, 353] on button "Login" at bounding box center [116, 357] width 175 height 29
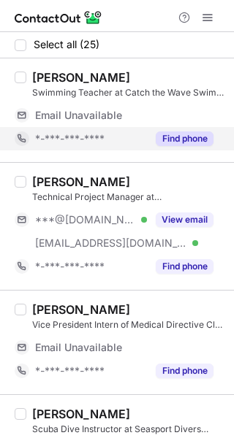
click at [176, 131] on button "Find phone" at bounding box center [185, 138] width 58 height 15
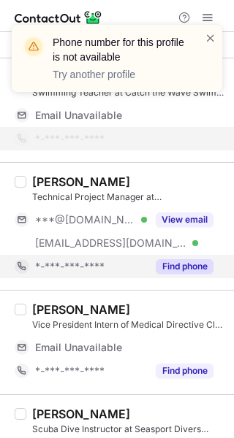
click at [188, 270] on button "Find phone" at bounding box center [185, 266] width 58 height 15
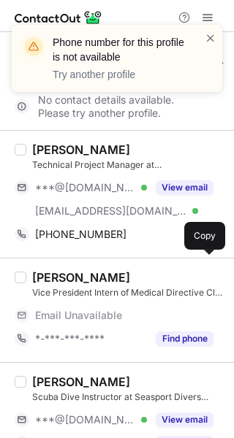
scroll to position [38, 0]
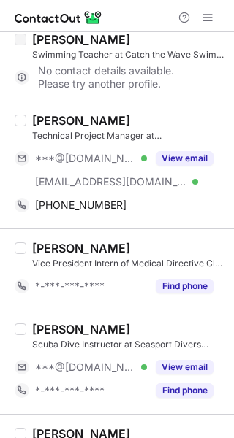
click at [153, 111] on div "[PERSON_NAME] Technical Project Manager at ScaleCapacity ***@[DOMAIN_NAME] Veri…" at bounding box center [117, 165] width 234 height 128
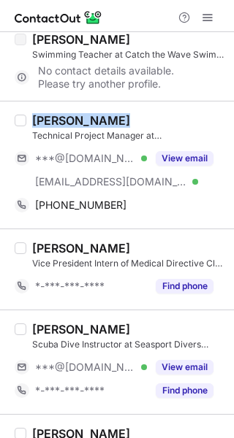
click at [153, 111] on div "[PERSON_NAME] Technical Project Manager at ScaleCapacity ***@[DOMAIN_NAME] Veri…" at bounding box center [117, 165] width 234 height 128
copy div "[PERSON_NAME]"
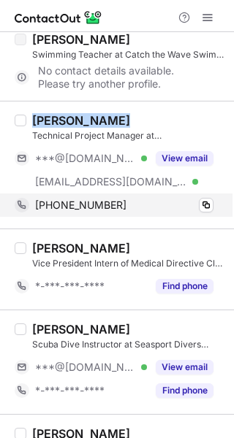
click at [132, 202] on div "[PHONE_NUMBER]" at bounding box center [124, 205] width 178 height 13
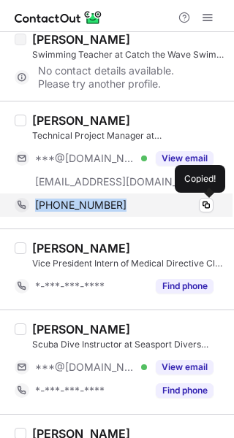
click at [132, 202] on div "[PHONE_NUMBER]" at bounding box center [124, 205] width 178 height 13
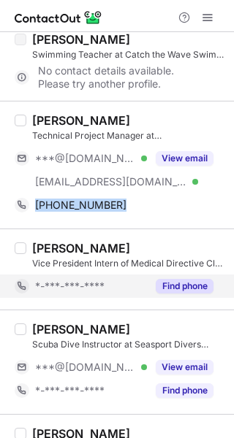
click at [194, 290] on button "Find phone" at bounding box center [185, 286] width 58 height 15
click at [147, 290] on div "*-***-***-****" at bounding box center [91, 286] width 112 height 13
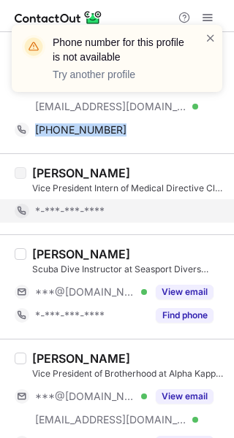
scroll to position [134, 0]
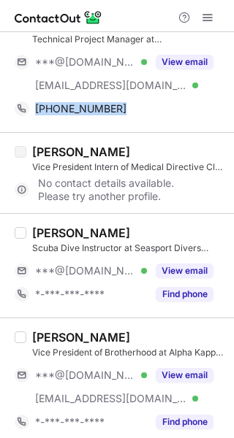
click at [194, 290] on button "Find phone" at bounding box center [185, 294] width 58 height 15
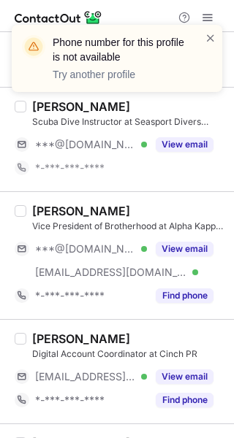
scroll to position [264, 0]
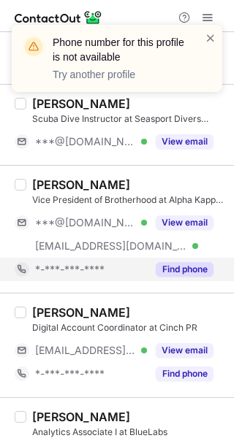
click at [191, 281] on div "Find phone" at bounding box center [180, 269] width 66 height 23
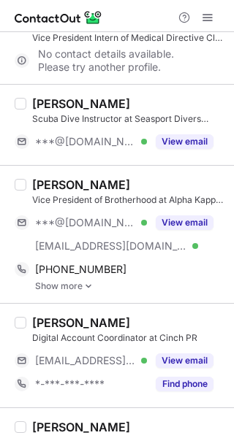
click at [117, 182] on div "[PERSON_NAME]" at bounding box center [128, 185] width 193 height 15
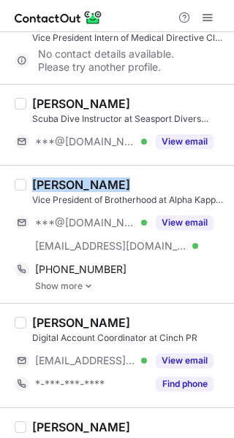
click at [117, 182] on div "[PERSON_NAME]" at bounding box center [128, 185] width 193 height 15
copy div "[PERSON_NAME]"
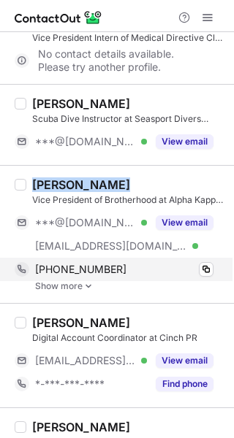
click at [137, 270] on div "[PHONE_NUMBER]" at bounding box center [124, 269] width 178 height 13
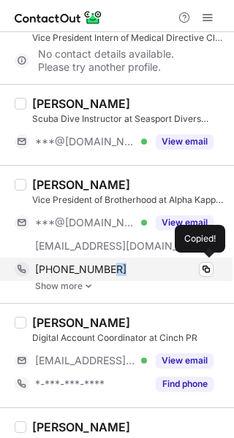
click at [137, 270] on div "[PHONE_NUMBER]" at bounding box center [124, 269] width 178 height 13
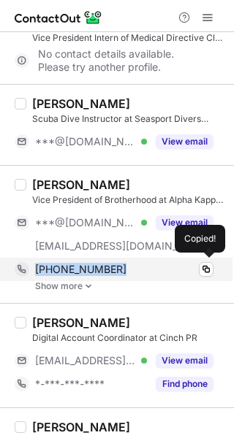
click at [137, 270] on div "[PHONE_NUMBER]" at bounding box center [124, 269] width 178 height 13
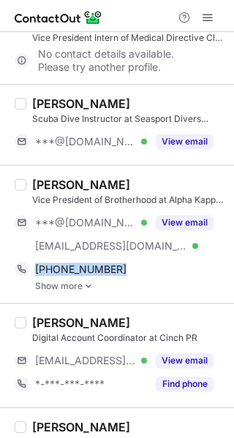
click at [92, 286] on img at bounding box center [88, 286] width 9 height 10
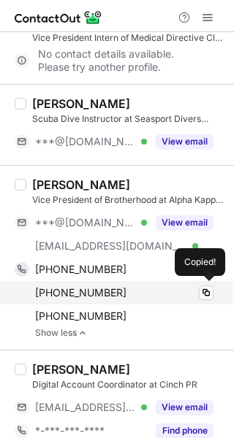
click at [197, 291] on div "[PHONE_NUMBER]" at bounding box center [124, 292] width 178 height 13
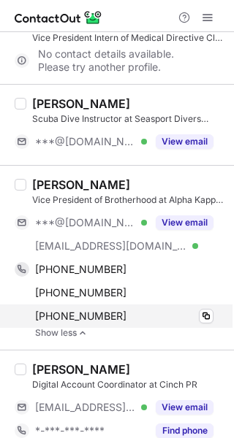
click at [147, 310] on div "[PHONE_NUMBER]" at bounding box center [124, 316] width 178 height 13
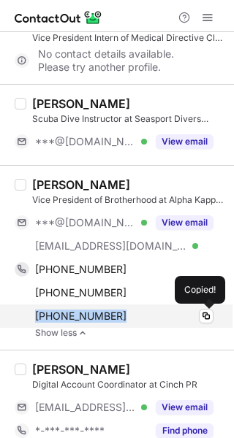
click at [147, 310] on div "[PHONE_NUMBER]" at bounding box center [124, 316] width 178 height 13
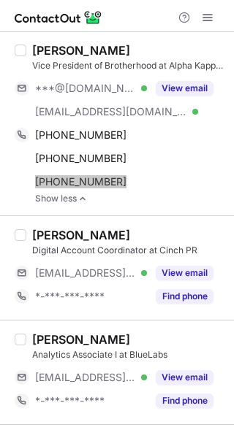
scroll to position [403, 0]
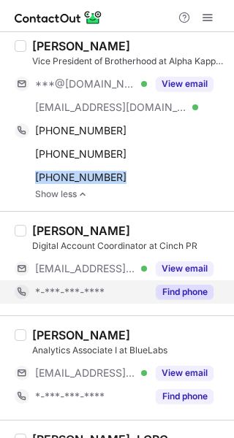
click at [199, 291] on button "Find phone" at bounding box center [185, 292] width 58 height 15
click at [147, 291] on div "*-***-***-****" at bounding box center [91, 292] width 112 height 13
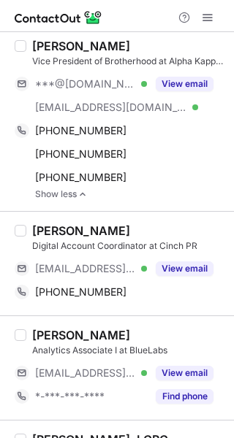
click at [144, 229] on div "[PERSON_NAME]" at bounding box center [128, 231] width 193 height 15
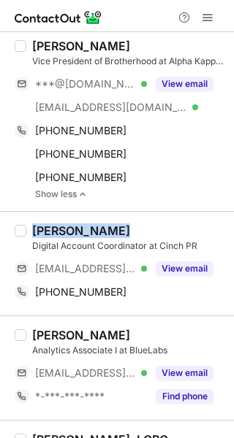
click at [144, 229] on div "[PERSON_NAME]" at bounding box center [128, 231] width 193 height 15
copy div "[PERSON_NAME]"
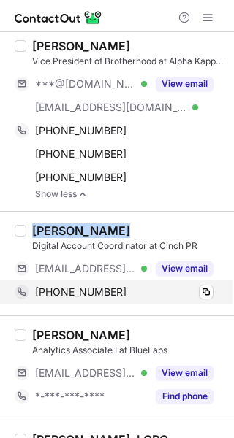
click at [162, 289] on div "[PHONE_NUMBER]" at bounding box center [124, 292] width 178 height 13
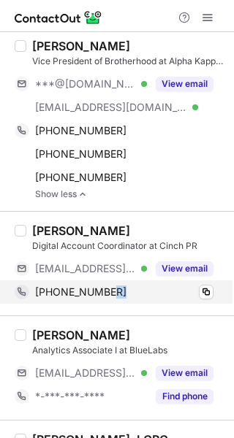
click at [162, 289] on div "[PHONE_NUMBER]" at bounding box center [124, 292] width 178 height 13
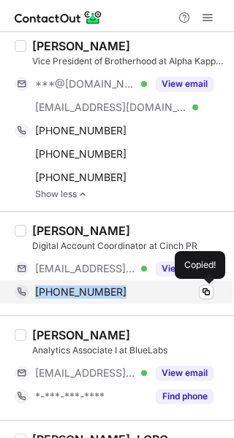
click at [162, 289] on div "[PHONE_NUMBER]" at bounding box center [124, 292] width 178 height 13
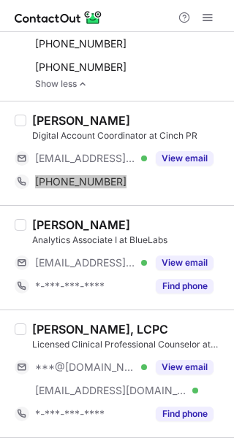
scroll to position [514, 0]
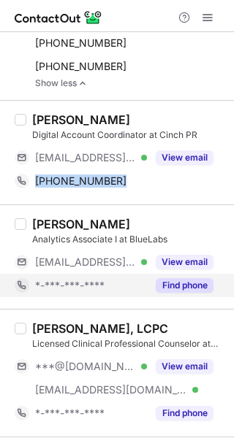
click at [192, 292] on button "Find phone" at bounding box center [185, 285] width 58 height 15
click at [147, 292] on div "*-***-***-****" at bounding box center [81, 285] width 132 height 23
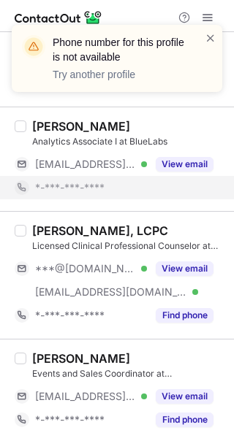
scroll to position [632, 0]
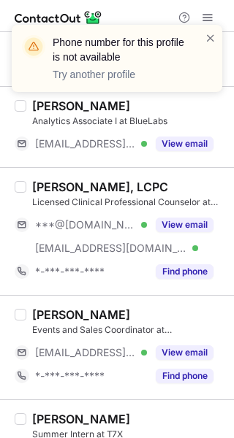
click at [188, 289] on div "[PERSON_NAME], LCPC Licensed Clinical Professional Counselor at Integrative Fam…" at bounding box center [117, 231] width 234 height 128
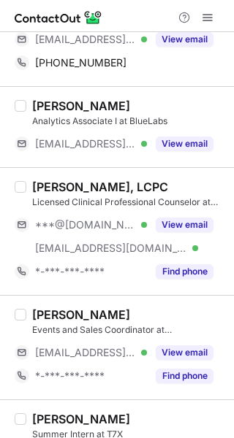
click at [188, 289] on div "[PERSON_NAME], LCPC Licensed Clinical Professional Counselor at Integrative Fam…" at bounding box center [117, 231] width 234 height 128
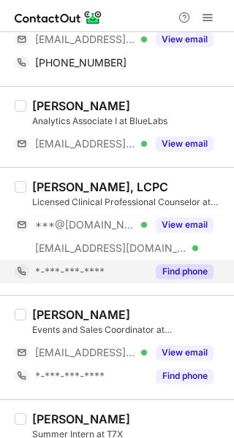
click at [191, 279] on div "Find phone" at bounding box center [180, 271] width 66 height 23
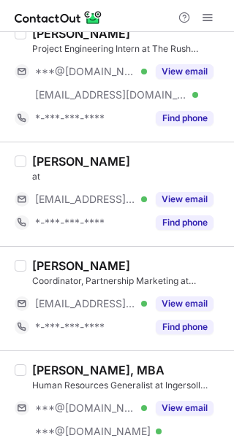
scroll to position [1288, 0]
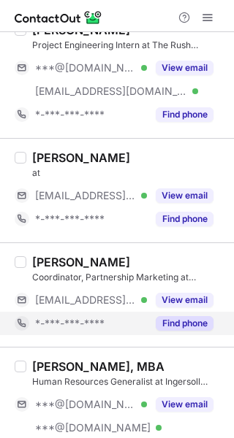
click at [194, 326] on button "Find phone" at bounding box center [185, 323] width 58 height 15
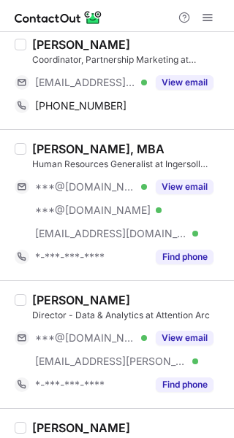
scroll to position [1484, 0]
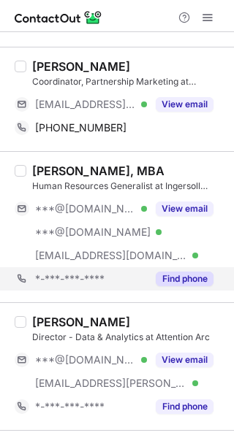
click at [216, 276] on div "*-***-***-**** Find phone" at bounding box center [120, 278] width 210 height 23
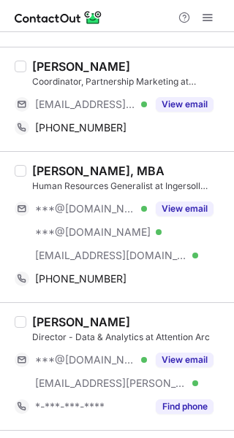
click at [102, 156] on div "[PERSON_NAME], MBA Human Resources Generalist at Ingersoll Machine Tools ***@[D…" at bounding box center [117, 226] width 234 height 151
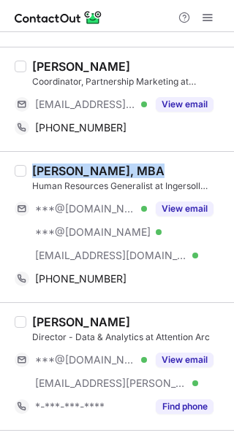
click at [102, 156] on div "[PERSON_NAME], MBA Human Resources Generalist at Ingersoll Machine Tools ***@[D…" at bounding box center [117, 226] width 234 height 151
copy div "[PERSON_NAME], MBA"
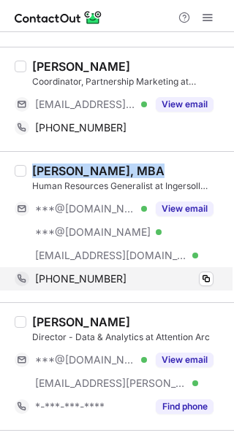
click at [121, 275] on div "[PHONE_NUMBER]" at bounding box center [124, 278] width 178 height 13
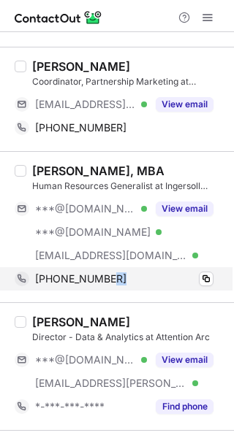
click at [121, 275] on div "[PHONE_NUMBER]" at bounding box center [124, 278] width 178 height 13
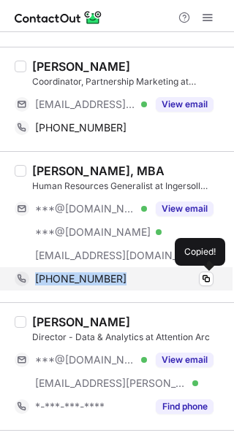
click at [121, 275] on div "[PHONE_NUMBER]" at bounding box center [124, 278] width 178 height 13
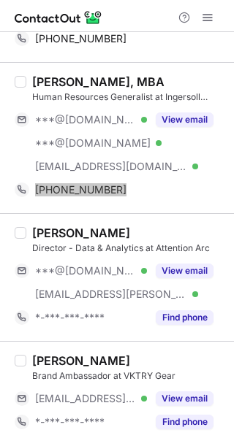
scroll to position [1590, 0]
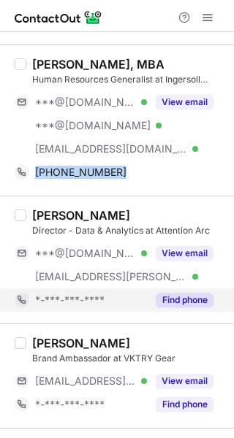
click at [181, 304] on button "Find phone" at bounding box center [185, 300] width 58 height 15
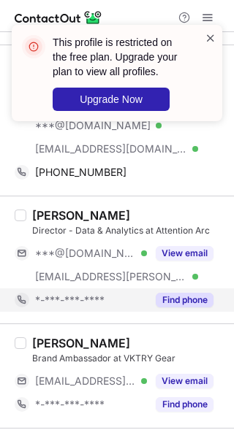
click at [216, 41] on span at bounding box center [211, 38] width 12 height 15
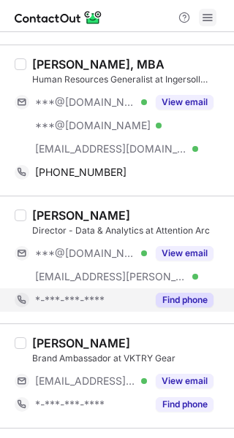
click at [207, 23] on span at bounding box center [208, 18] width 12 height 12
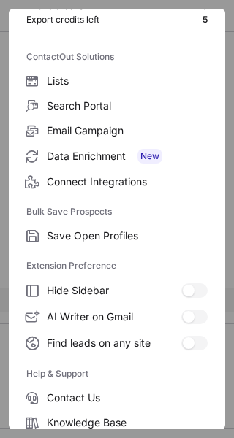
scroll to position [170, 0]
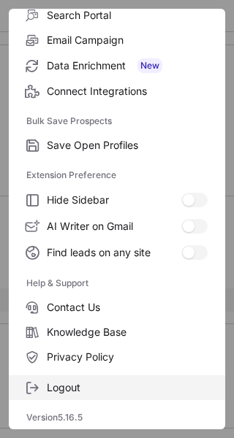
click at [88, 387] on span "Logout" at bounding box center [127, 387] width 161 height 13
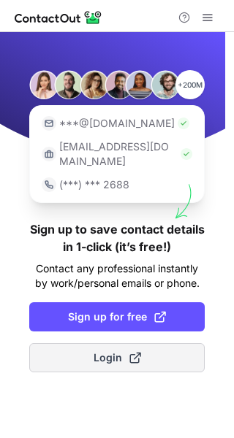
click at [118, 354] on button "Login" at bounding box center [116, 357] width 175 height 29
